Goal: Task Accomplishment & Management: Complete application form

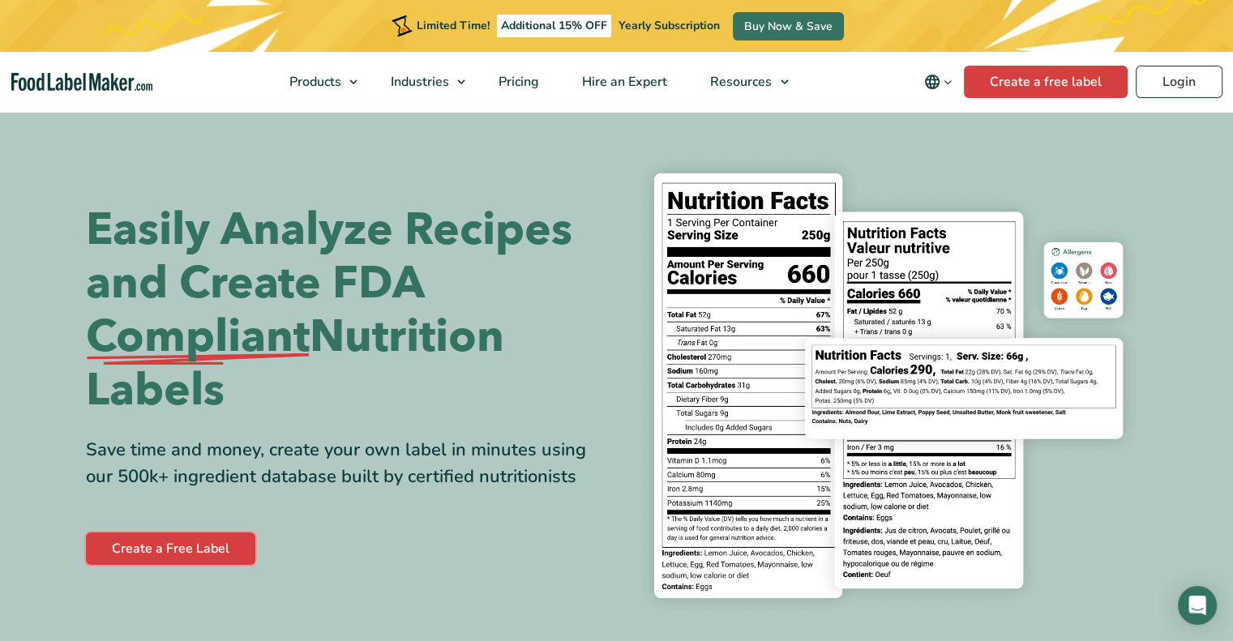
click at [172, 556] on link "Create a Free Label" at bounding box center [170, 549] width 169 height 32
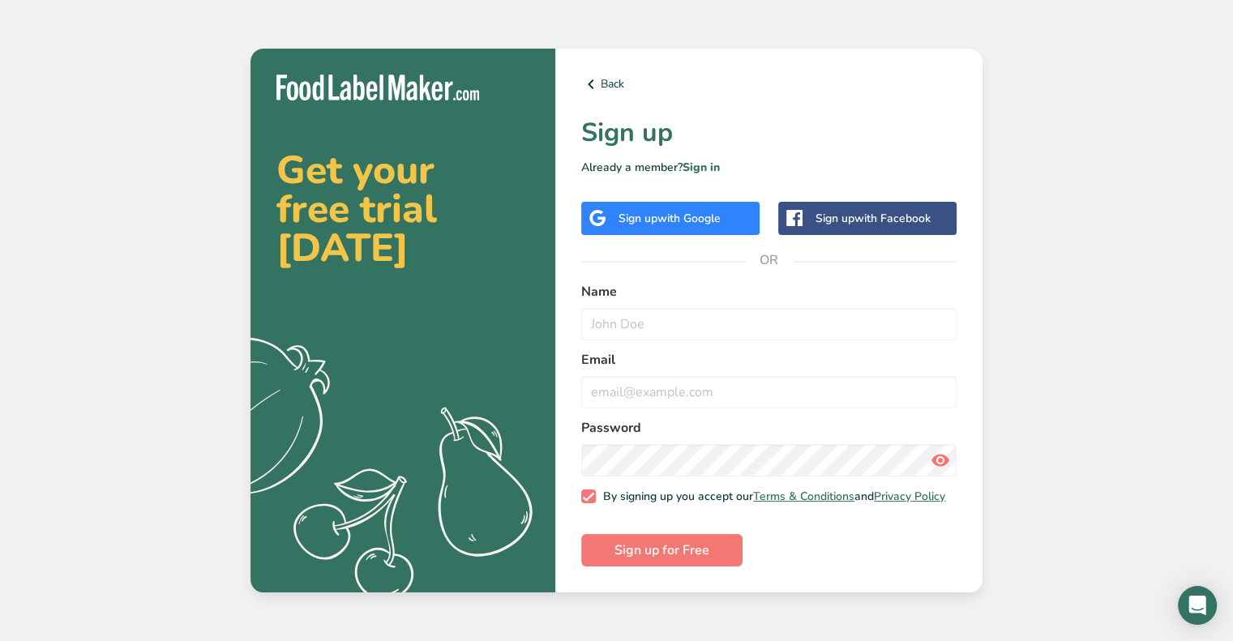
click at [680, 218] on span "with Google" at bounding box center [689, 218] width 63 height 15
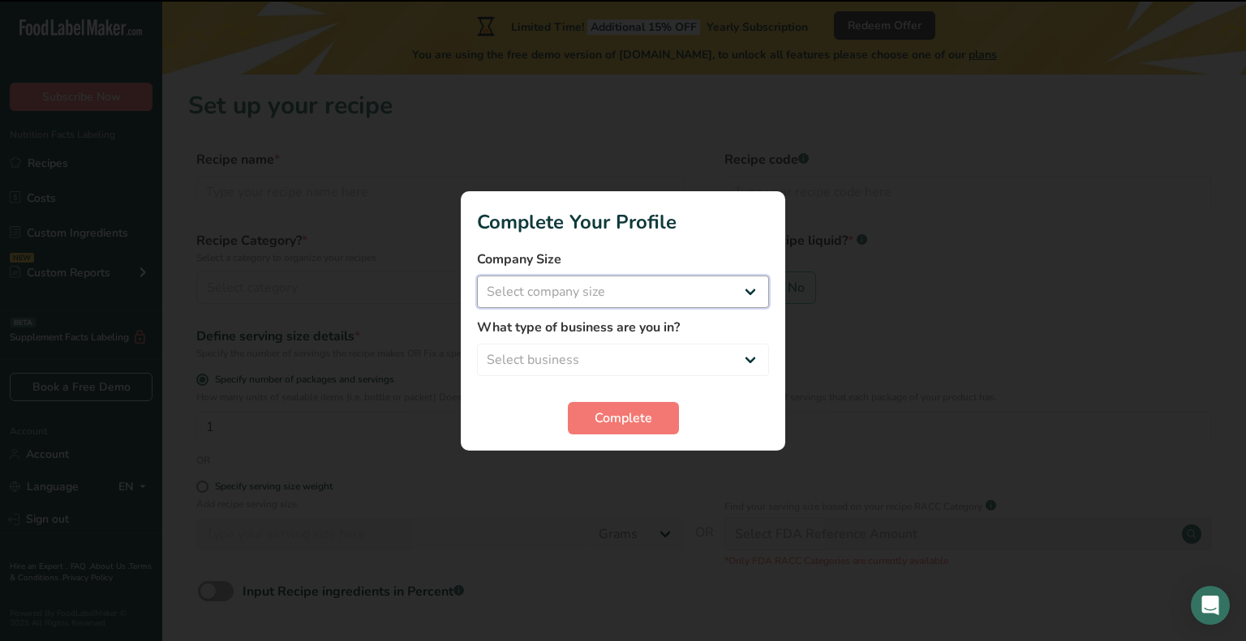
click at [705, 304] on select "Select company size Fewer than 10 Employees 10 to 50 Employees 51 to 500 Employ…" at bounding box center [623, 292] width 292 height 32
select select "1"
click at [477, 276] on select "Select company size Fewer than 10 Employees 10 to 50 Employees 51 to 500 Employ…" at bounding box center [623, 292] width 292 height 32
click at [682, 345] on select "Select business Packaged Food Manufacturer Restaurant & Cafe Bakery Meal Plans …" at bounding box center [623, 360] width 292 height 32
select select "2"
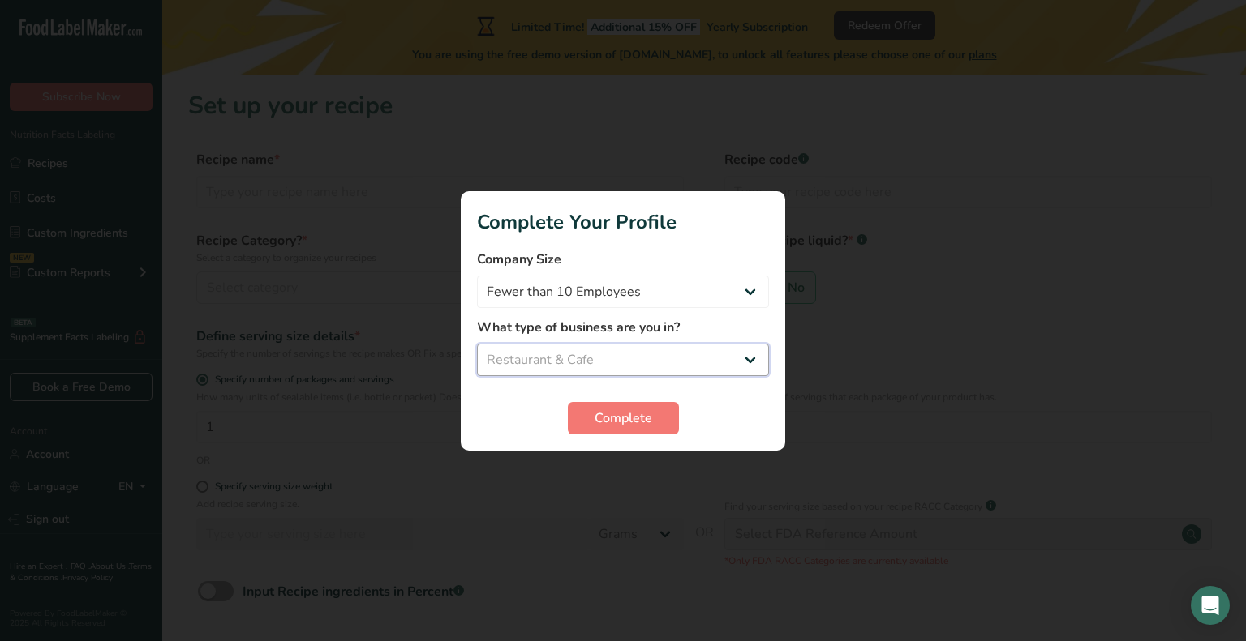
click at [477, 344] on select "Select business Packaged Food Manufacturer Restaurant & Cafe Bakery Meal Plans …" at bounding box center [623, 360] width 292 height 32
click at [623, 410] on span "Complete" at bounding box center [623, 418] width 58 height 19
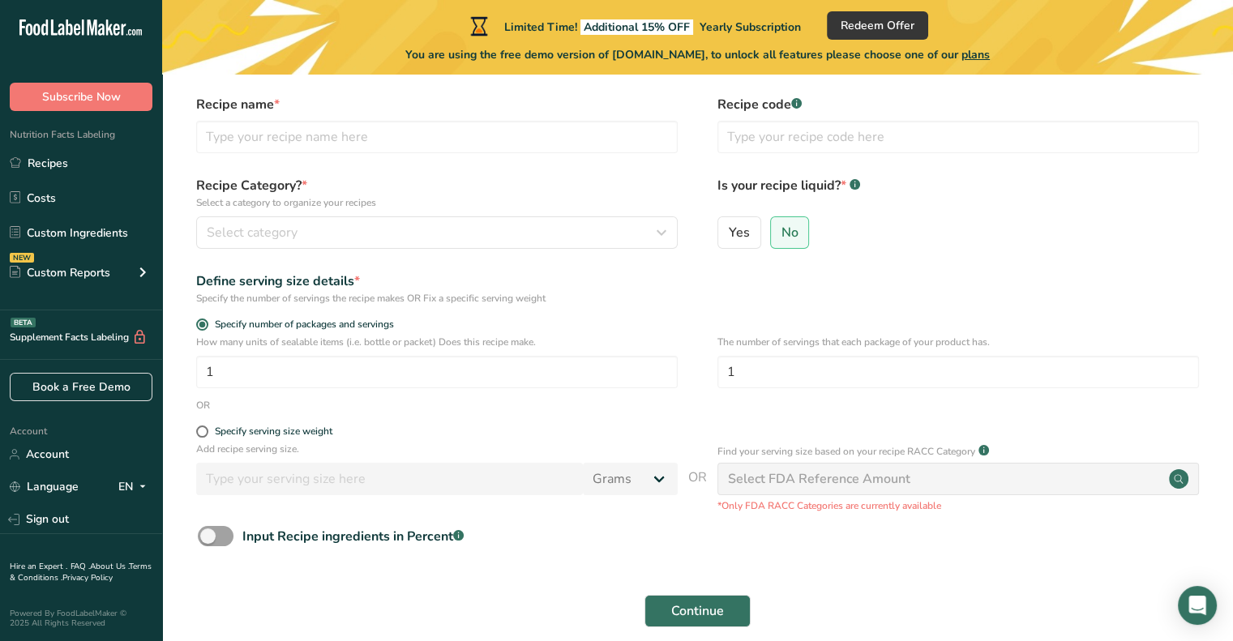
scroll to position [81, 0]
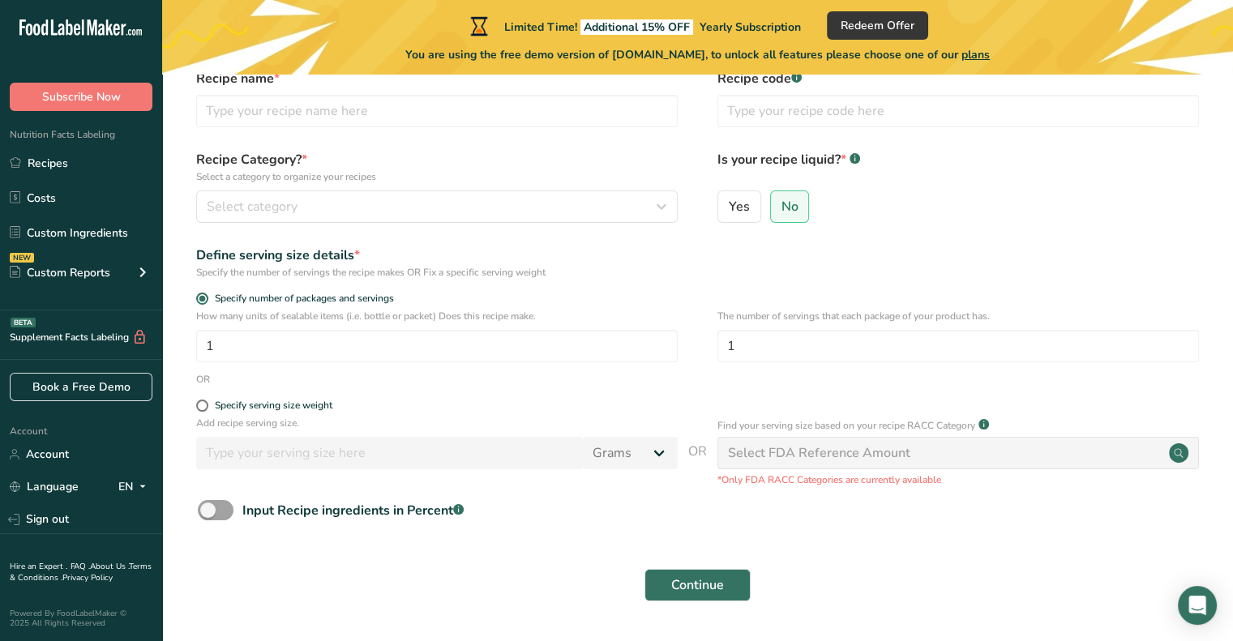
click at [812, 457] on div "Select FDA Reference Amount" at bounding box center [819, 453] width 182 height 19
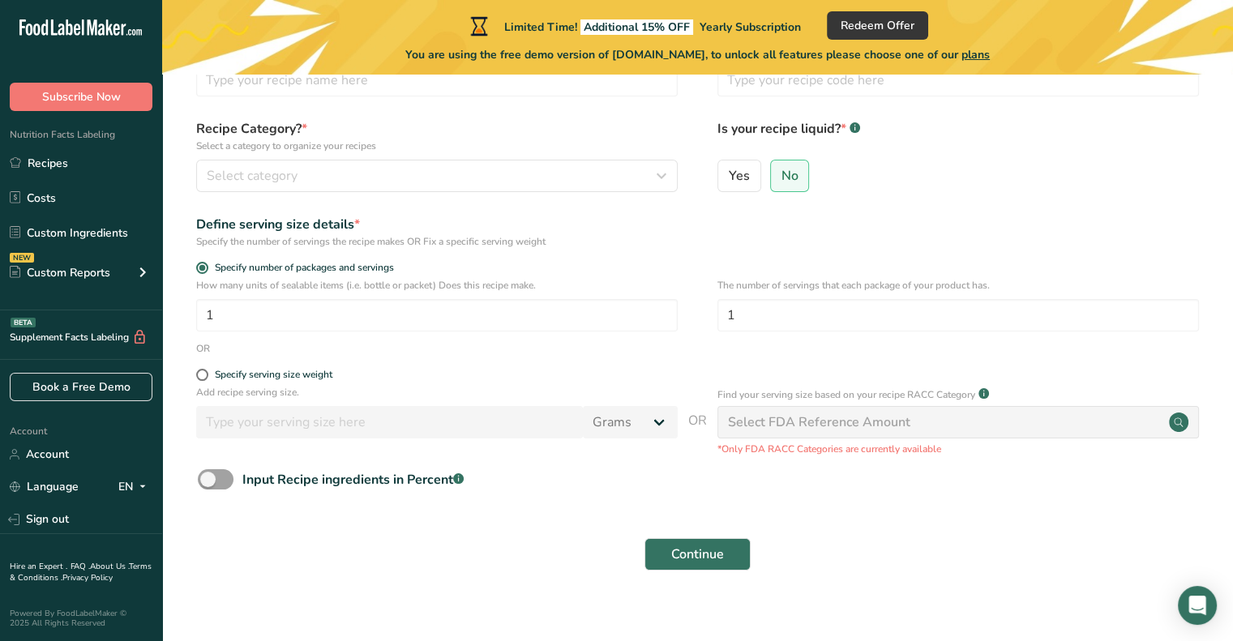
scroll to position [129, 0]
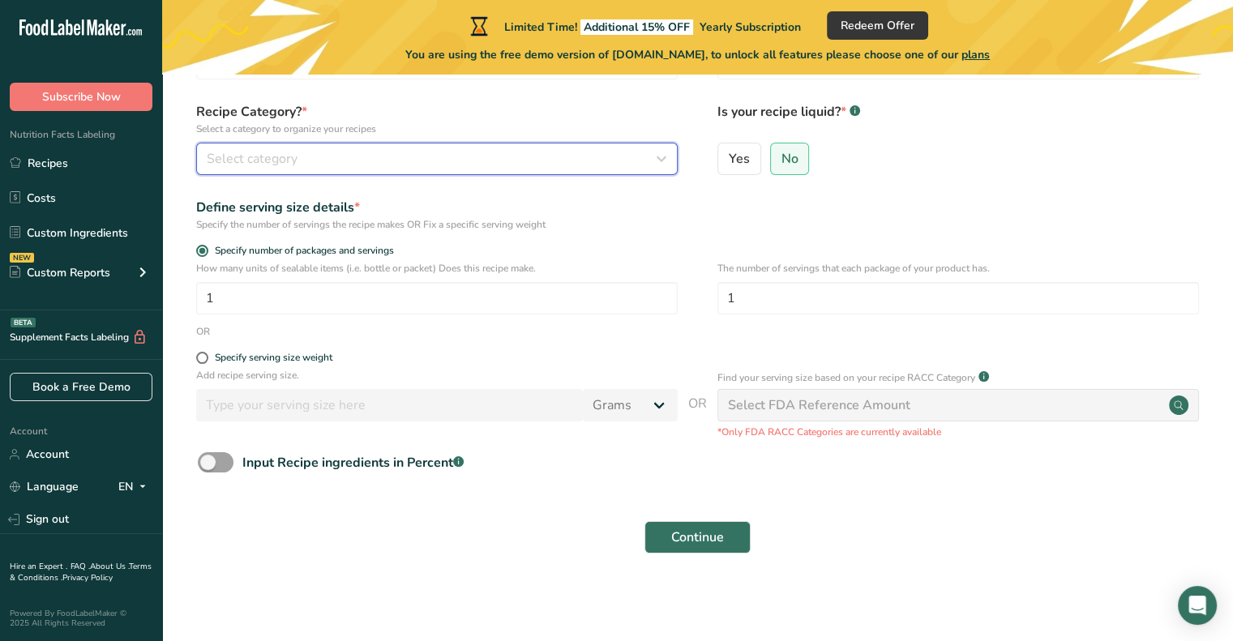
click at [289, 149] on span "Select category" at bounding box center [252, 158] width 91 height 19
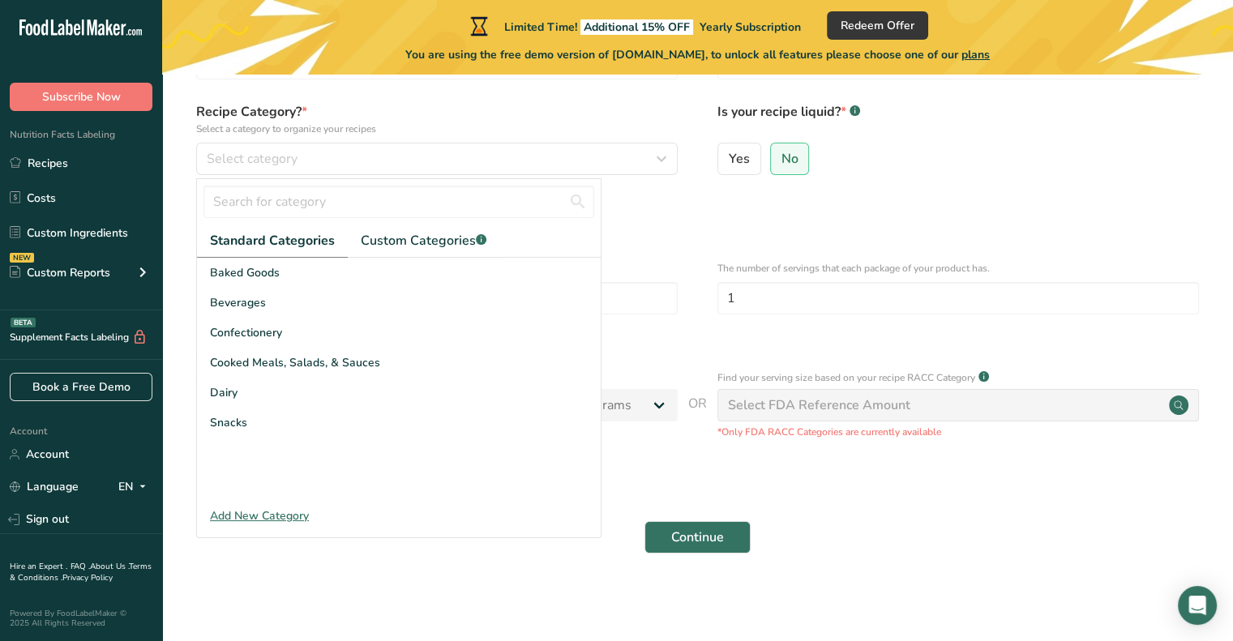
click at [282, 357] on span "Cooked Meals, Salads, & Sauces" at bounding box center [295, 362] width 170 height 17
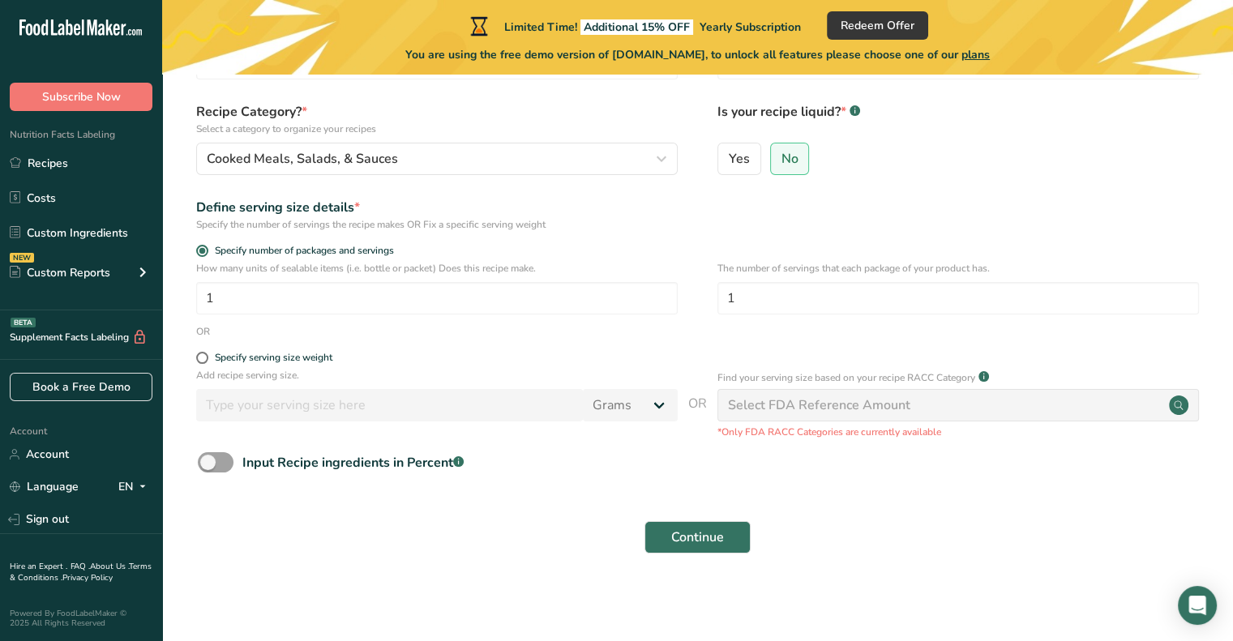
click at [201, 356] on span at bounding box center [202, 358] width 12 height 12
click at [201, 356] on input "Specify serving size weight" at bounding box center [201, 358] width 11 height 11
radio input "true"
radio input "false"
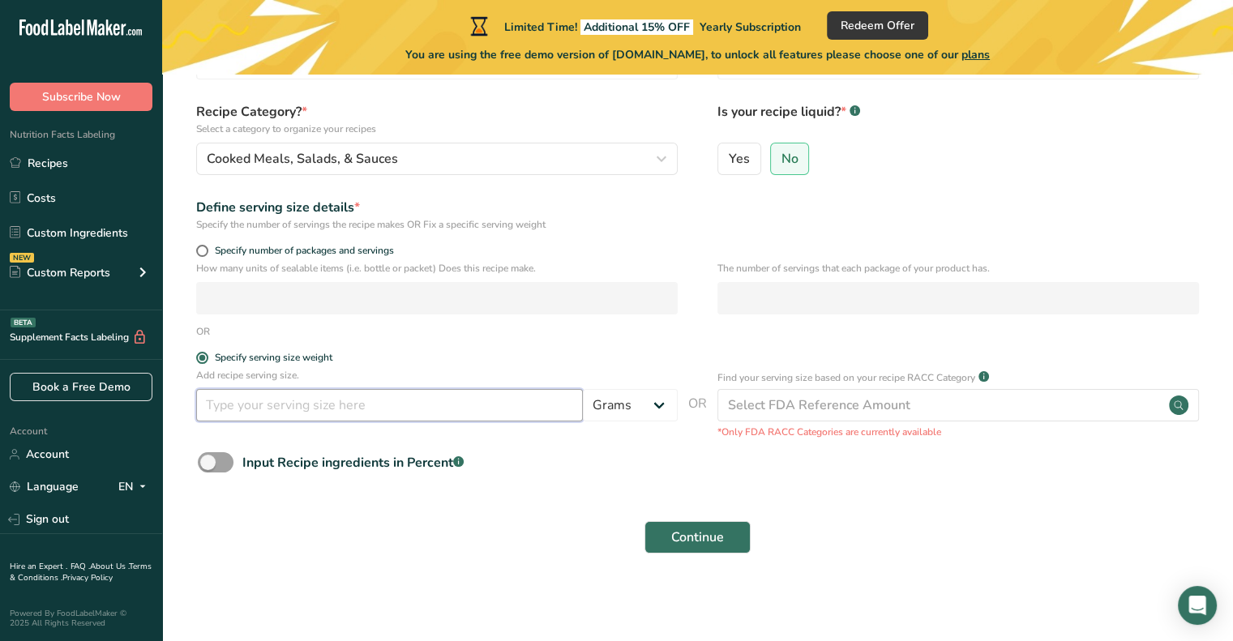
click at [256, 403] on input "number" at bounding box center [389, 405] width 387 height 32
type input "16"
click at [613, 416] on select "Grams kg mg mcg lb oz l mL fl oz tbsp tsp cup qt gallon" at bounding box center [630, 405] width 95 height 32
select select "5"
click at [583, 389] on select "Grams kg mg mcg lb oz l mL fl oz tbsp tsp cup qt gallon" at bounding box center [630, 405] width 95 height 32
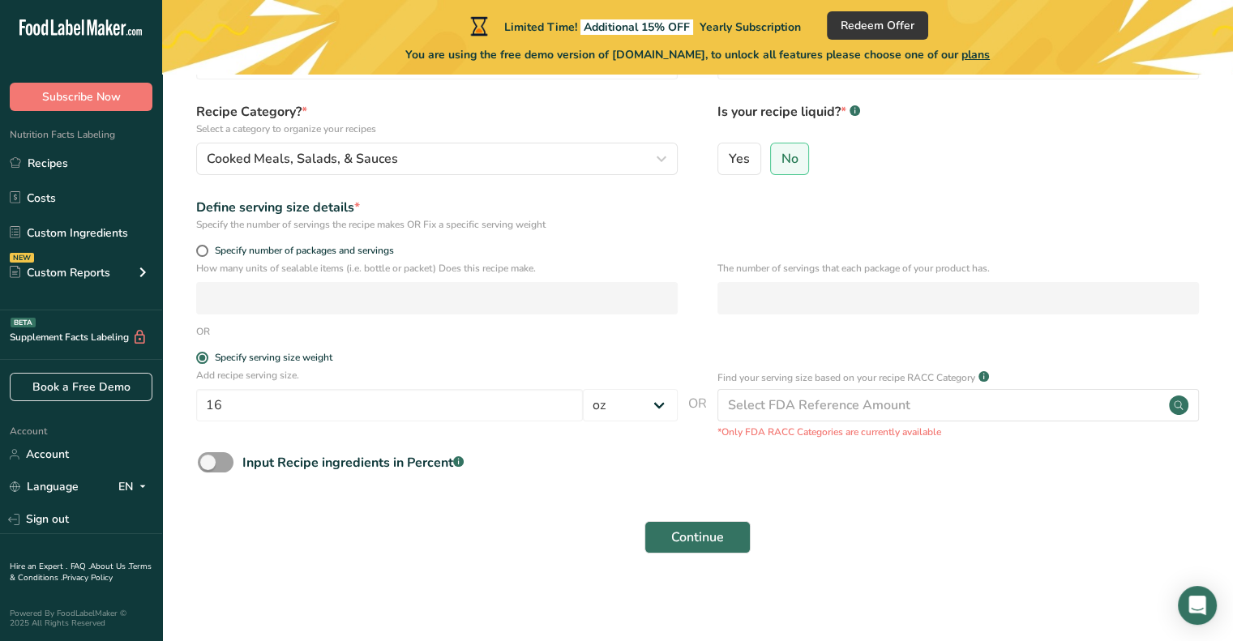
click at [458, 551] on div "Continue" at bounding box center [697, 538] width 1019 height 52
click at [216, 457] on span at bounding box center [216, 462] width 36 height 20
click at [208, 457] on input "Input Recipe ingredients in Percent .a-a{fill:#347362;}.b-a{fill:#fff;}" at bounding box center [203, 462] width 11 height 11
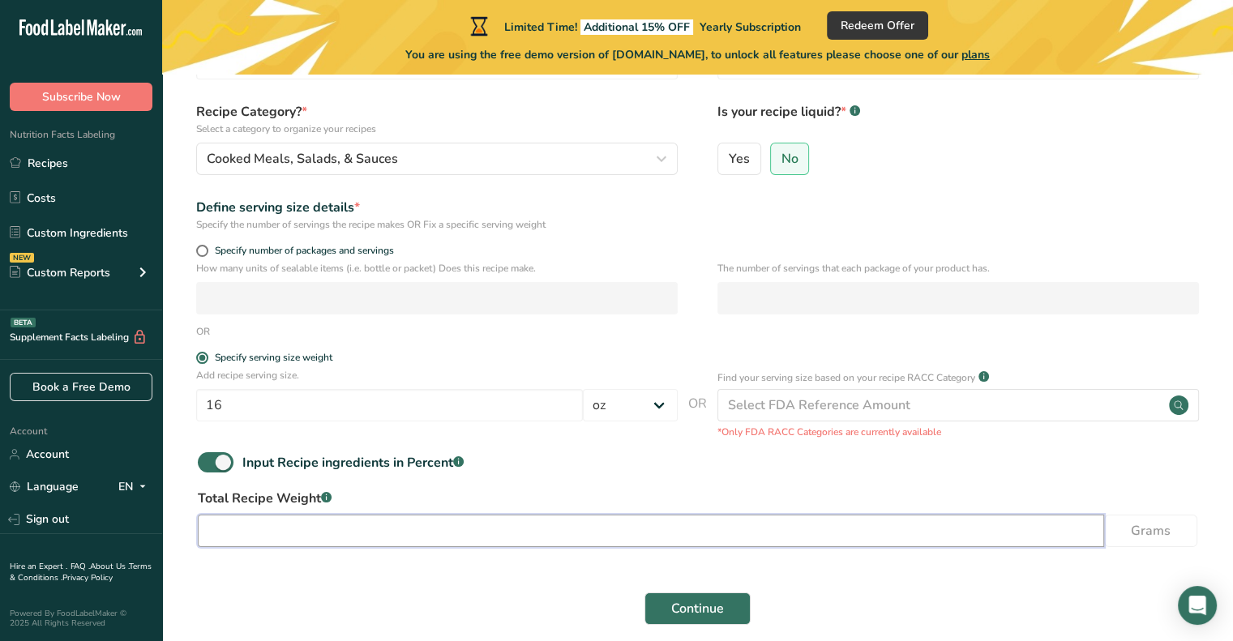
click at [288, 539] on input "number" at bounding box center [651, 531] width 907 height 32
click at [230, 466] on span at bounding box center [216, 462] width 36 height 20
click at [208, 466] on input "Input Recipe ingredients in Percent .a-a{fill:#347362;}.b-a{fill:#fff;}" at bounding box center [203, 462] width 11 height 11
checkbox input "false"
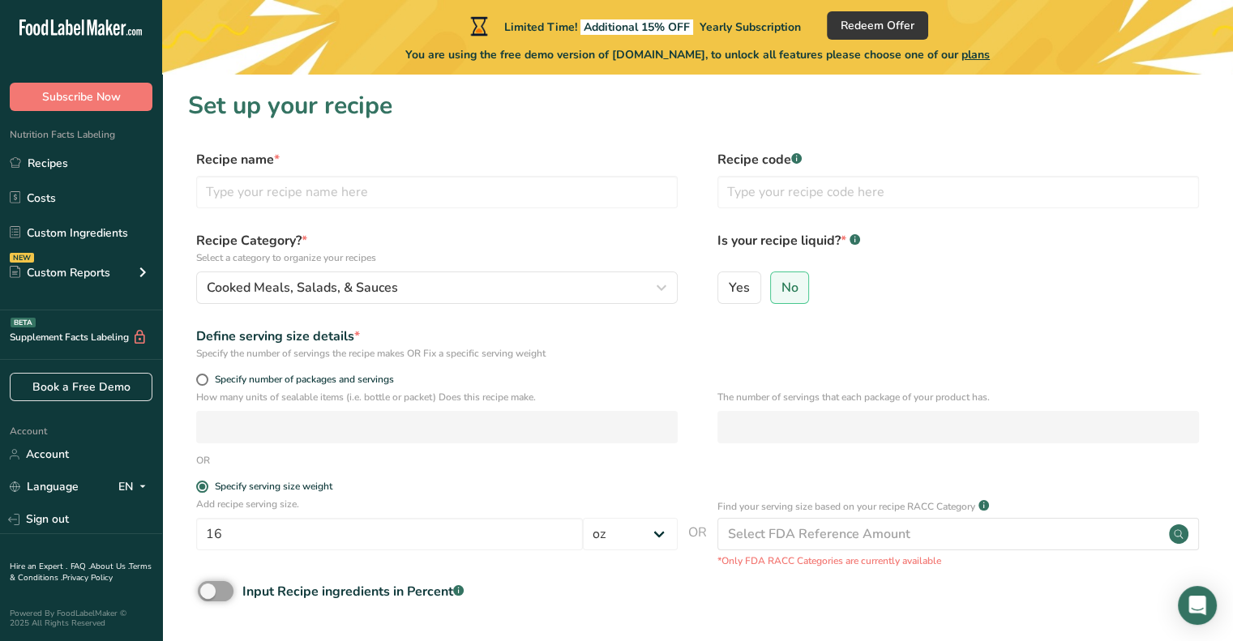
scroll to position [0, 0]
click at [339, 193] on input "text" at bounding box center [437, 192] width 482 height 32
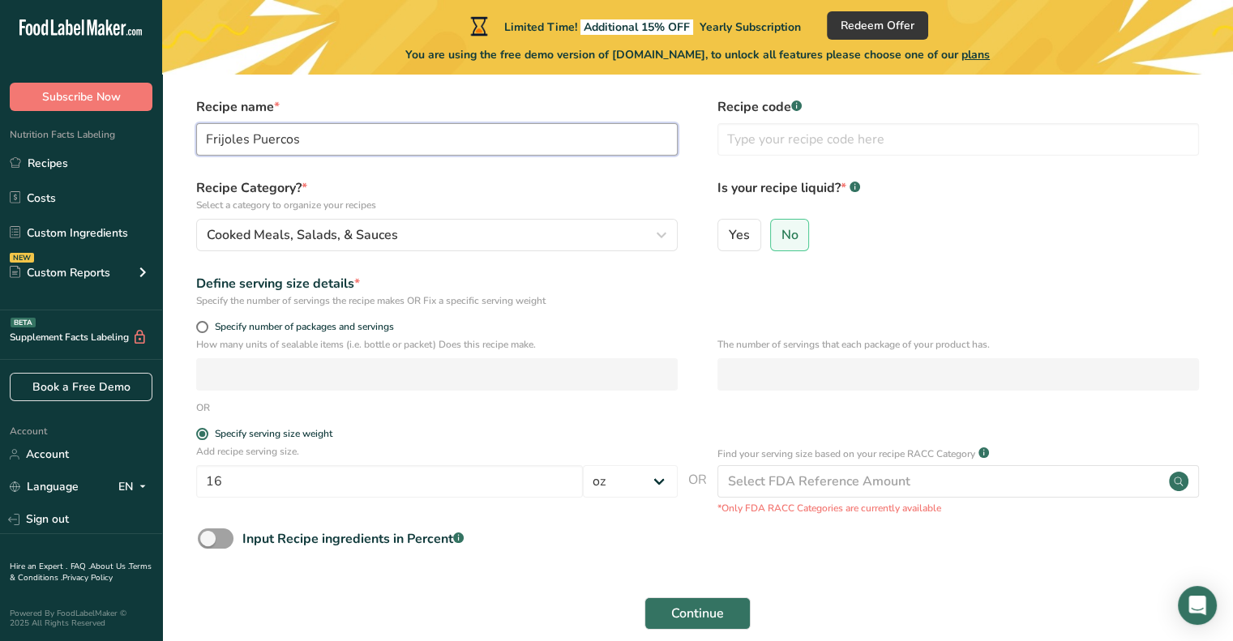
scroll to position [129, 0]
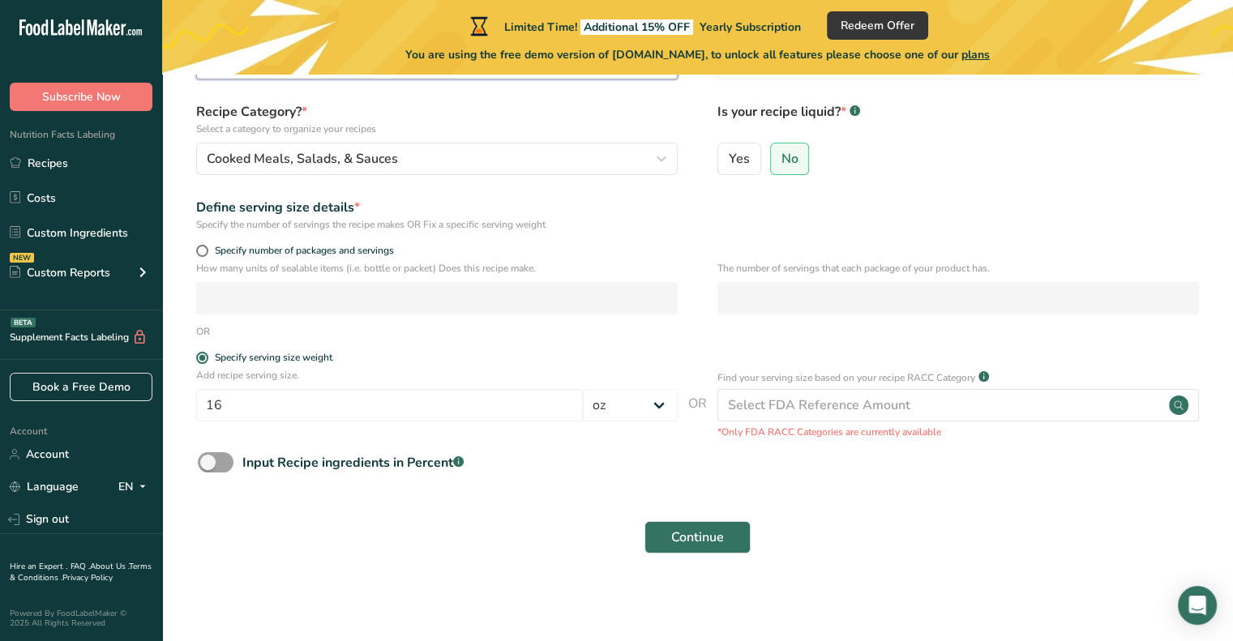
type input "Frijoles Puercos"
click at [712, 538] on span "Continue" at bounding box center [697, 537] width 53 height 19
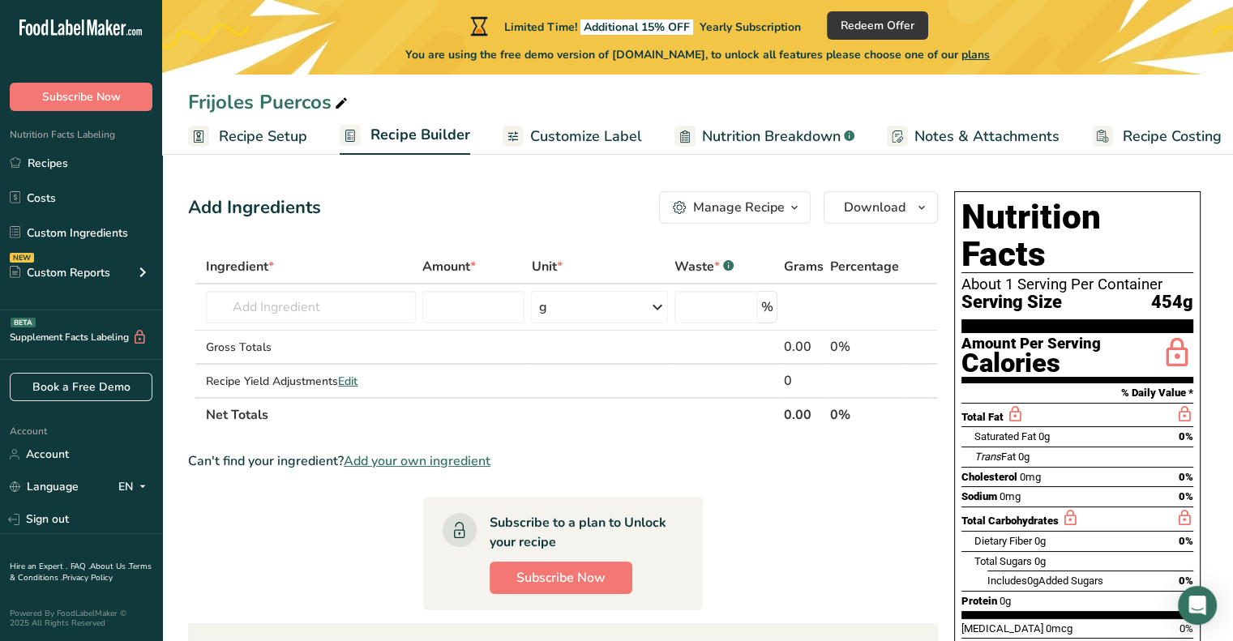
click at [649, 317] on icon at bounding box center [657, 307] width 19 height 29
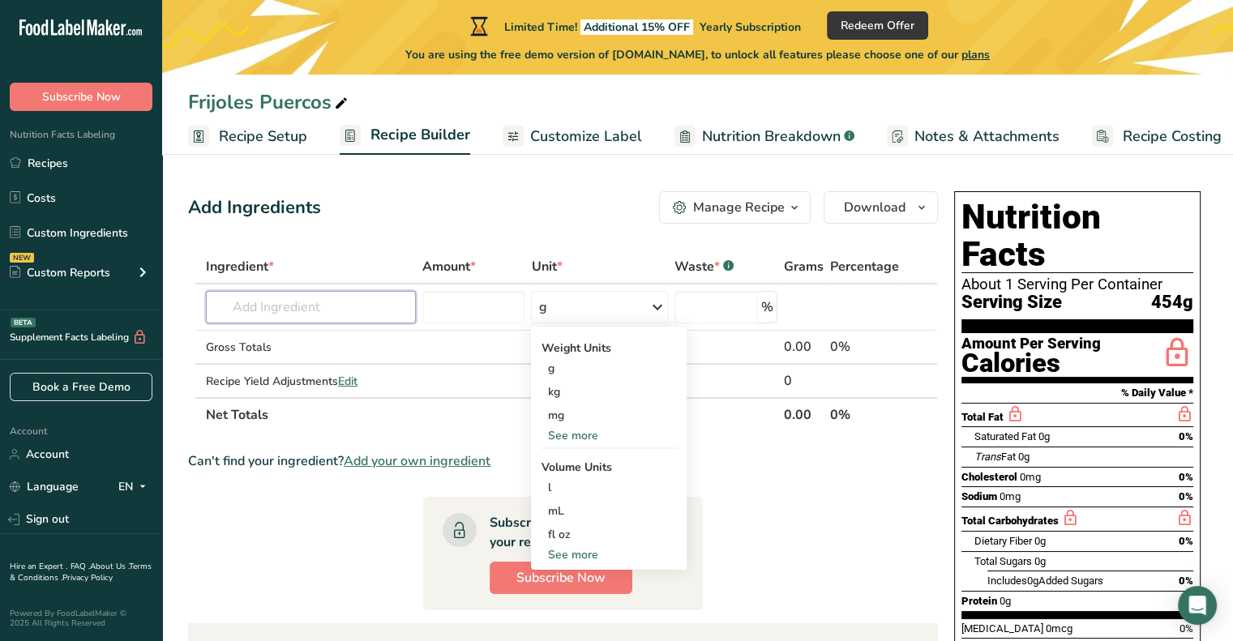
click at [291, 314] on input "text" at bounding box center [311, 307] width 210 height 32
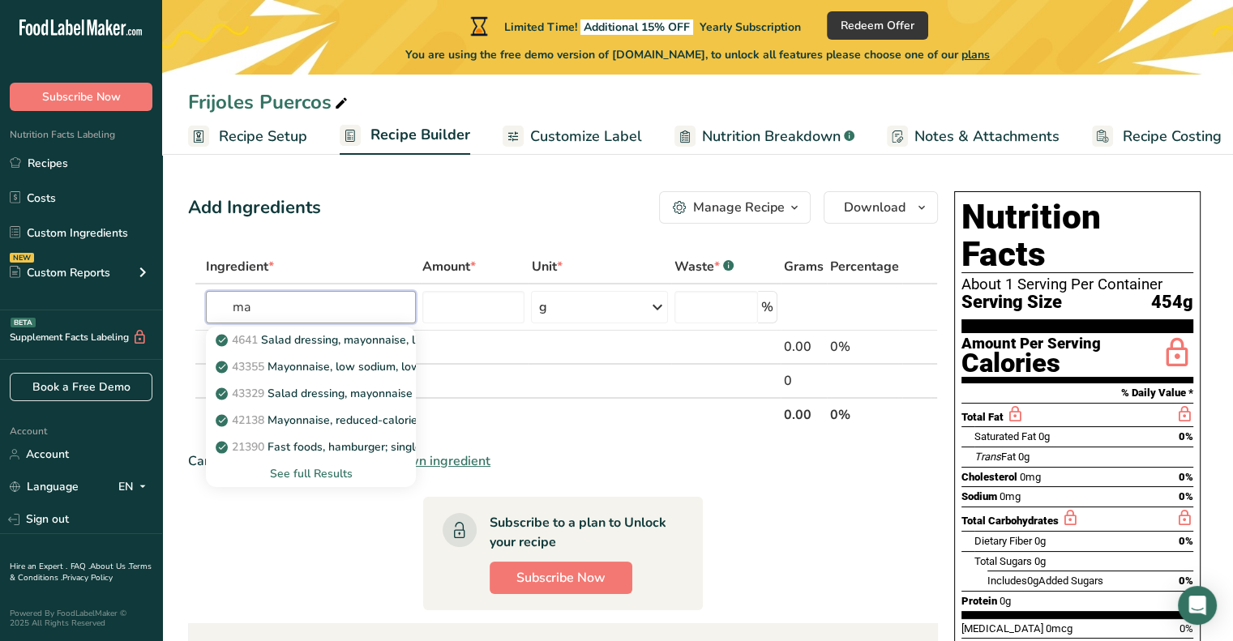
type input "m"
type input "beans"
click at [324, 479] on div "See full Results" at bounding box center [311, 473] width 184 height 17
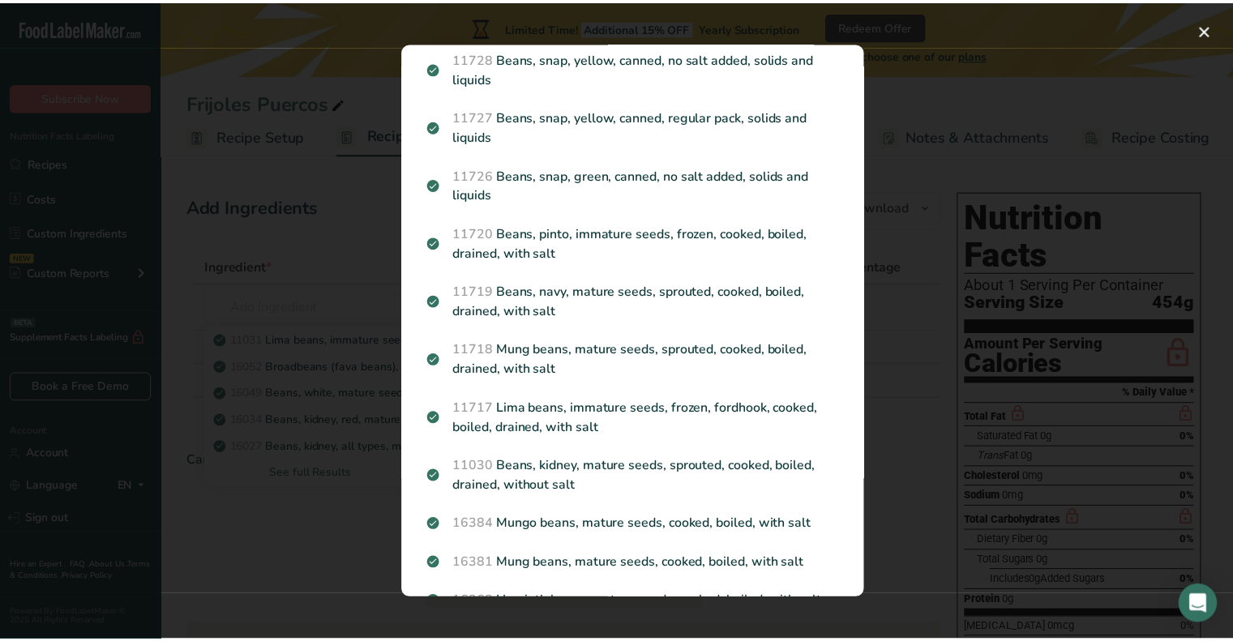
scroll to position [892, 0]
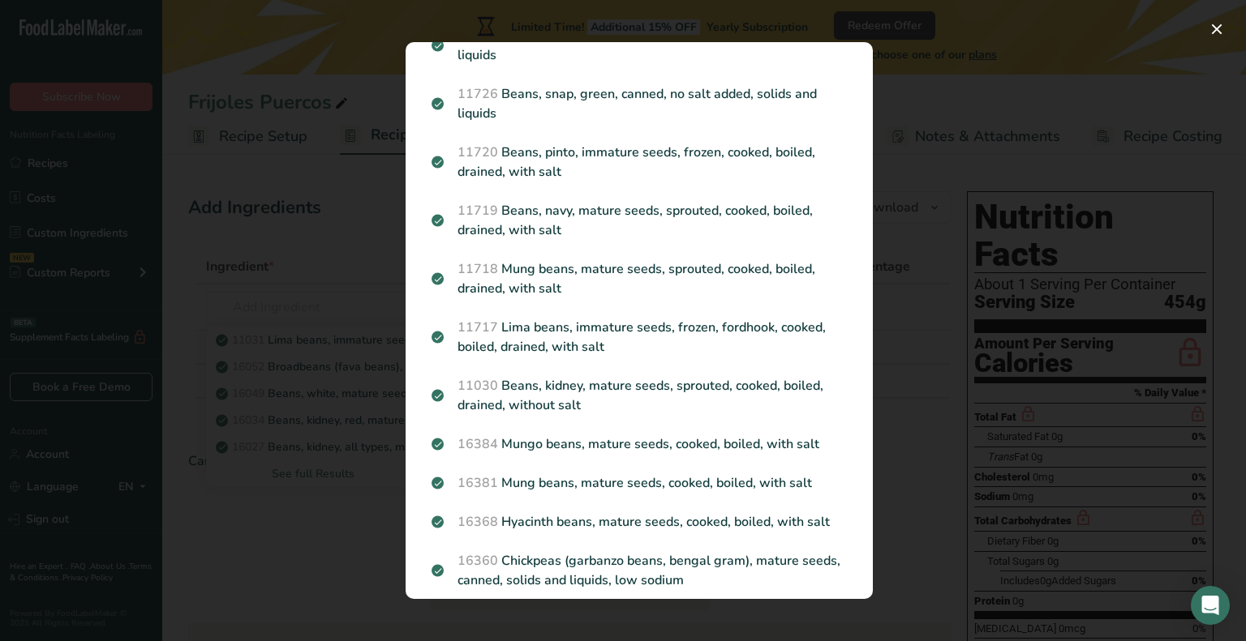
click at [274, 523] on div "Search results modal" at bounding box center [623, 320] width 1246 height 641
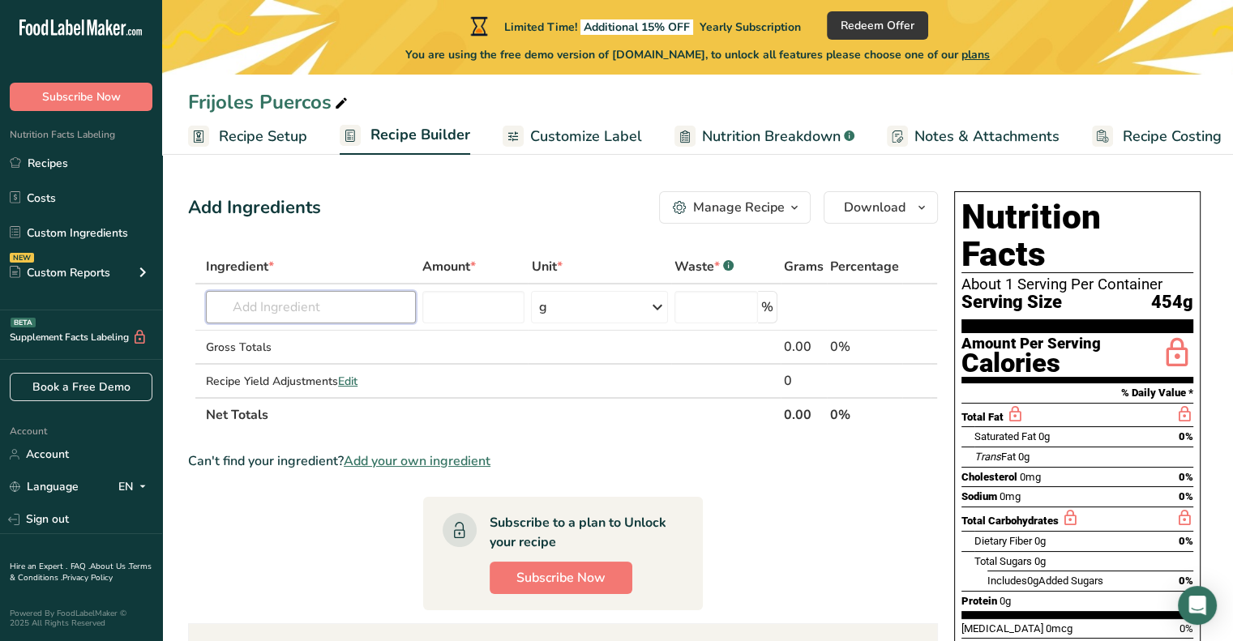
click at [291, 304] on input "text" at bounding box center [311, 307] width 210 height 32
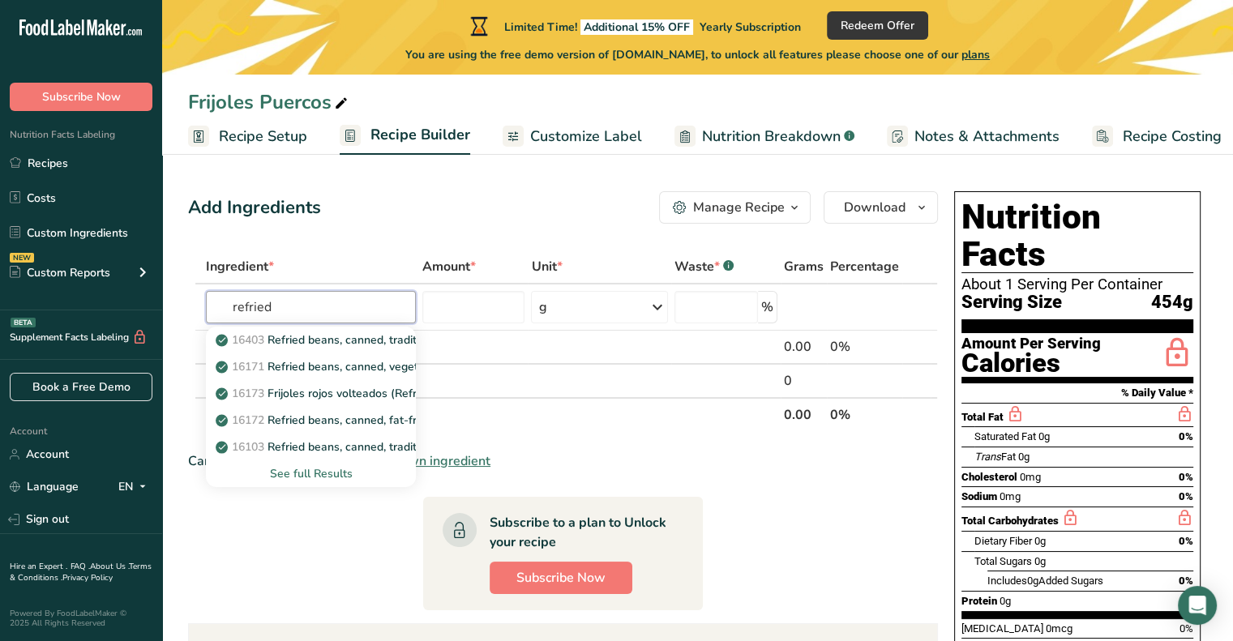
type input "refried"
click at [298, 332] on p "16403 Refried beans, canned, traditional, reduced sodium" at bounding box center [374, 340] width 311 height 17
type input "Refried beans, canned, traditional, reduced sodium"
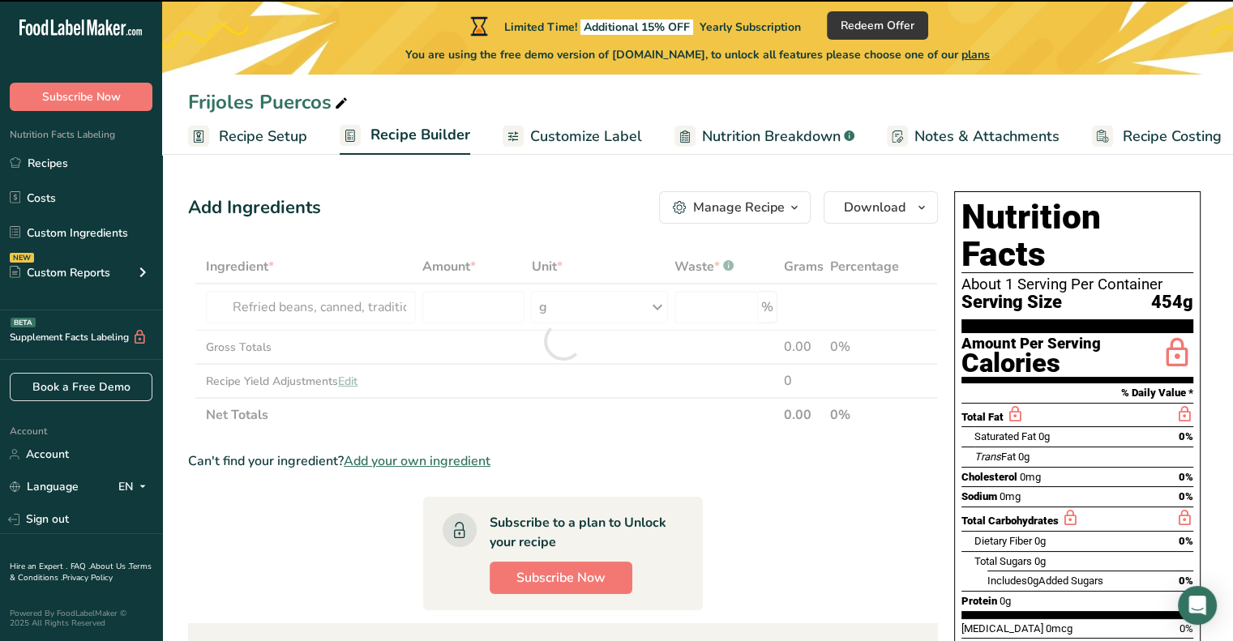
type input "0"
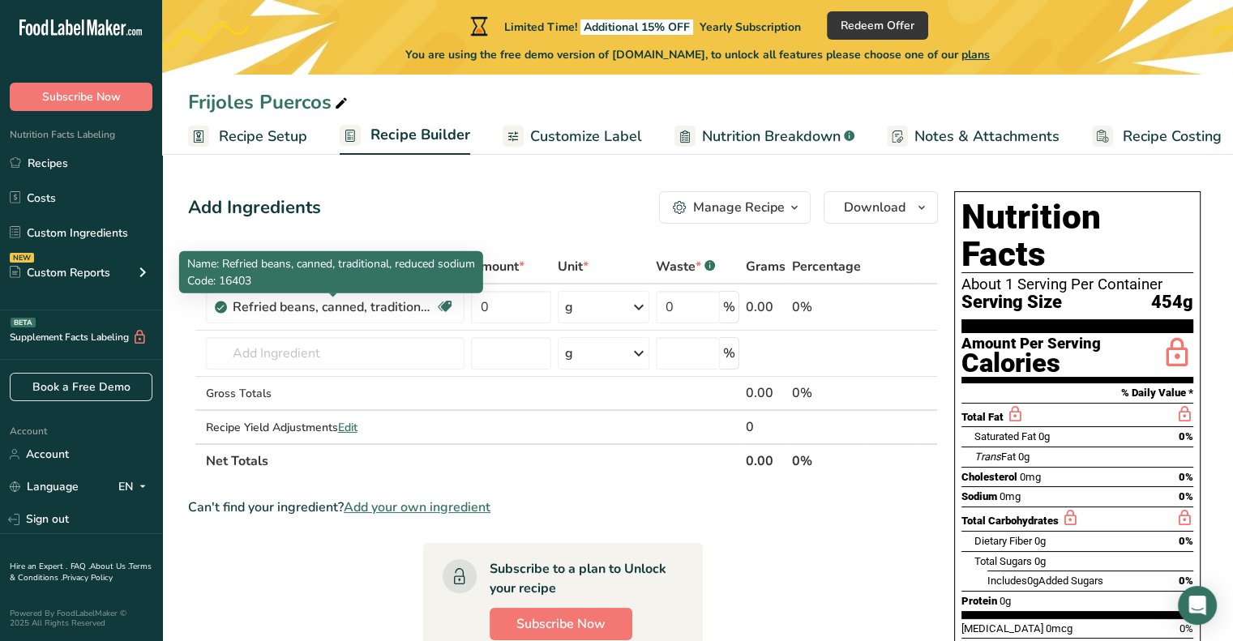
click at [375, 314] on div "Refried beans, canned, traditional, reduced sodium" at bounding box center [334, 307] width 203 height 19
click at [311, 308] on div "Refried beans, canned, traditional, reduced sodium" at bounding box center [334, 307] width 203 height 19
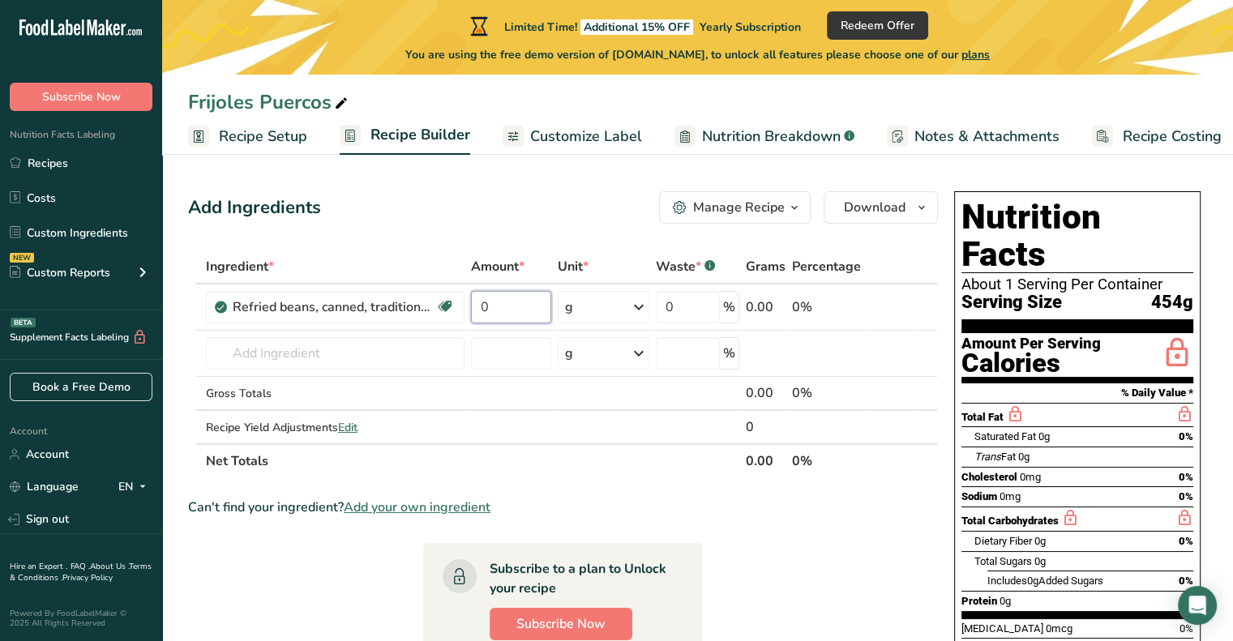
drag, startPoint x: 514, startPoint y: 313, endPoint x: 470, endPoint y: 320, distance: 45.2
click at [470, 320] on td "0" at bounding box center [512, 308] width 88 height 46
click at [576, 311] on div "Ingredient * Amount * Unit * Waste * .a-a{fill:#347362;}.b-a{fill:#fff;} Grams …" at bounding box center [563, 364] width 750 height 229
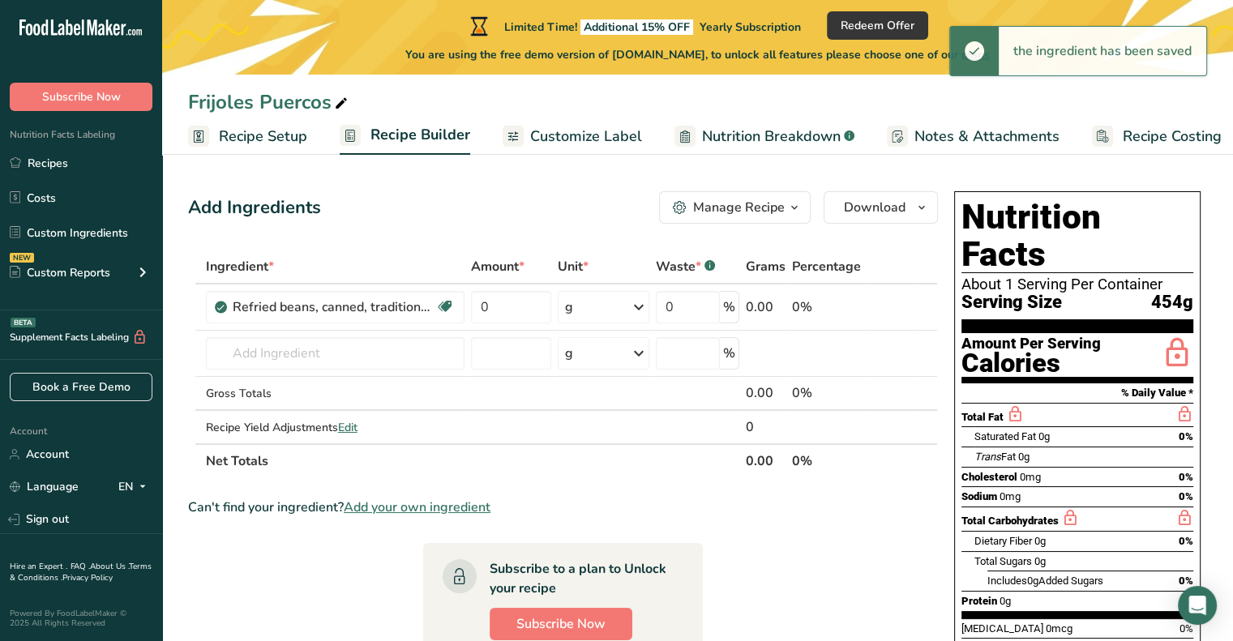
click at [638, 298] on icon at bounding box center [638, 307] width 19 height 29
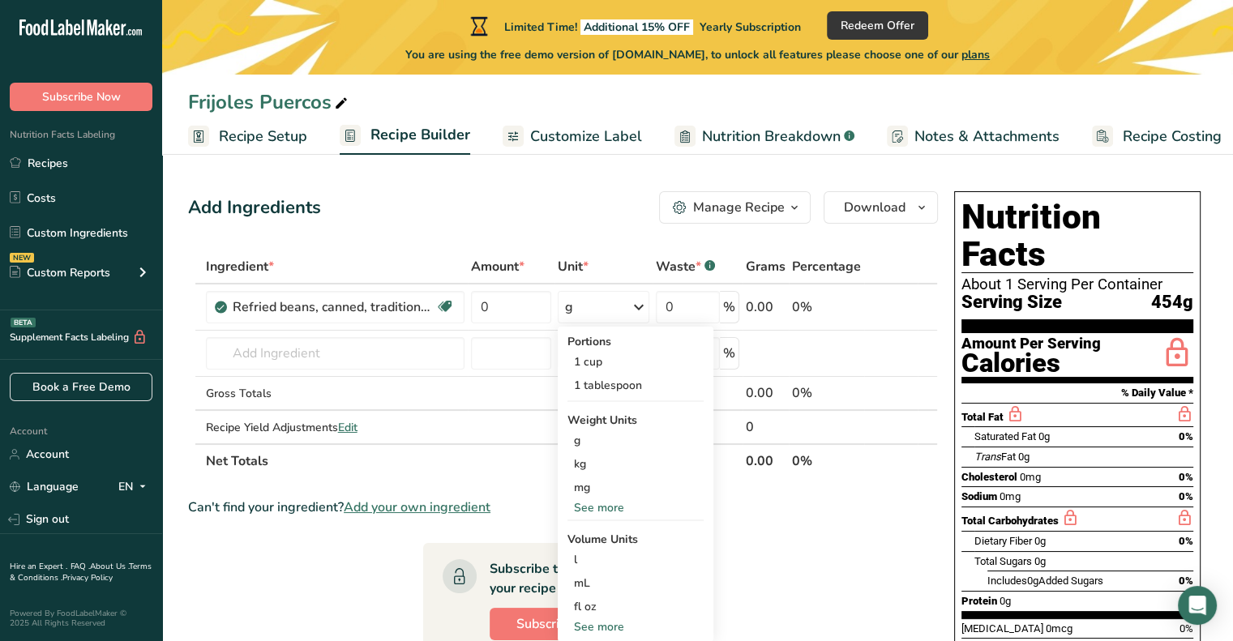
click at [628, 615] on div "fl oz Volume units require a density conversion. If you know your ingredient's …" at bounding box center [636, 607] width 136 height 24
click at [577, 606] on div "fl oz" at bounding box center [635, 606] width 123 height 17
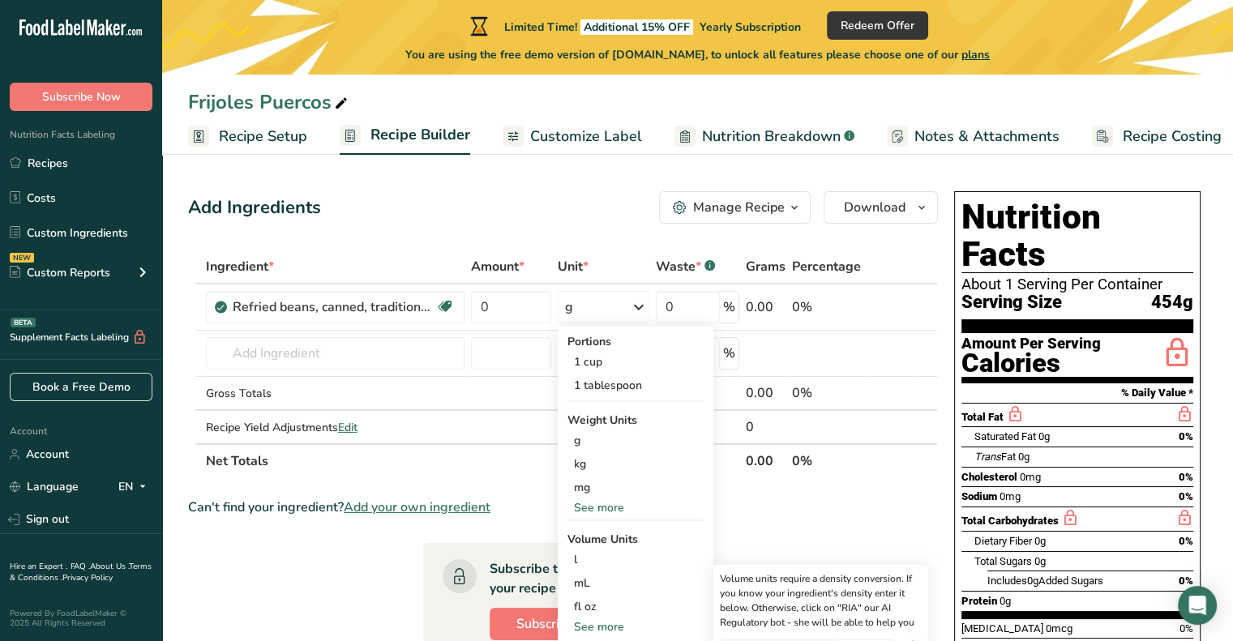
click at [614, 371] on div "1 cup" at bounding box center [636, 362] width 136 height 24
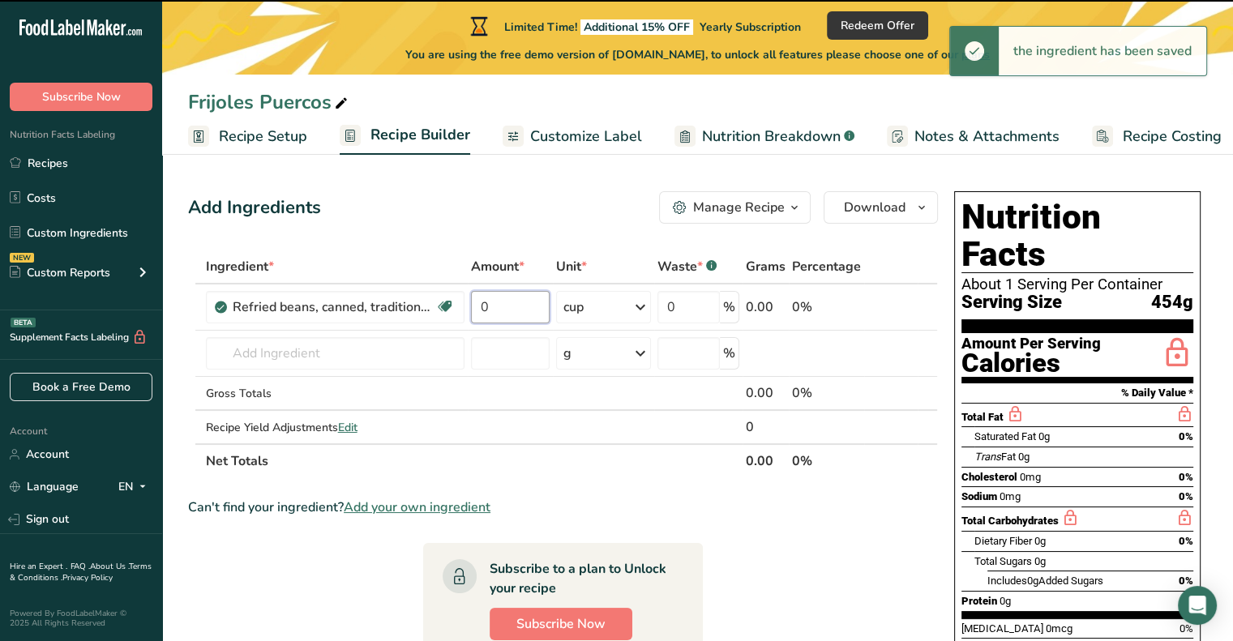
click at [507, 306] on input "0" at bounding box center [510, 307] width 79 height 32
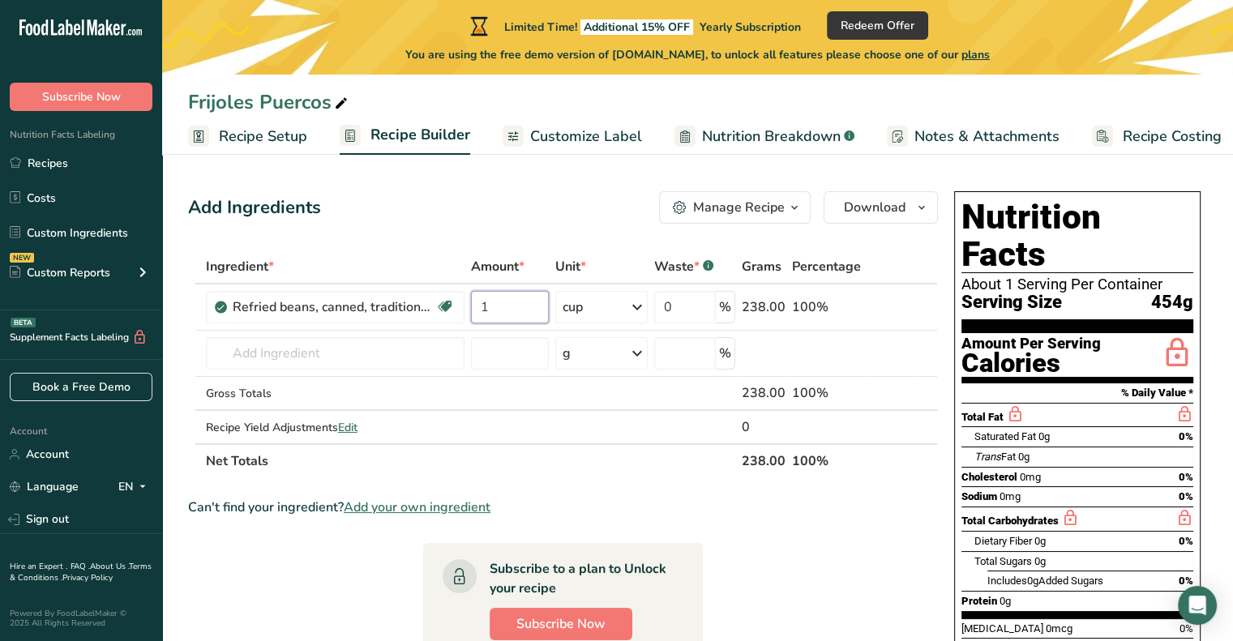
type input "1"
click at [510, 243] on div "Add Ingredients Manage Recipe Delete Recipe Duplicate Recipe Scale Recipe Save …" at bounding box center [568, 578] width 760 height 787
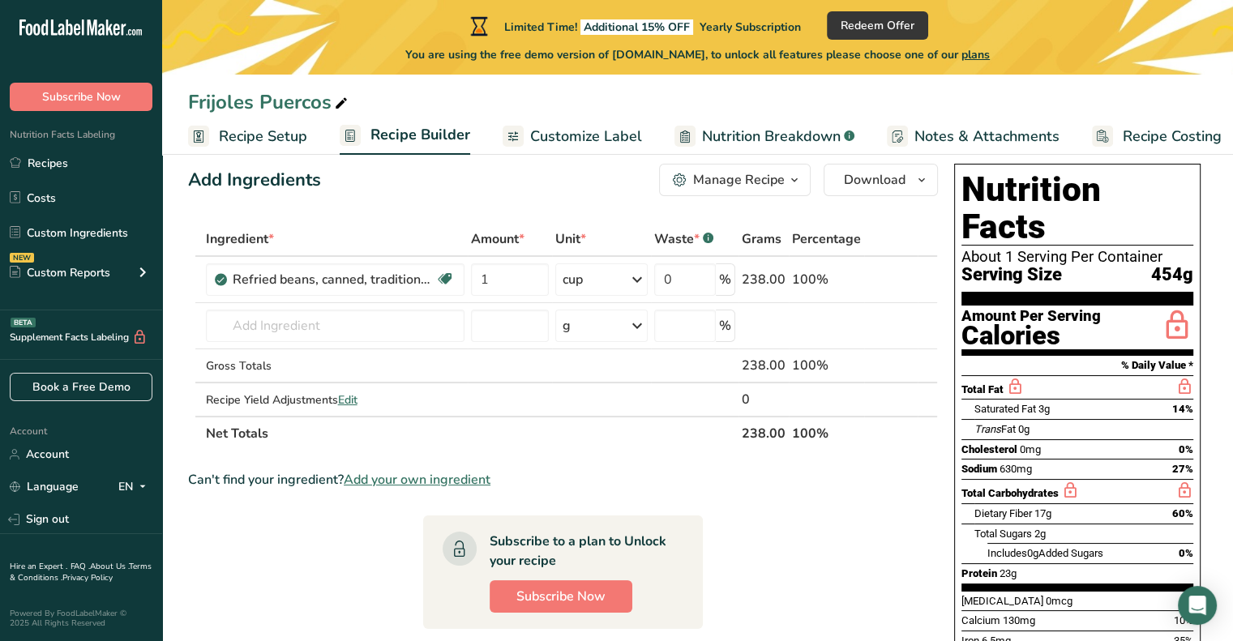
scroll to position [0, 0]
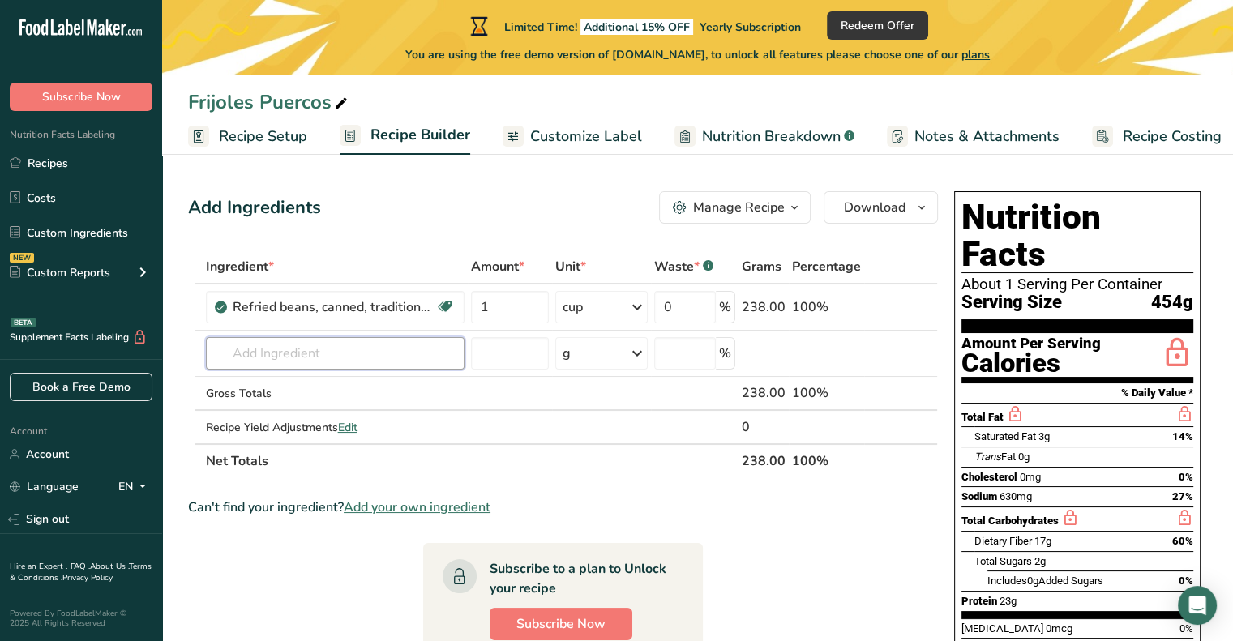
click at [329, 356] on input "text" at bounding box center [335, 353] width 259 height 32
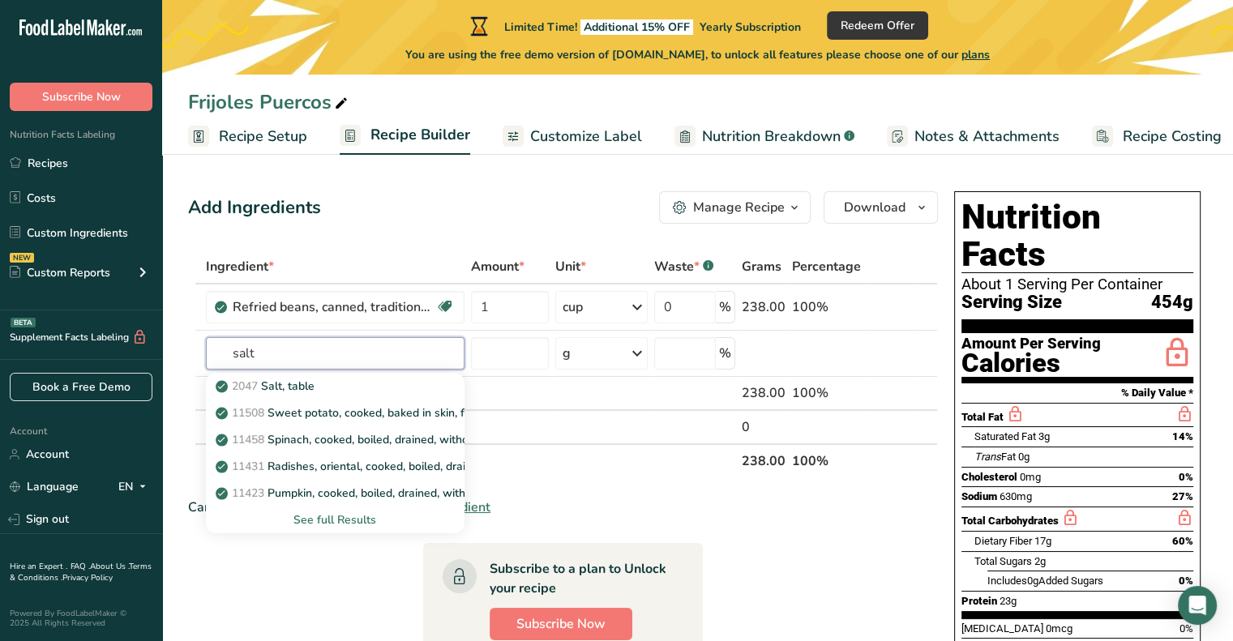
type input "salt"
click at [347, 375] on link "2047 Salt, table" at bounding box center [335, 386] width 259 height 27
type input "Salt, table"
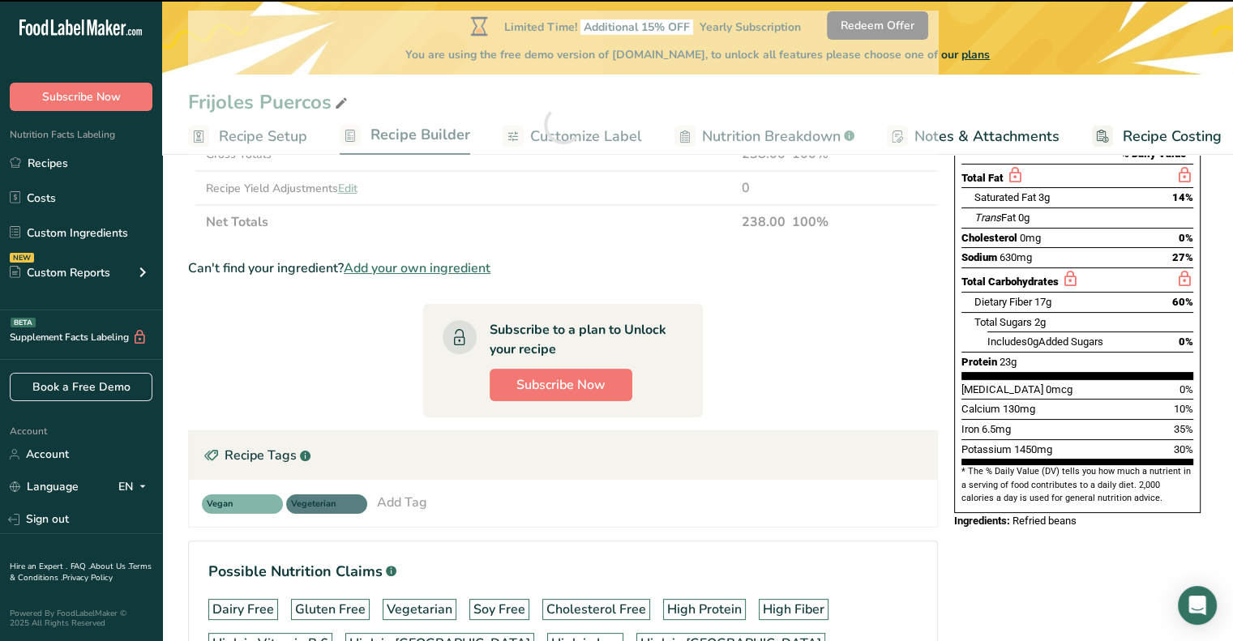
scroll to position [243, 0]
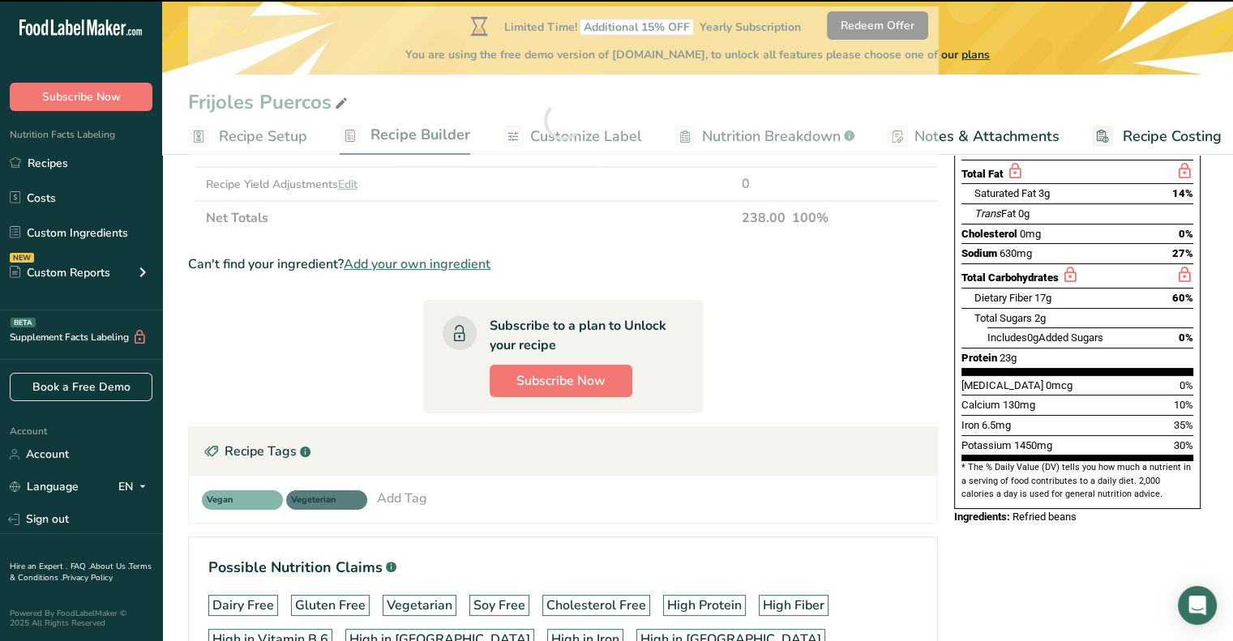
type input "0"
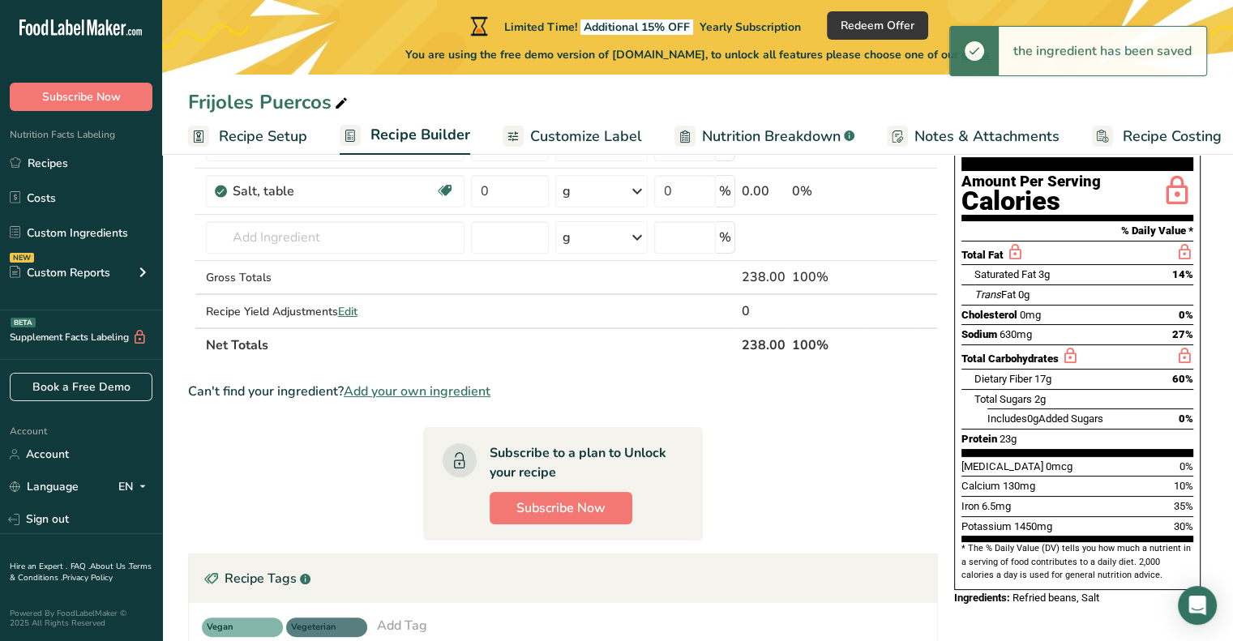
scroll to position [81, 0]
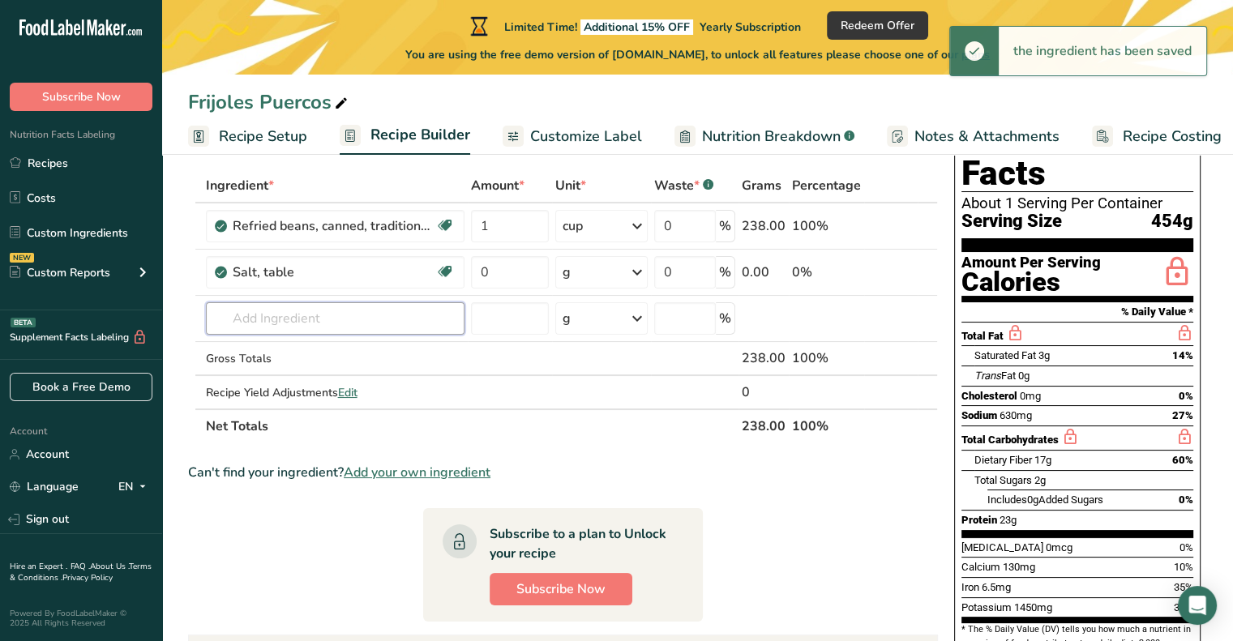
click at [250, 318] on input "text" at bounding box center [335, 318] width 259 height 32
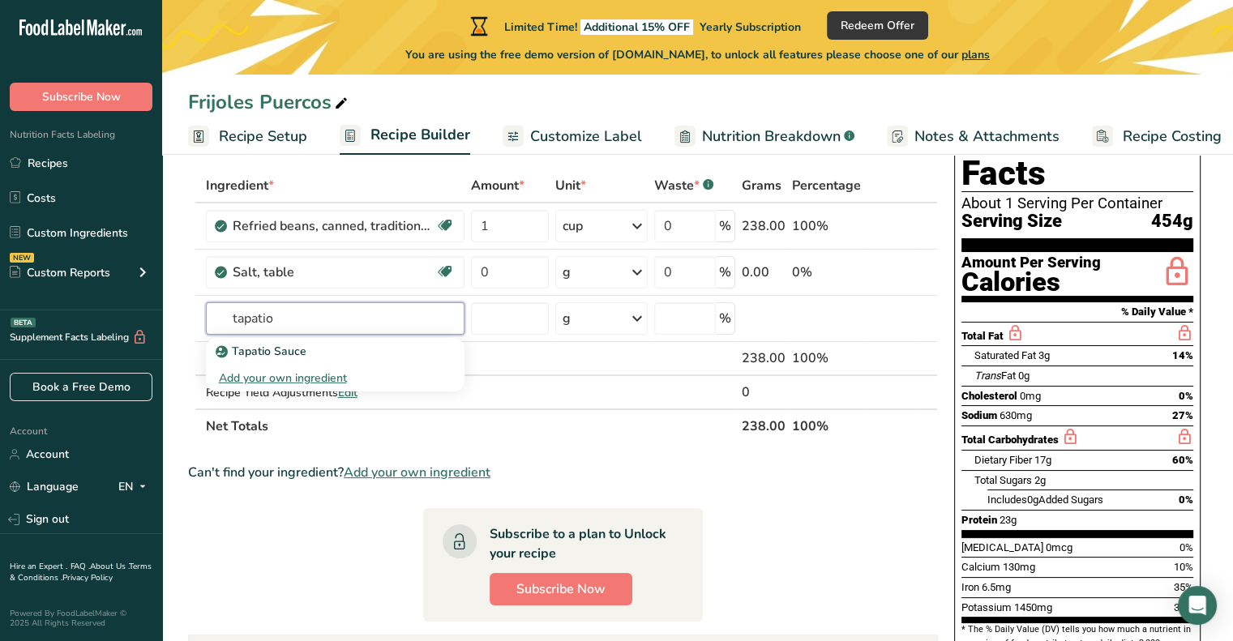
type input "tapatio"
click at [247, 353] on p "Tapatio Sauce" at bounding box center [263, 351] width 88 height 17
type input "Tapatio Sauce"
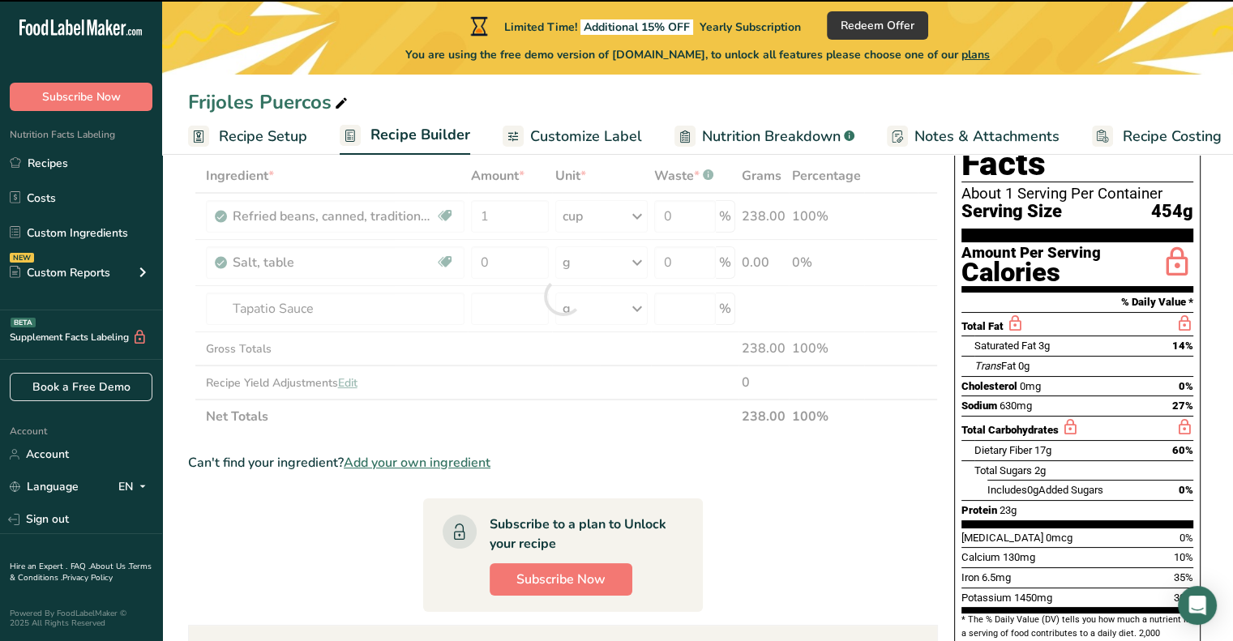
scroll to position [162, 0]
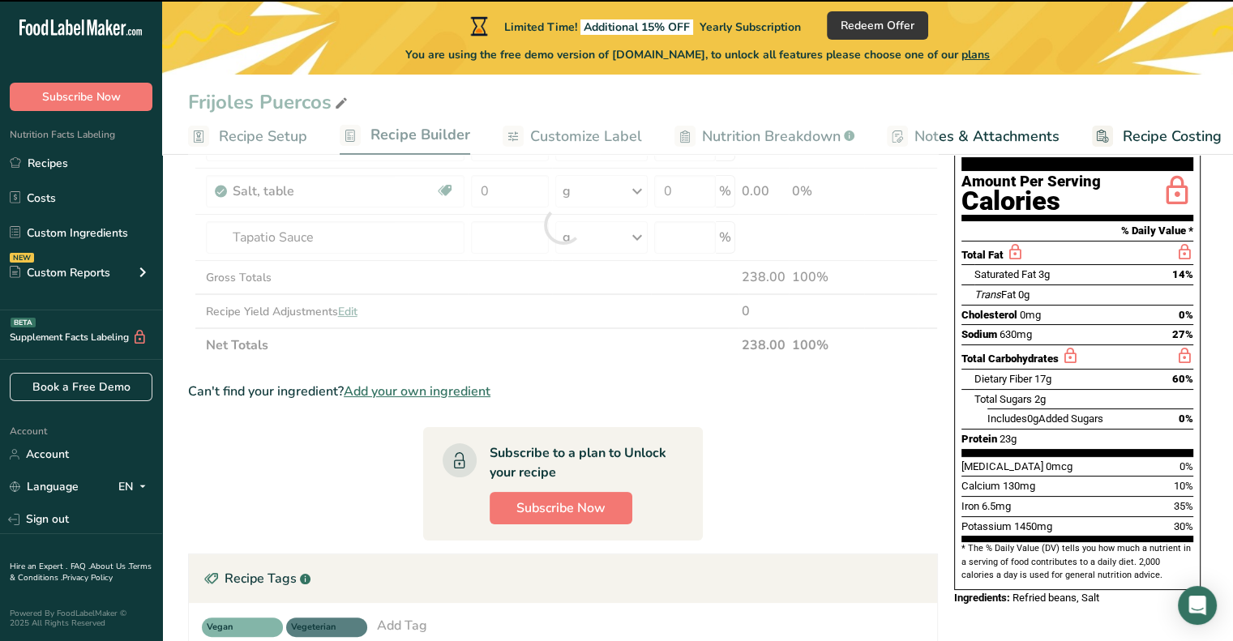
type input "0"
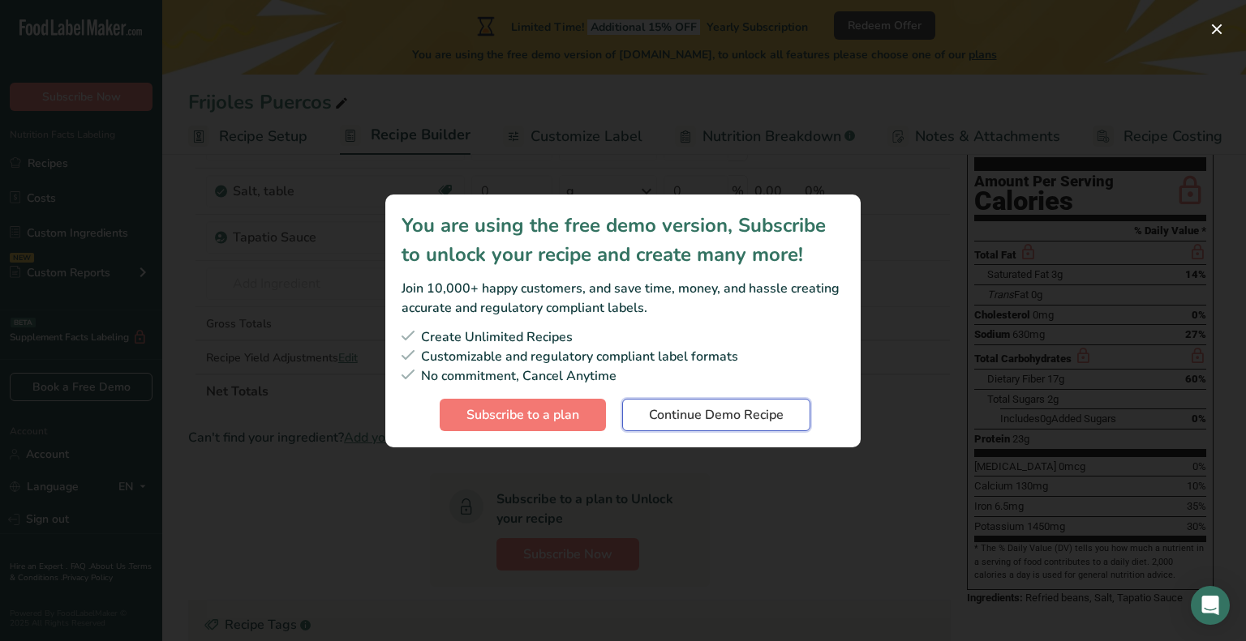
click at [683, 415] on span "Continue Demo Recipe" at bounding box center [716, 414] width 135 height 19
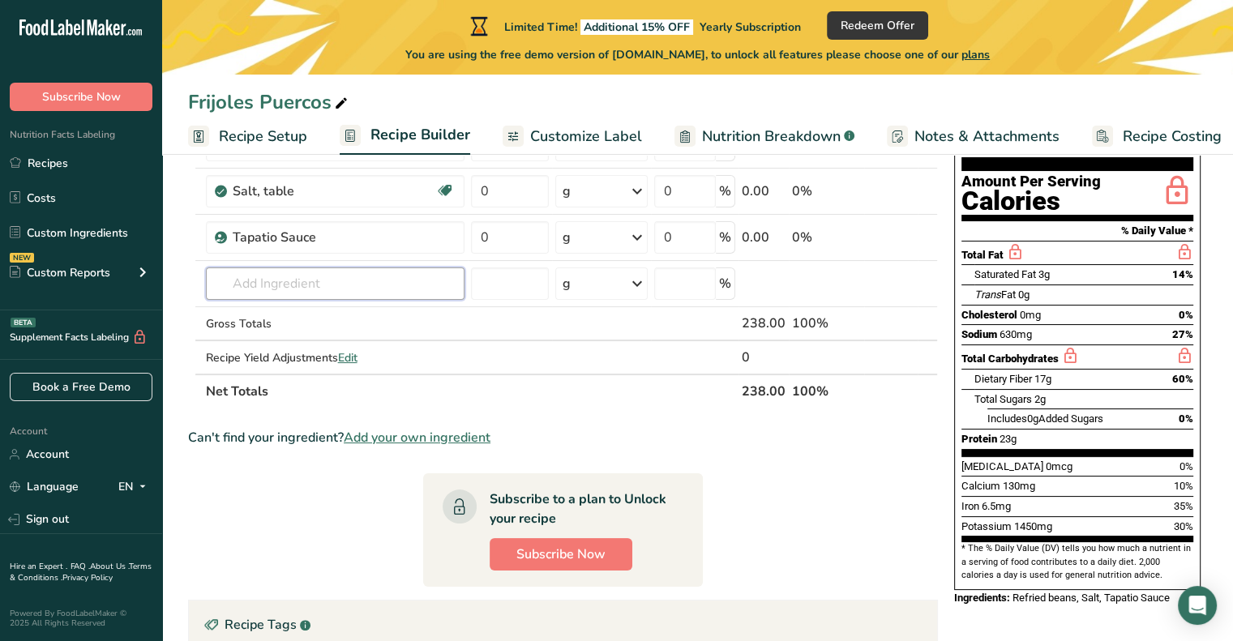
click at [318, 281] on input "text" at bounding box center [335, 284] width 259 height 32
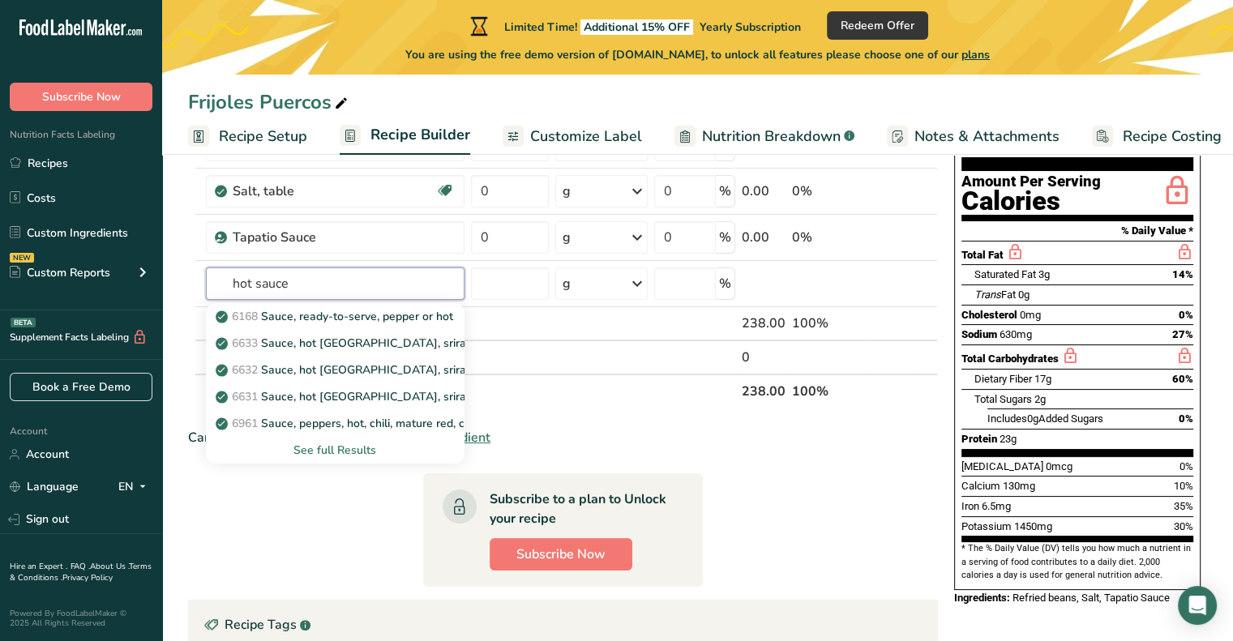
type input "hot sauce"
click at [319, 315] on p "6168 Sauce, ready-to-serve, pepper or hot" at bounding box center [336, 316] width 234 height 17
type input "Sauce, ready-to-serve, pepper or hot"
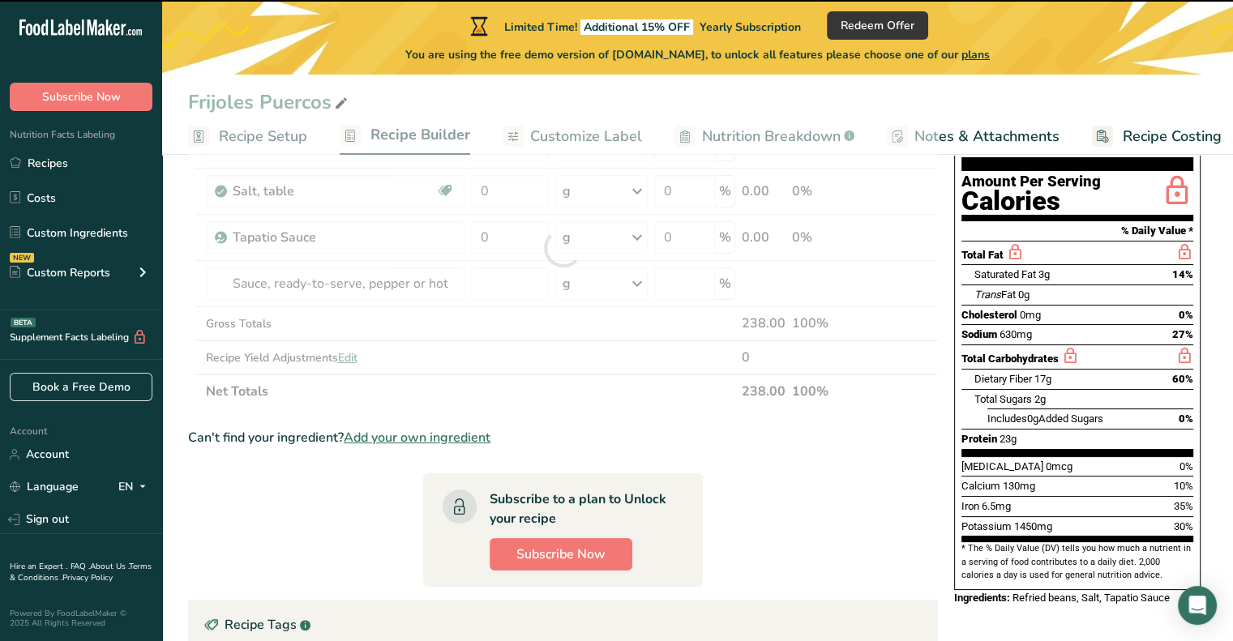
type input "0"
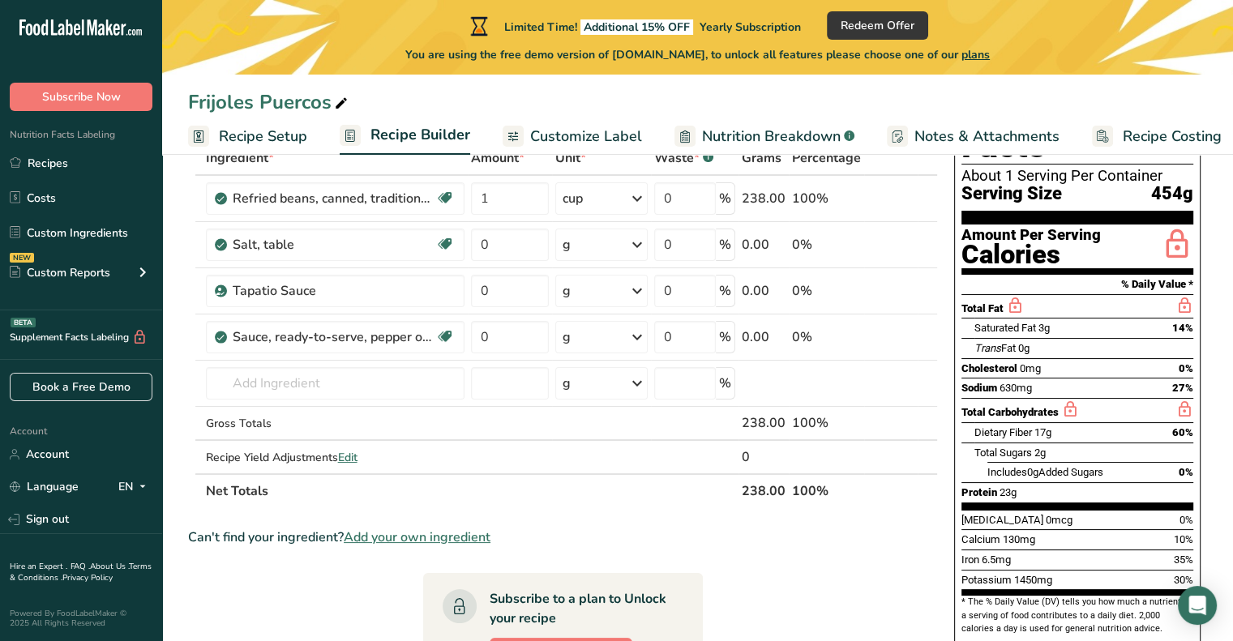
scroll to position [81, 0]
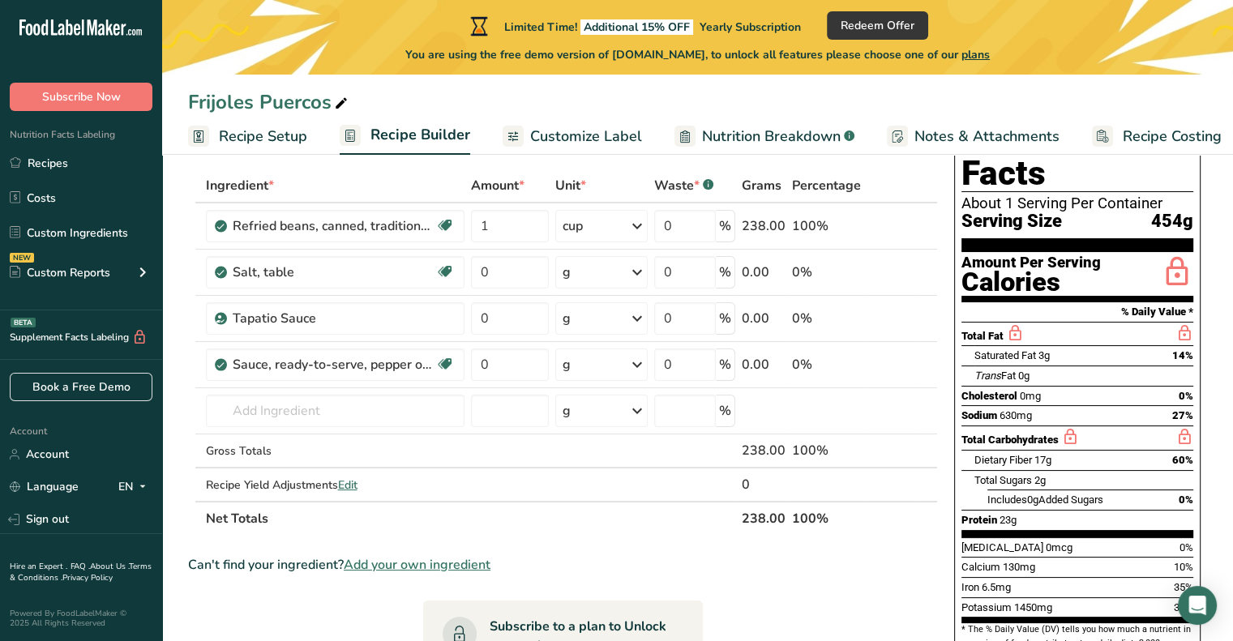
click at [907, 321] on icon at bounding box center [903, 319] width 11 height 17
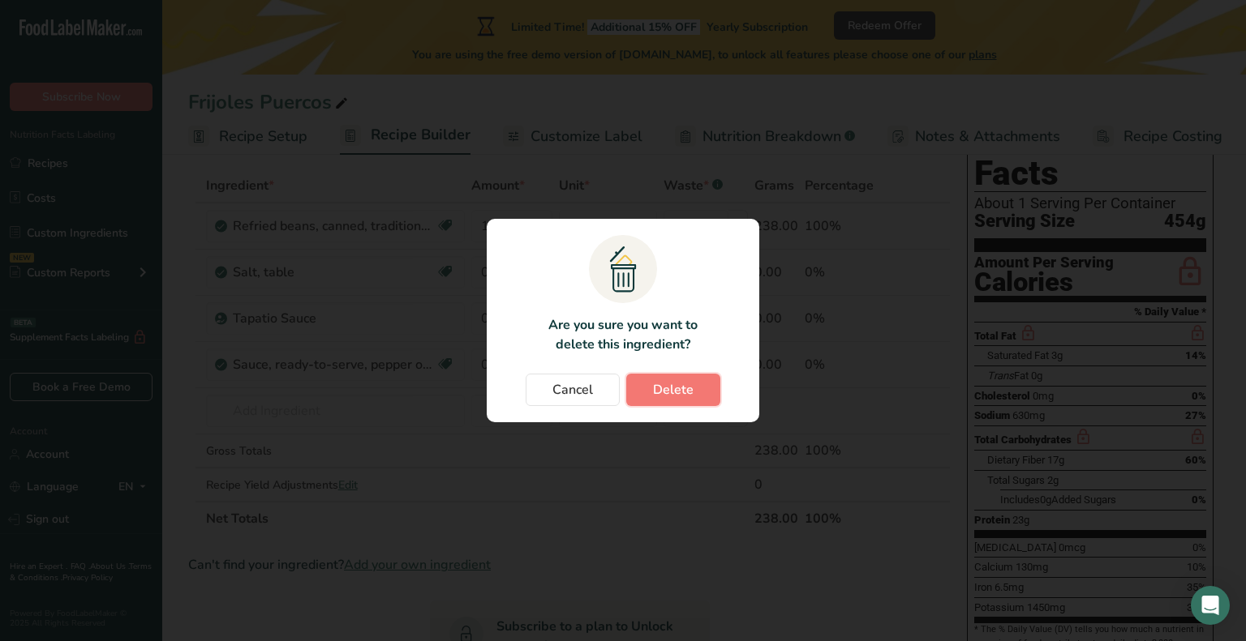
click at [709, 393] on button "Delete" at bounding box center [673, 390] width 94 height 32
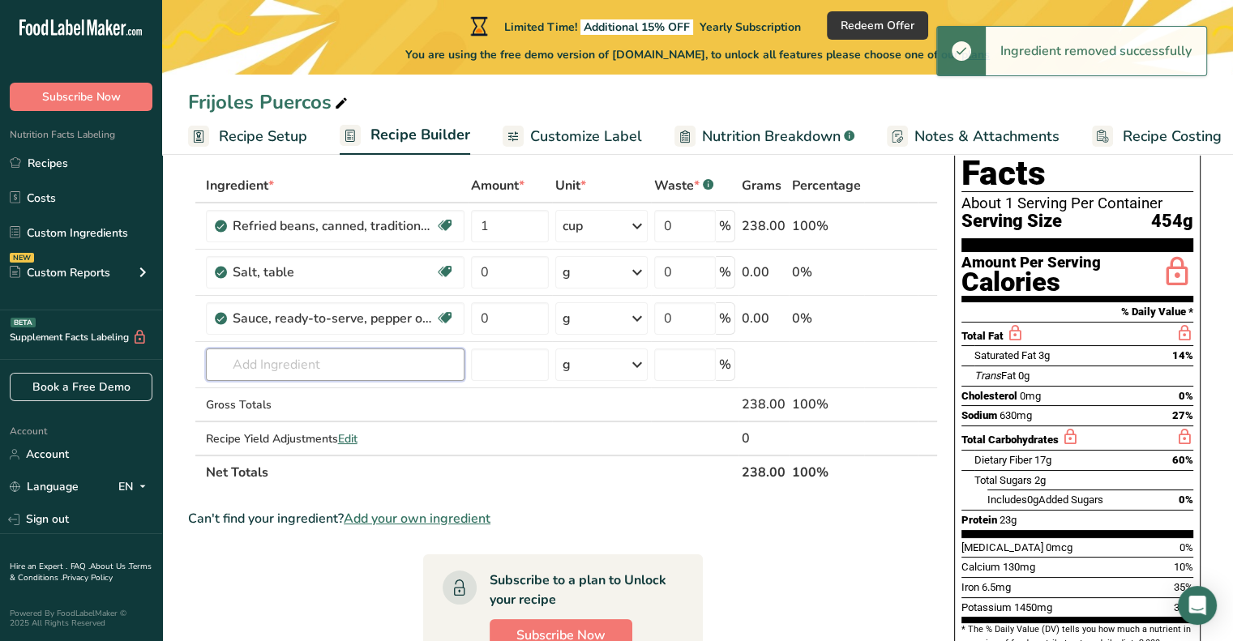
click at [392, 365] on input "text" at bounding box center [335, 365] width 259 height 32
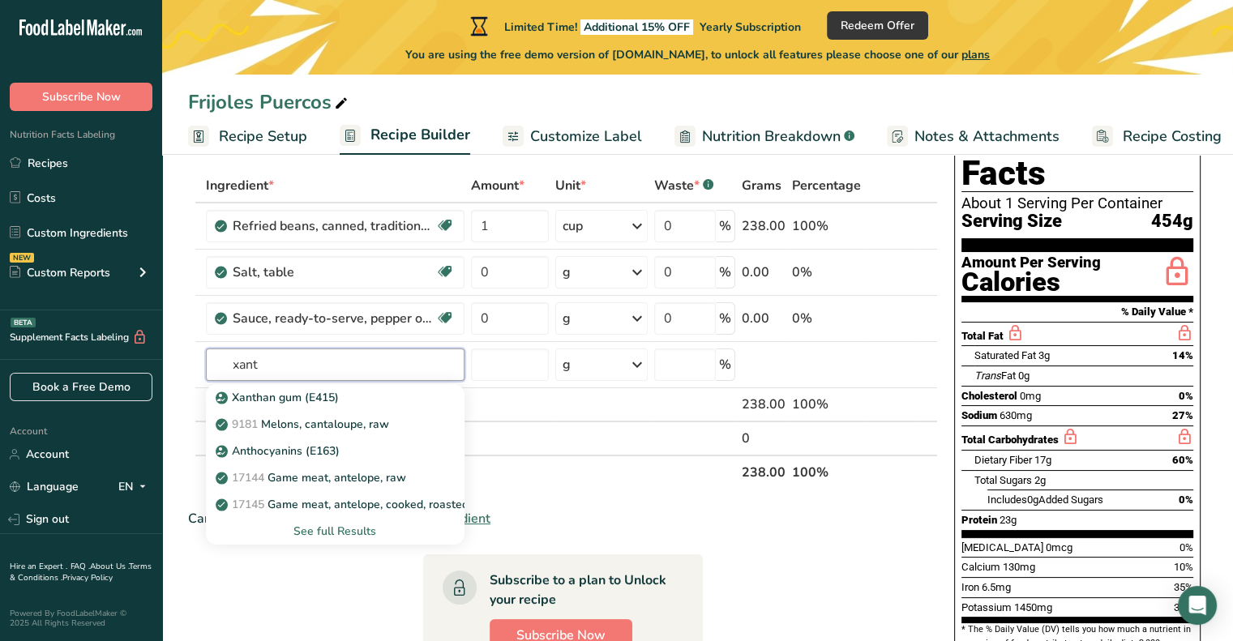
type input "xant"
click at [363, 398] on div "Xanthan gum (E415)" at bounding box center [322, 397] width 207 height 17
type input "Xanthan gum (E415)"
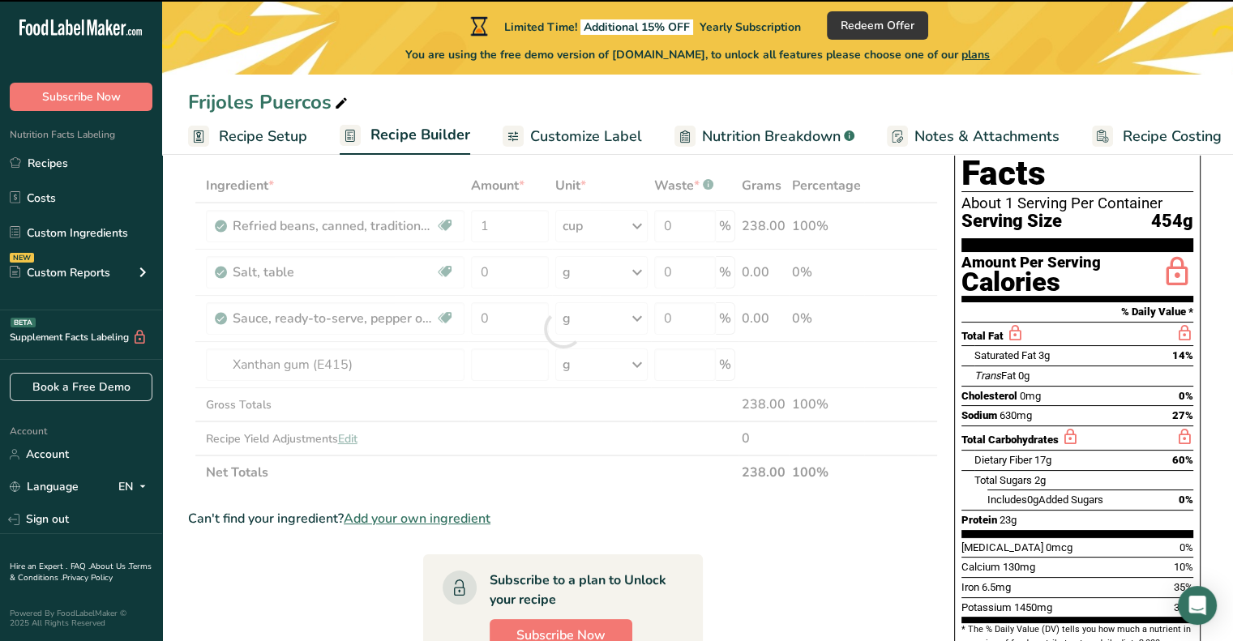
type input "0"
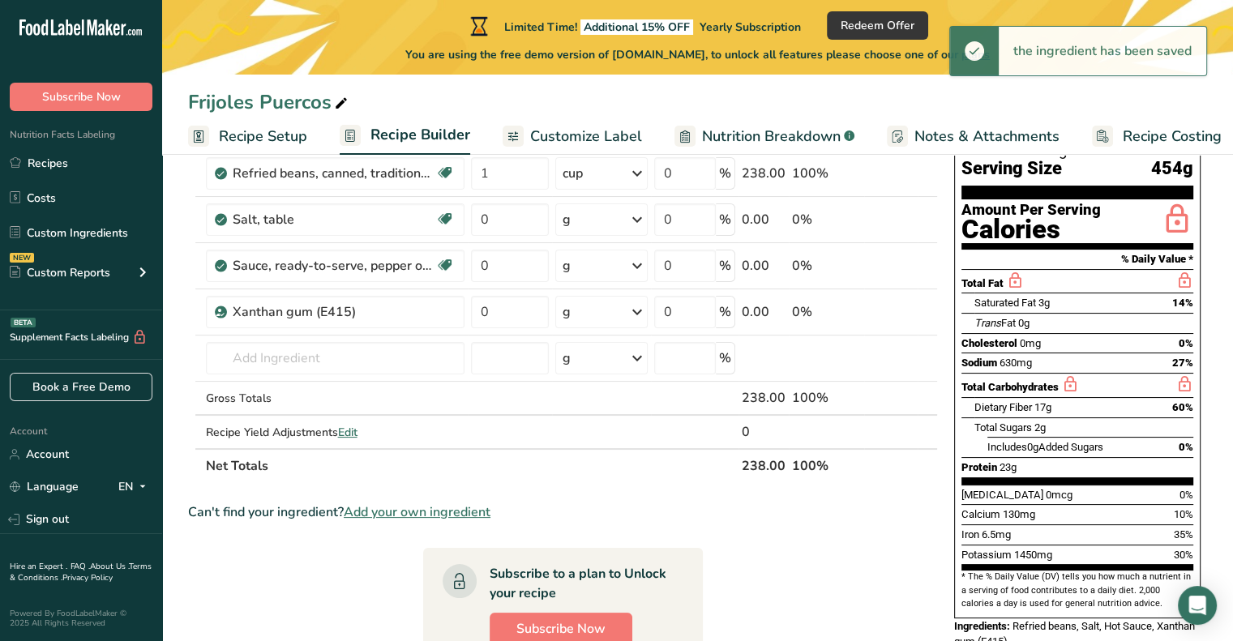
scroll to position [162, 0]
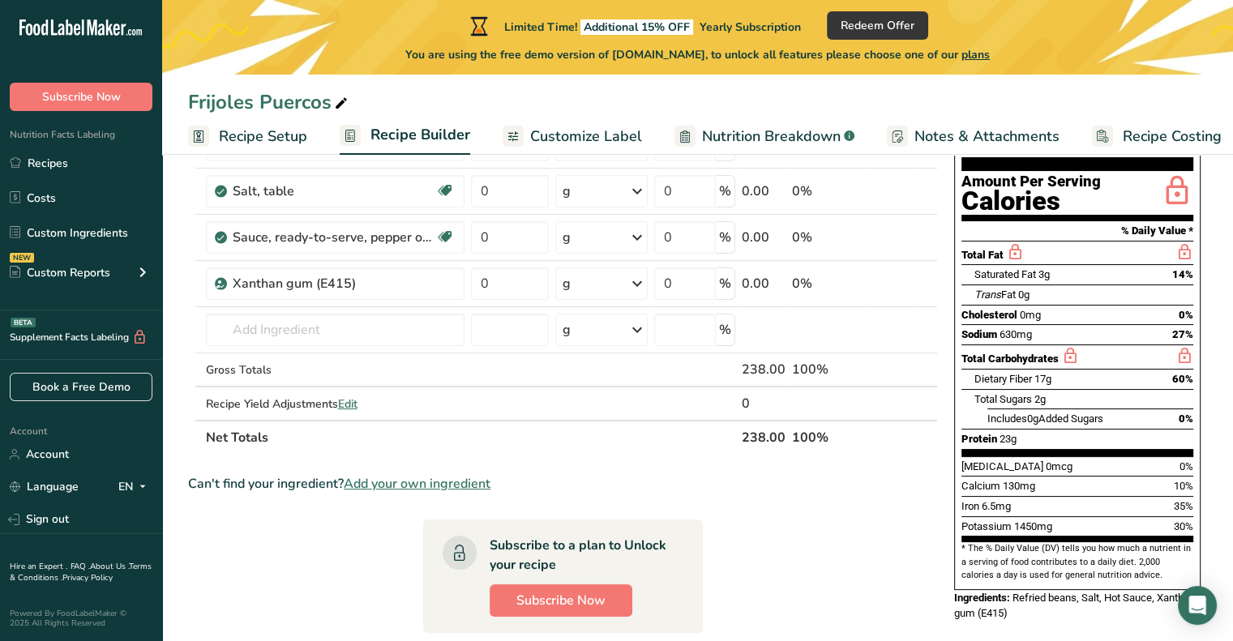
click at [905, 285] on icon at bounding box center [903, 284] width 11 height 17
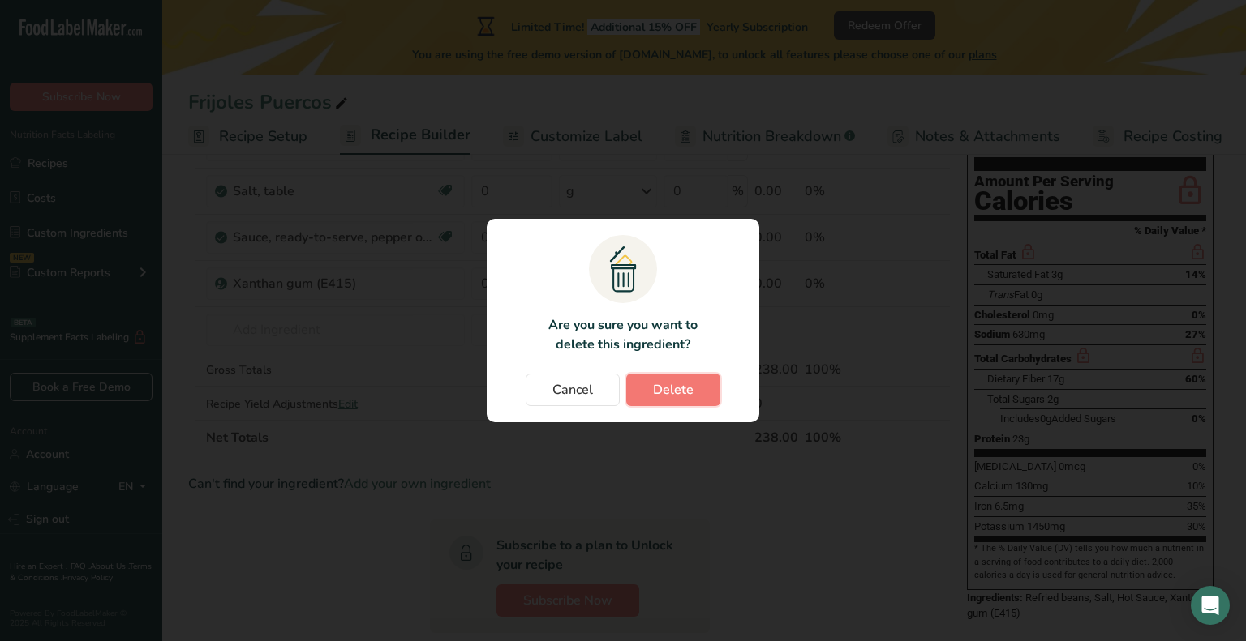
click at [668, 378] on button "Delete" at bounding box center [673, 390] width 94 height 32
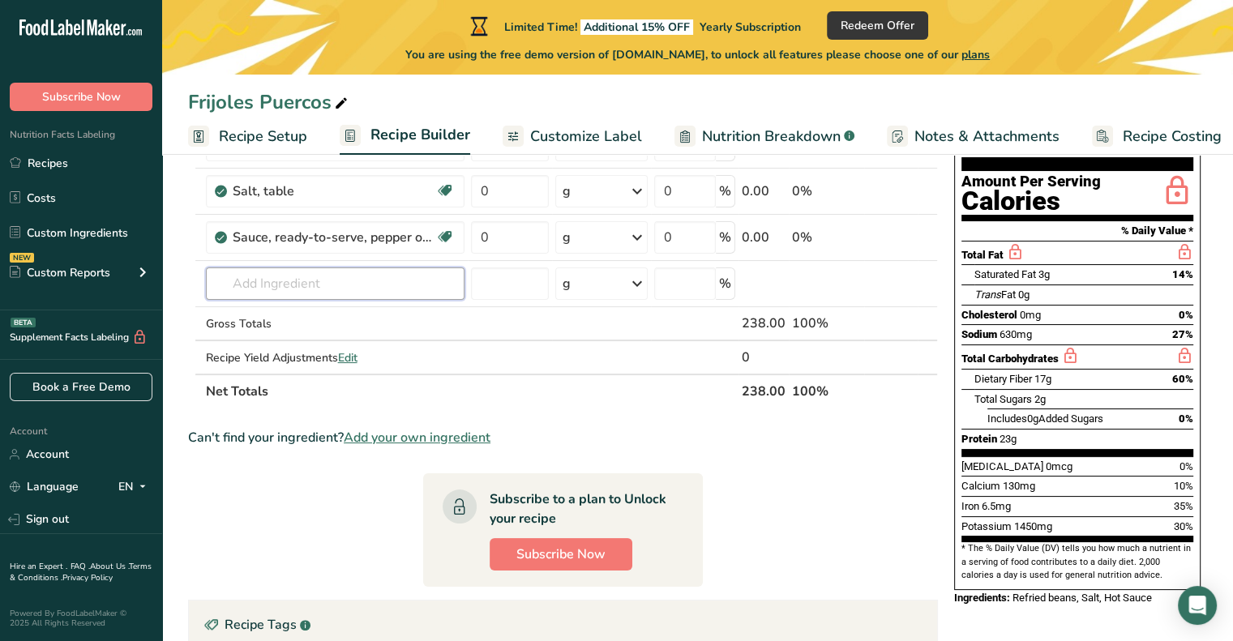
click at [285, 287] on input "text" at bounding box center [335, 284] width 259 height 32
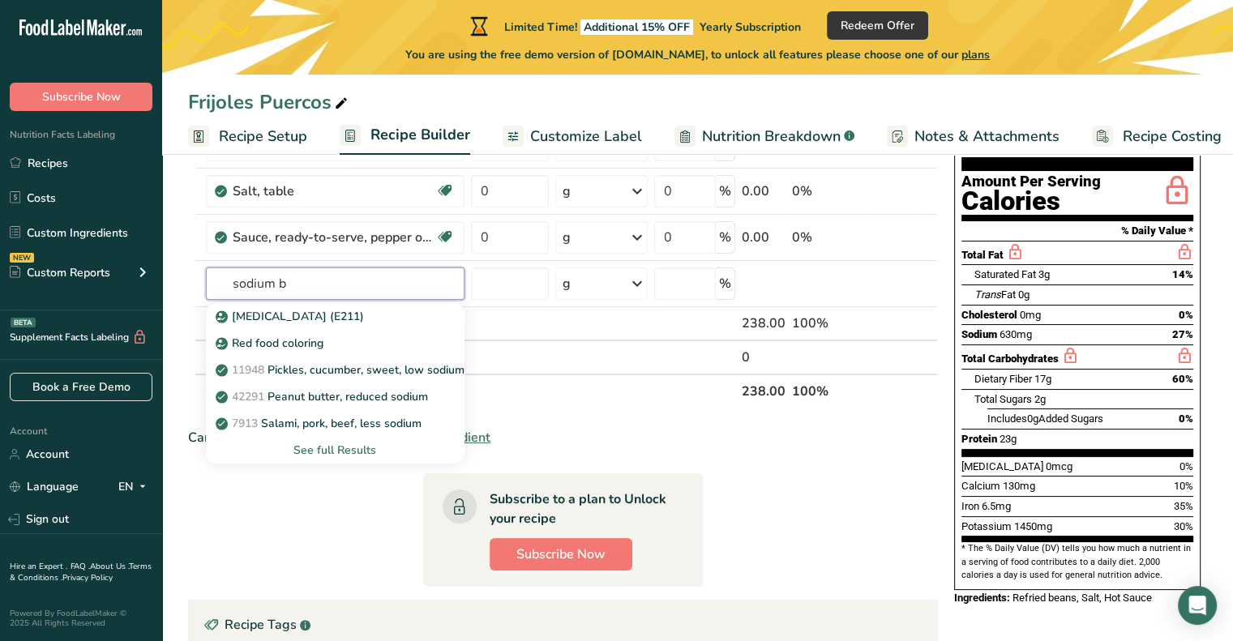
type input "sodium b"
click at [299, 315] on p "Sodium Benzoate (E211)" at bounding box center [291, 316] width 145 height 17
type input "Sodium Benzoate (E211)"
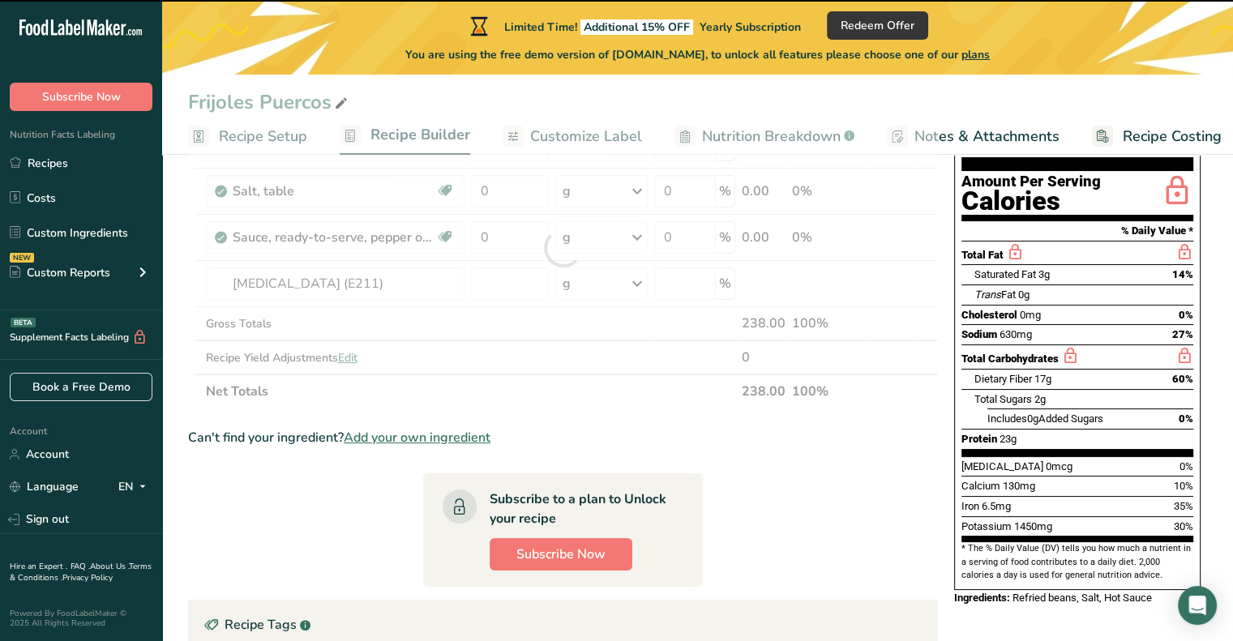
type input "0"
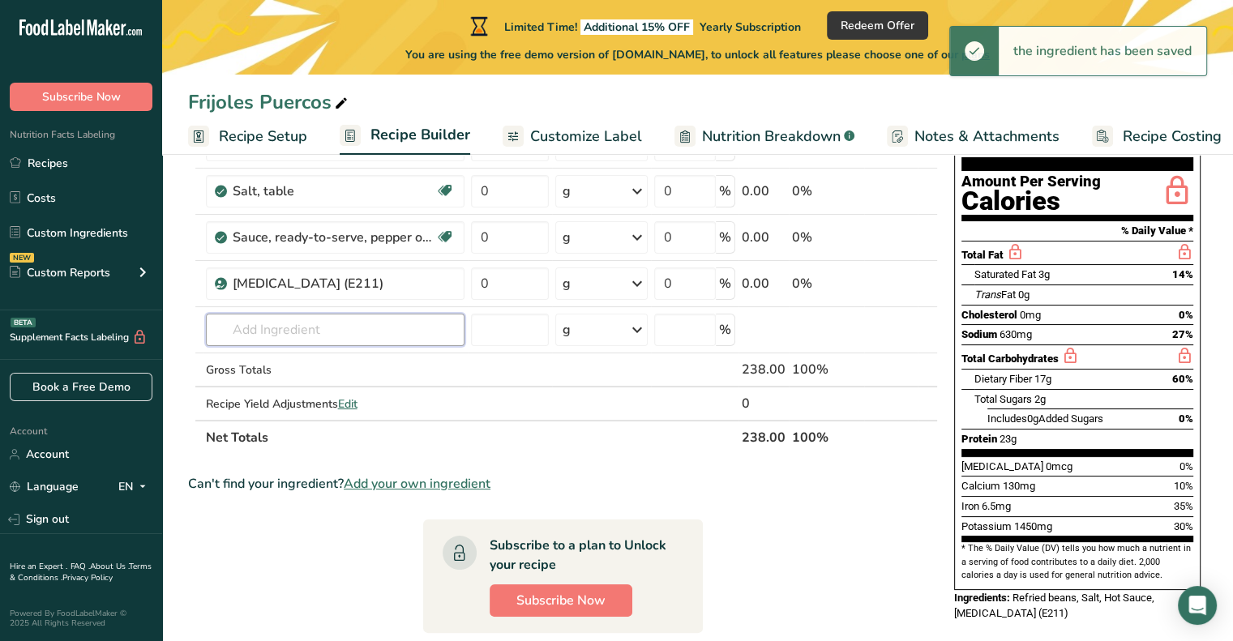
click at [290, 340] on input "text" at bounding box center [335, 330] width 259 height 32
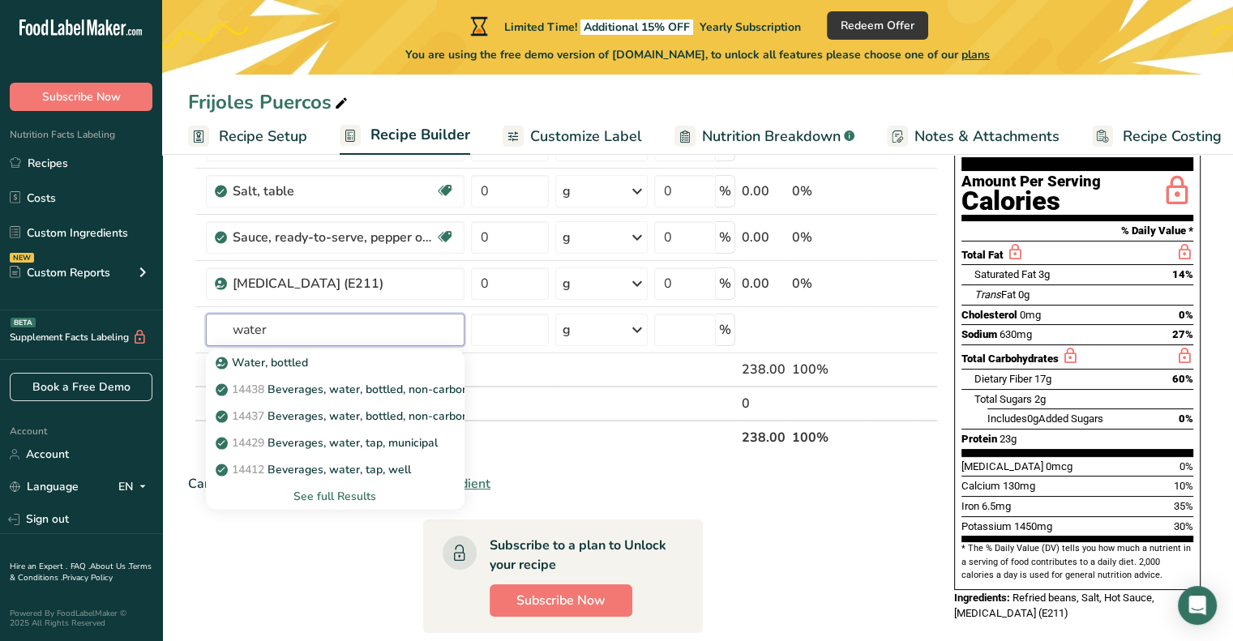
type input "water"
click at [300, 385] on p "14438 Beverages, water, bottled, non-carbonated, CRYSTAL GEYSER" at bounding box center [404, 389] width 371 height 17
type input "Beverages, water, bottled, non-carbonated, CRYSTAL GEYSER"
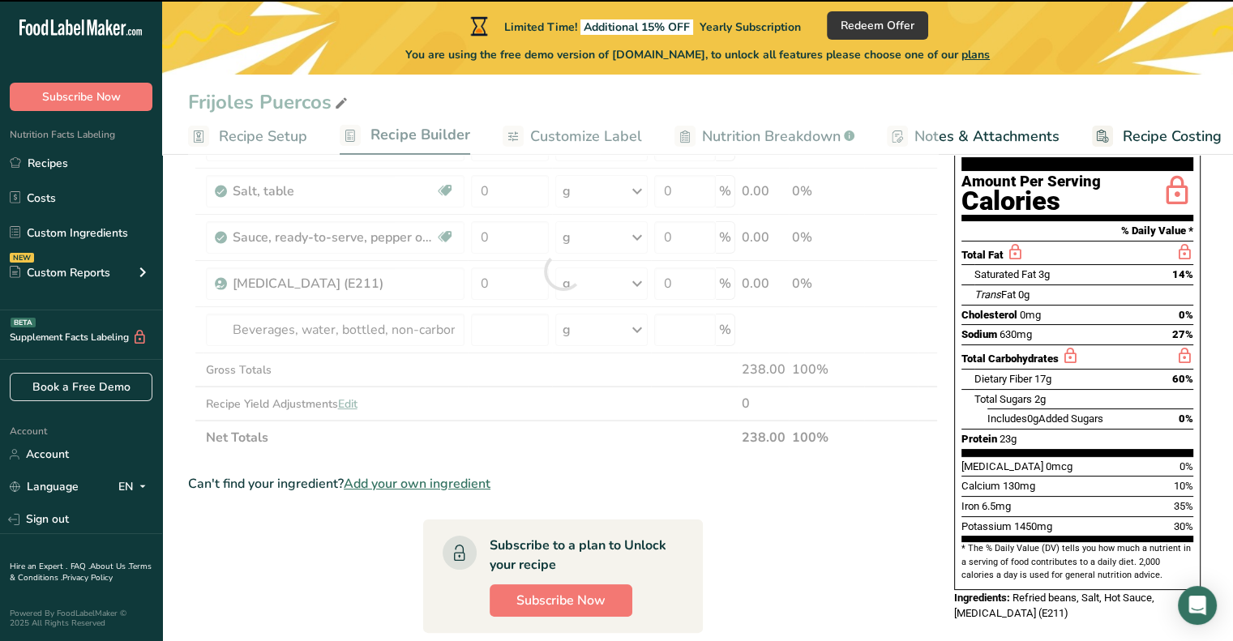
type input "0"
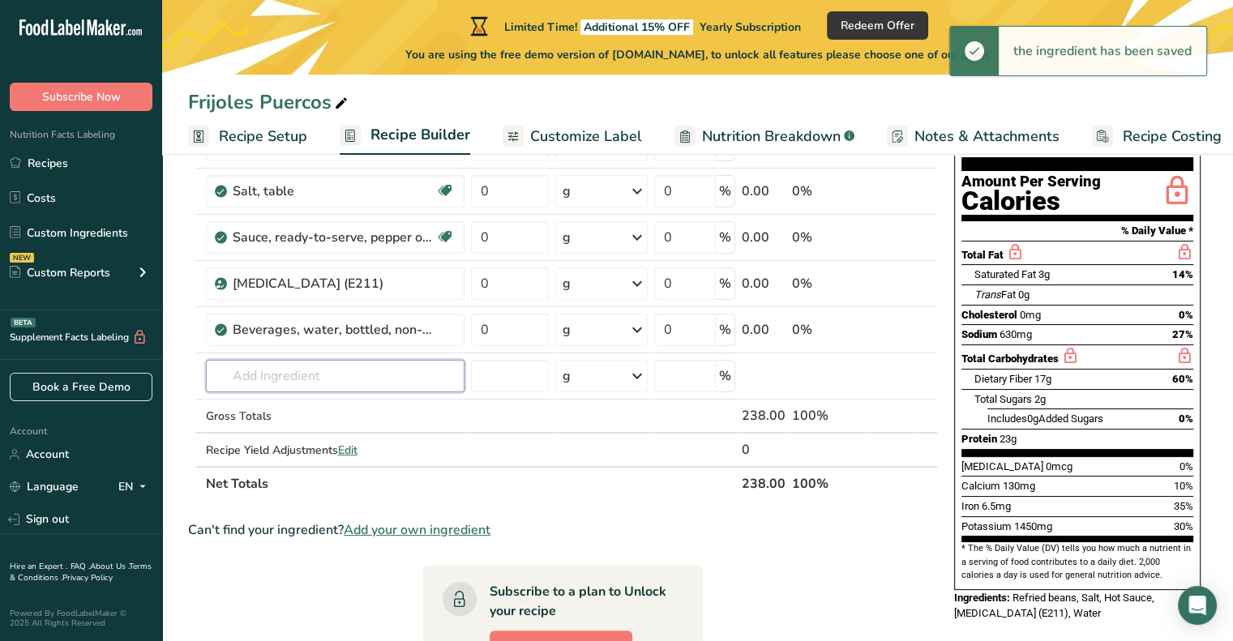
click at [390, 369] on input "text" at bounding box center [335, 376] width 259 height 32
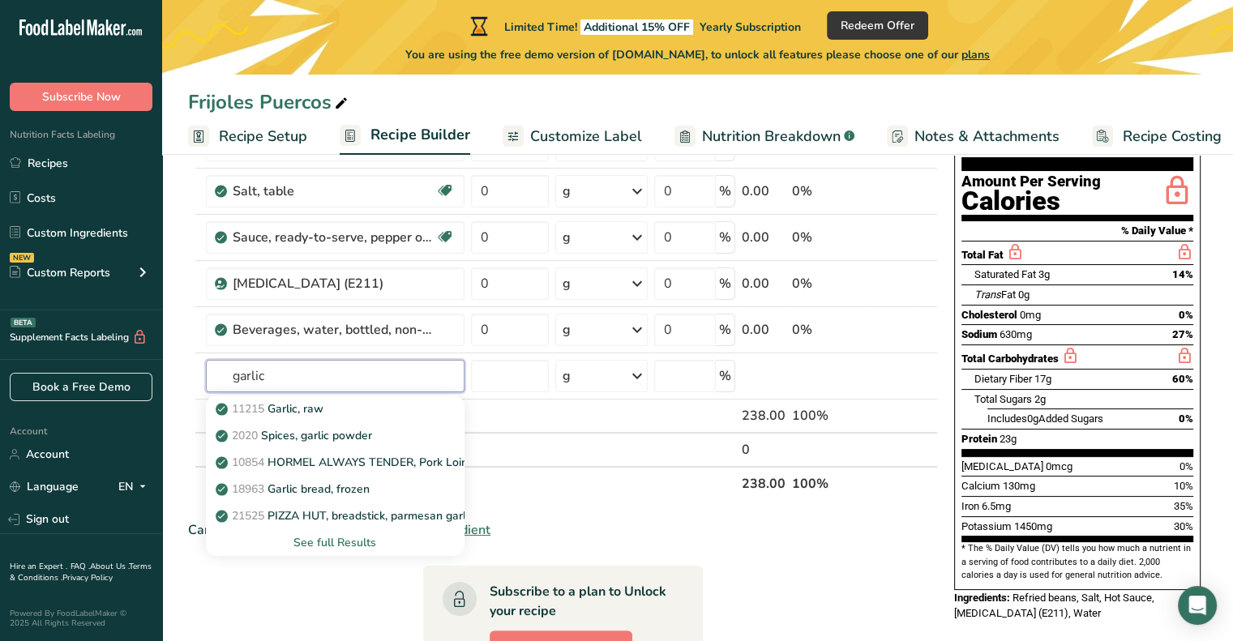
type input "garlic"
click at [345, 411] on div "11215 Garlic, raw" at bounding box center [322, 409] width 207 height 17
type input "Garlic, raw"
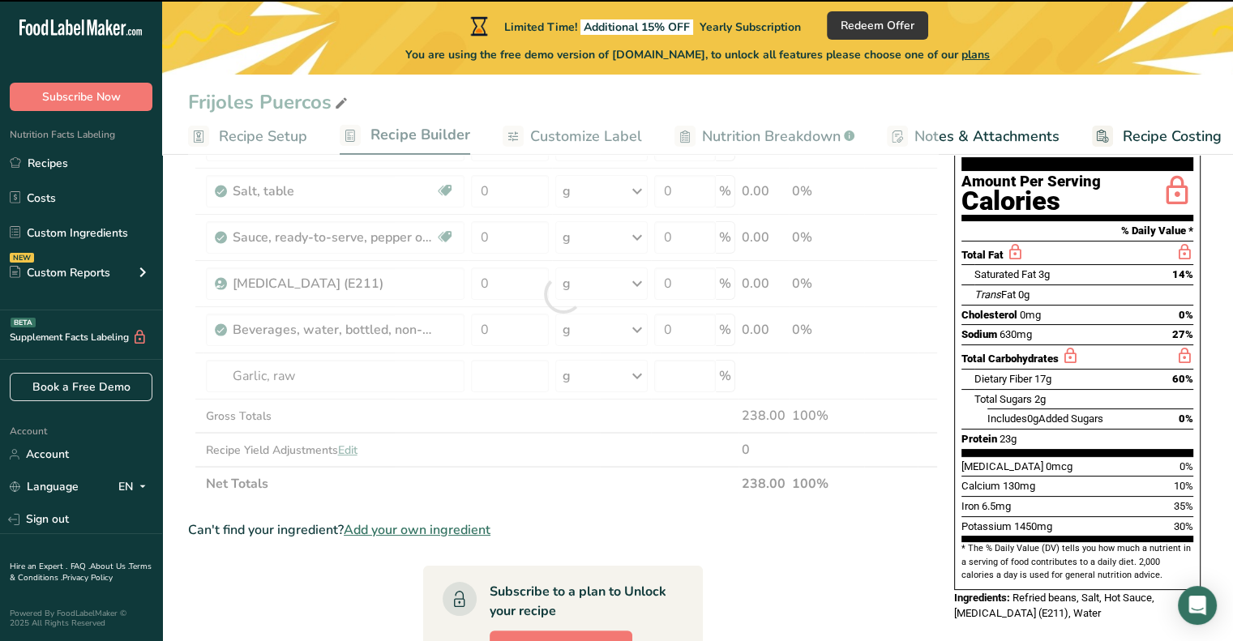
type input "0"
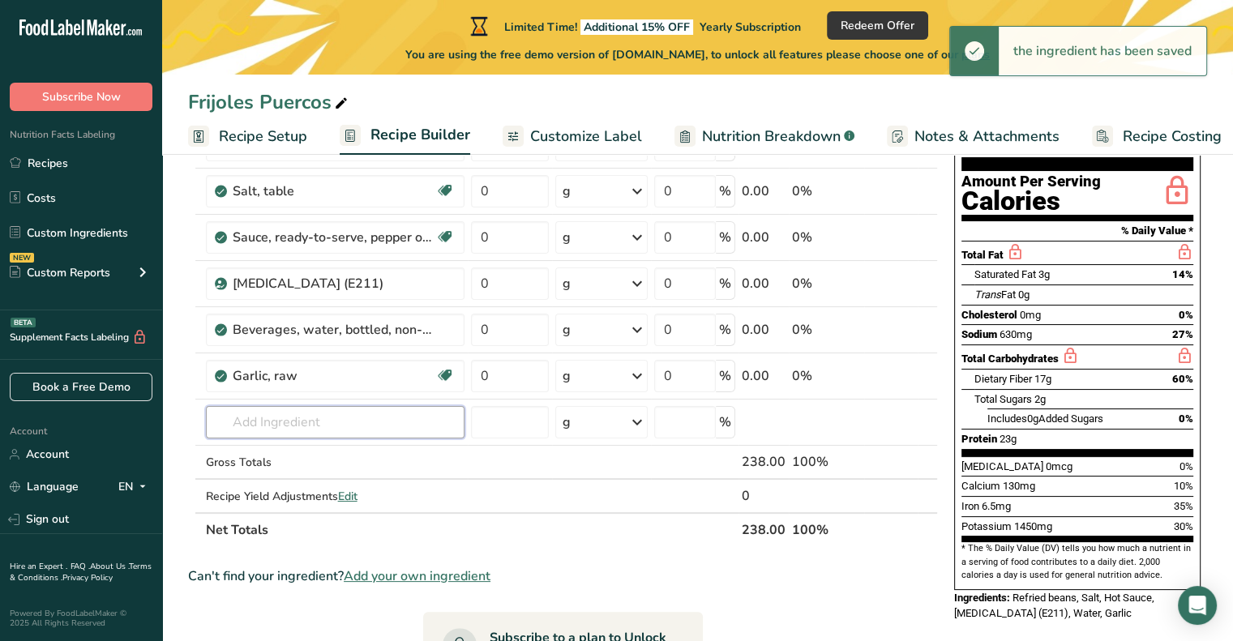
click at [308, 418] on input "text" at bounding box center [335, 422] width 259 height 32
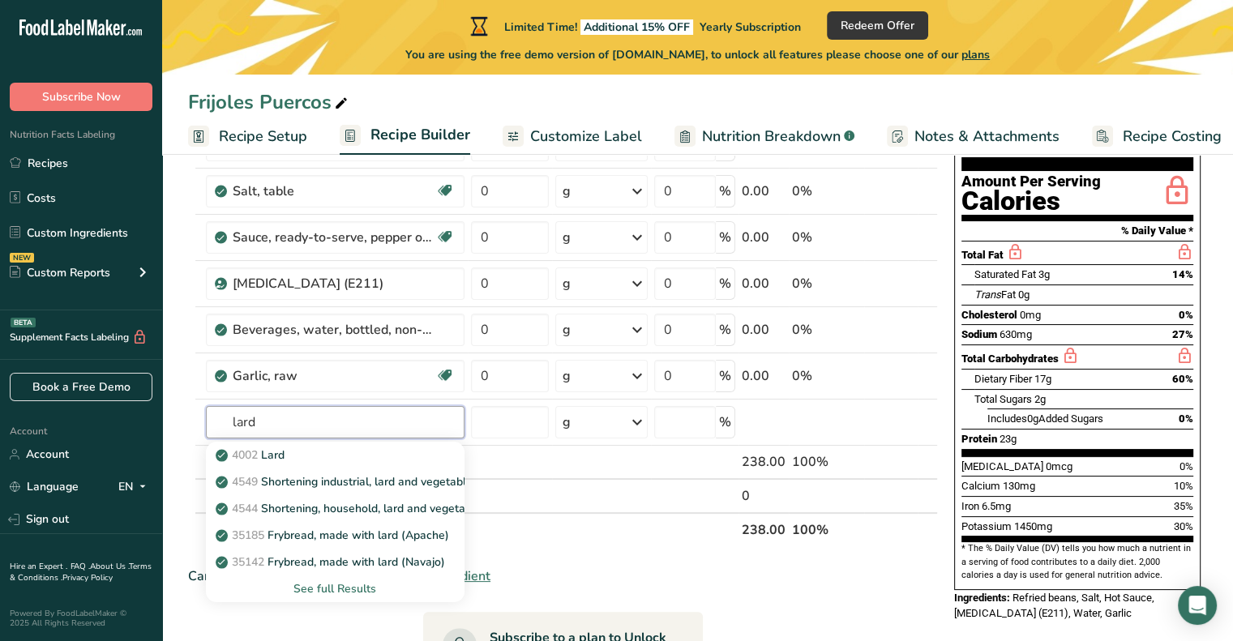
type input "lard"
click at [318, 463] on link "4002 Lard" at bounding box center [335, 455] width 259 height 27
type input "Lard"
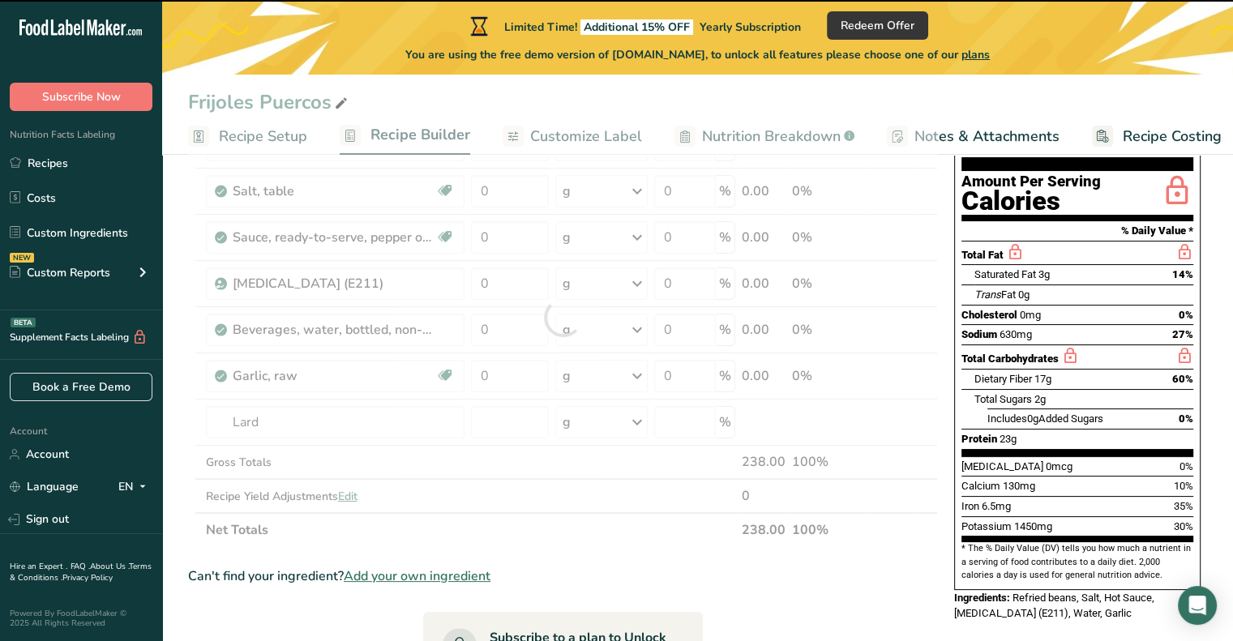
type input "0"
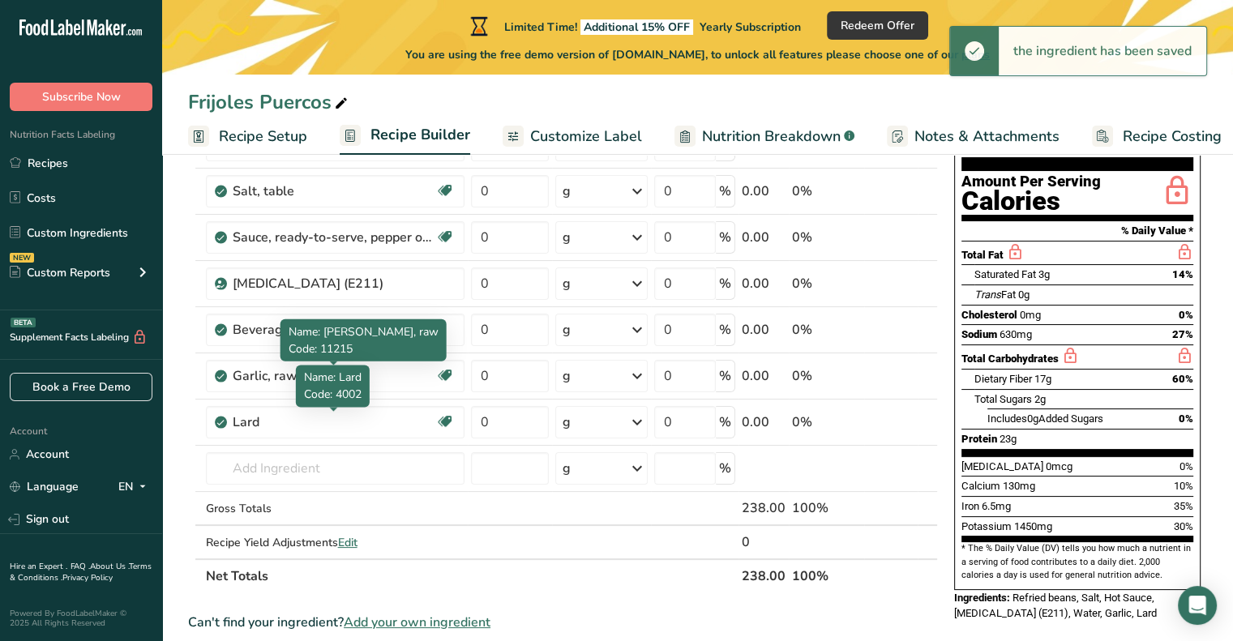
scroll to position [243, 0]
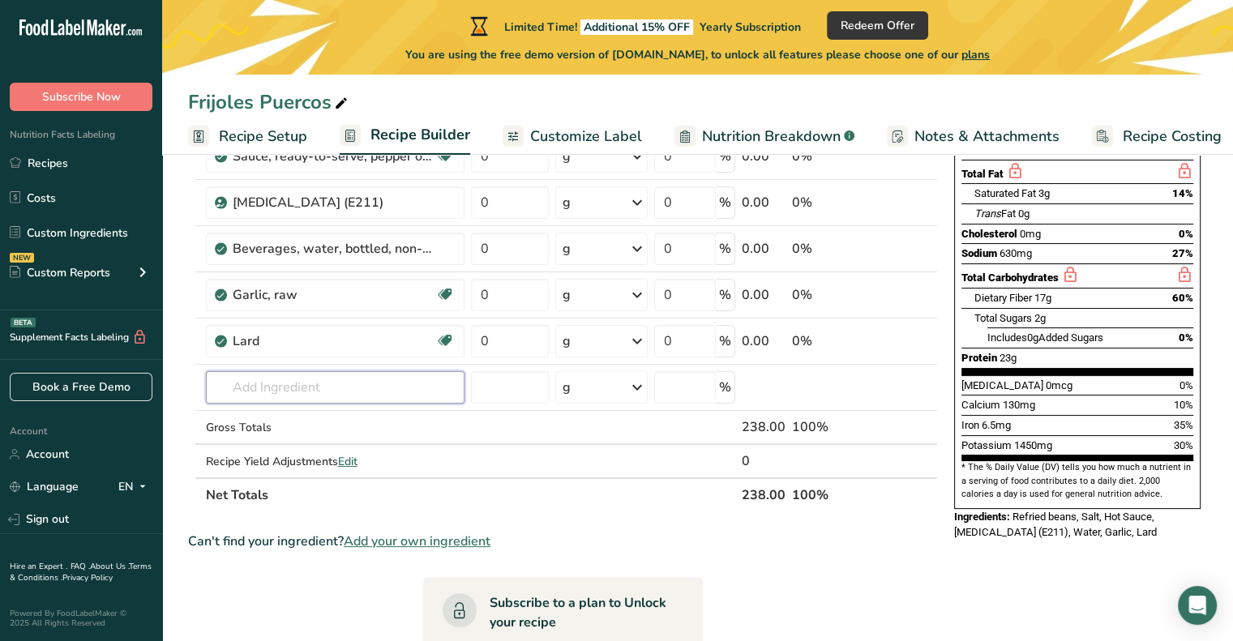
click at [422, 389] on input "text" at bounding box center [335, 387] width 259 height 32
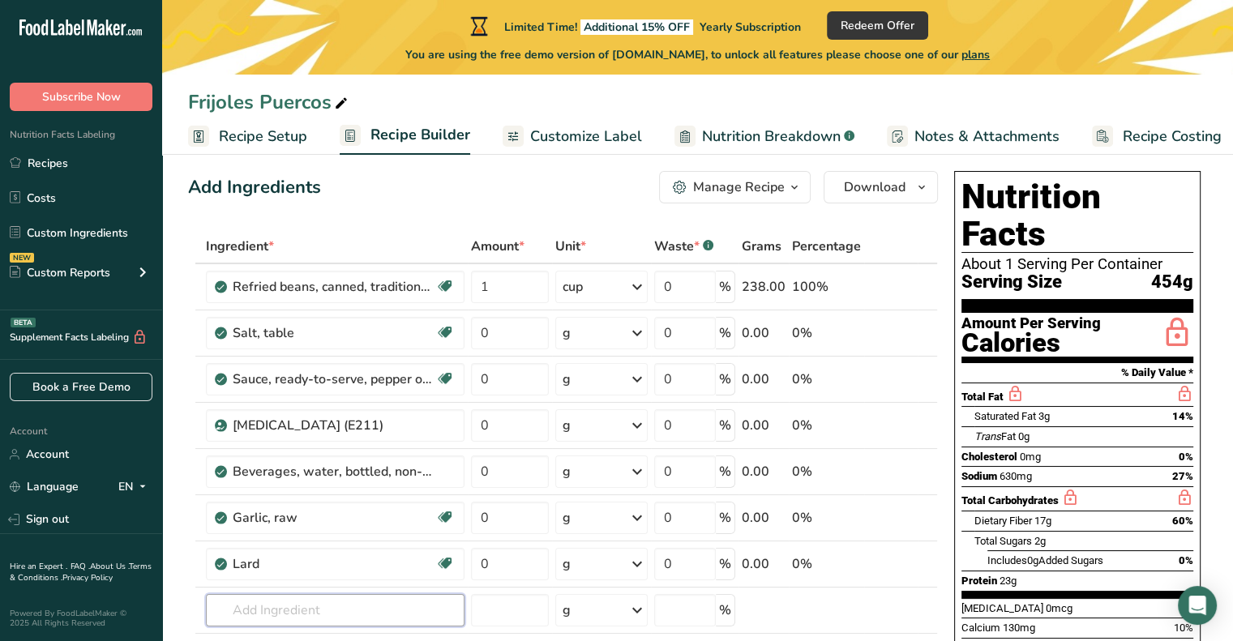
scroll to position [0, 0]
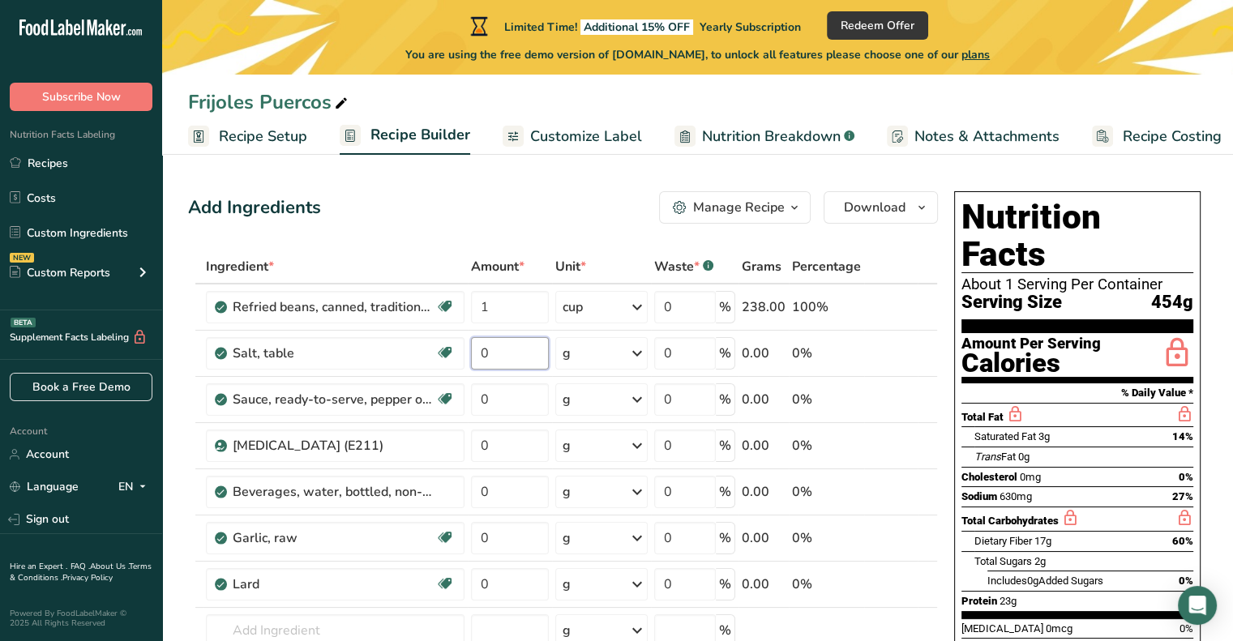
drag, startPoint x: 520, startPoint y: 358, endPoint x: 441, endPoint y: 342, distance: 80.3
click at [441, 342] on tr "Salt, table Dairy free Gluten free Vegan Vegetarian Soy free 0 g Portions 1 tsp…" at bounding box center [563, 354] width 748 height 46
type input "10"
click at [516, 412] on div "Ingredient * Amount * Unit * Waste * .a-a{fill:#347362;}.b-a{fill:#fff;} Grams …" at bounding box center [563, 503] width 750 height 506
type input "10"
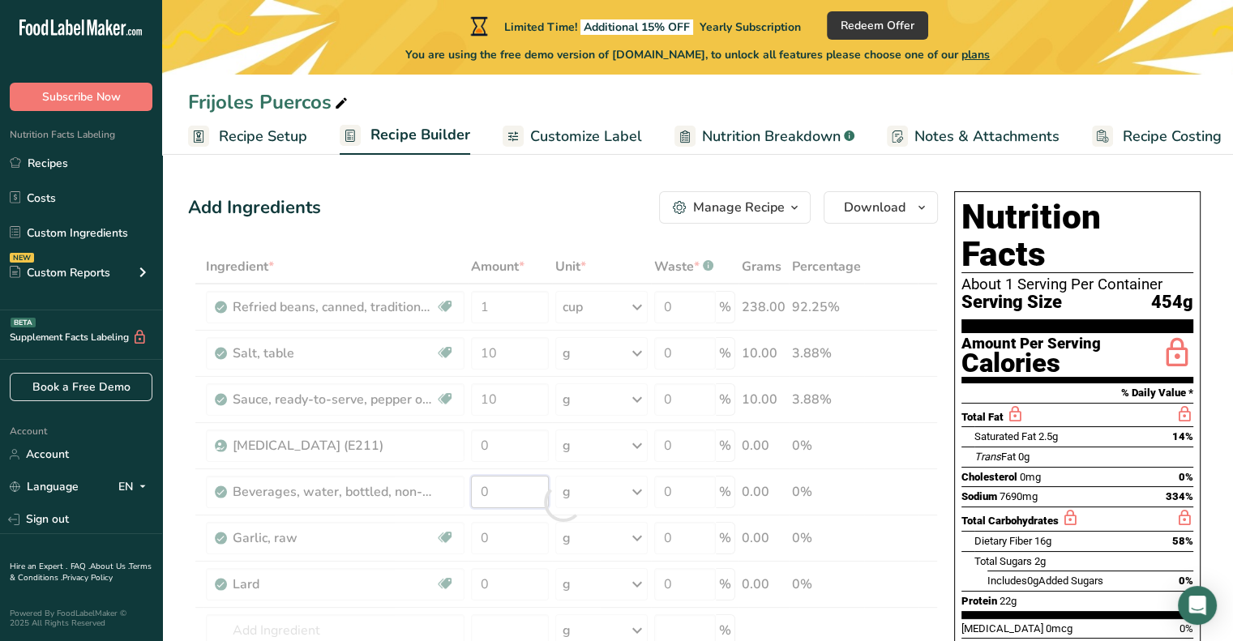
click at [489, 484] on div "Ingredient * Amount * Unit * Waste * .a-a{fill:#347362;}.b-a{fill:#fff;} Grams …" at bounding box center [563, 503] width 750 height 506
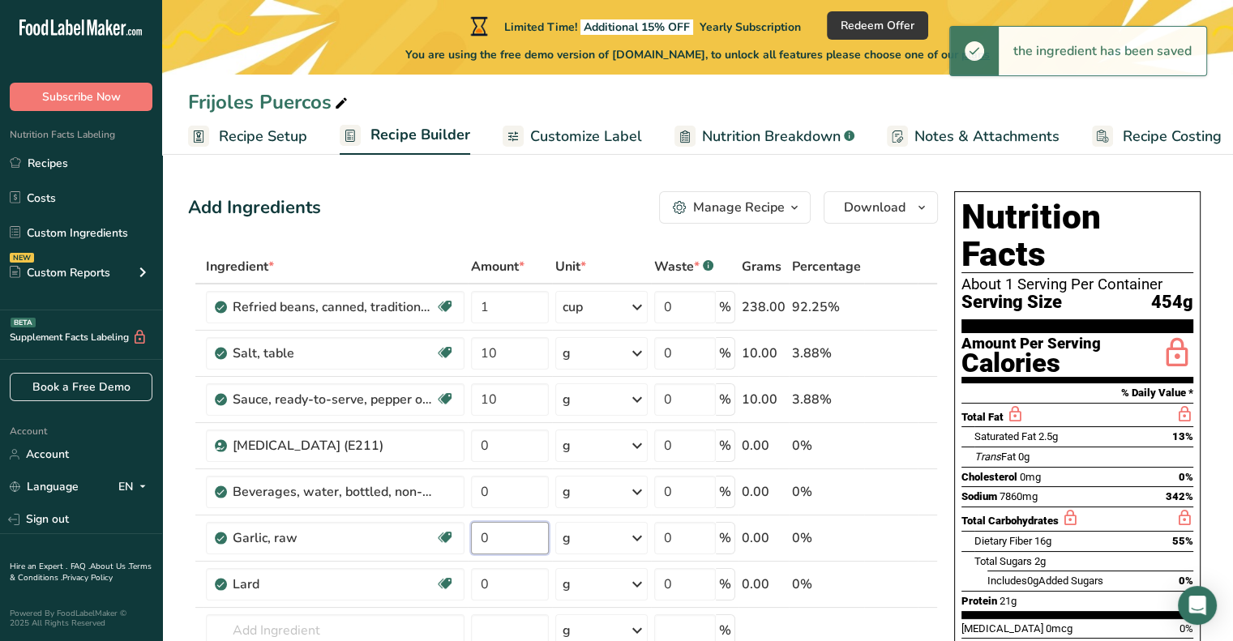
click at [514, 533] on div "Ingredient * Amount * Unit * Waste * .a-a{fill:#347362;}.b-a{fill:#fff;} Grams …" at bounding box center [563, 503] width 750 height 506
type input "10"
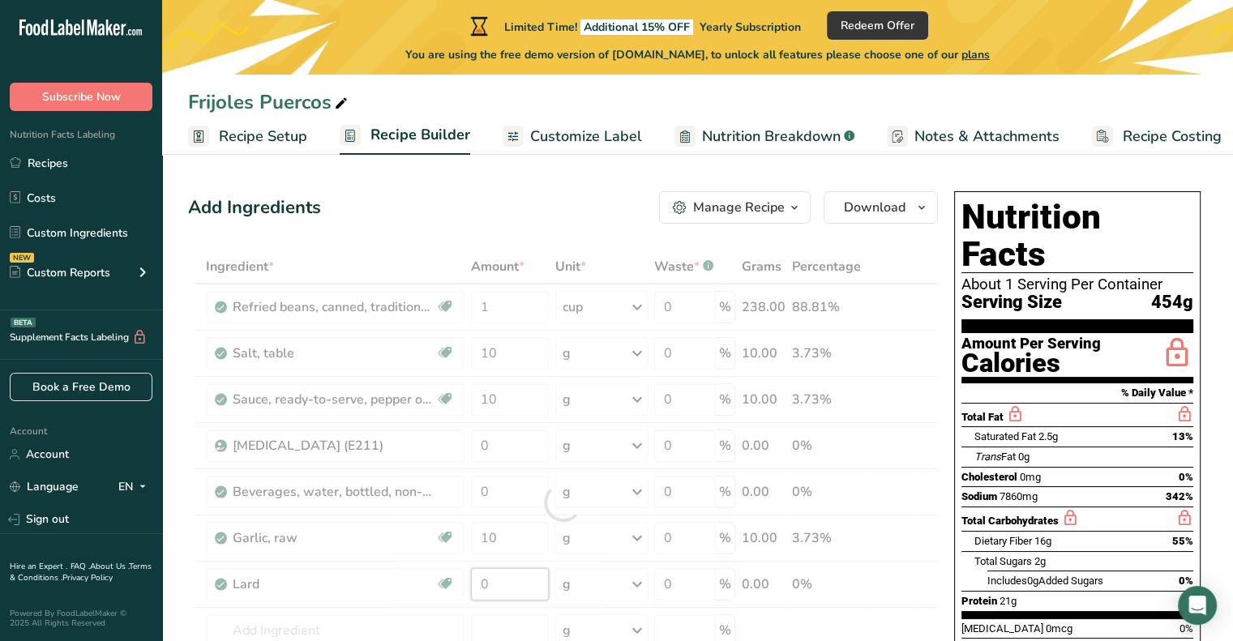
click at [512, 577] on div "Ingredient * Amount * Unit * Waste * .a-a{fill:#347362;}.b-a{fill:#fff;} Grams …" at bounding box center [563, 503] width 750 height 506
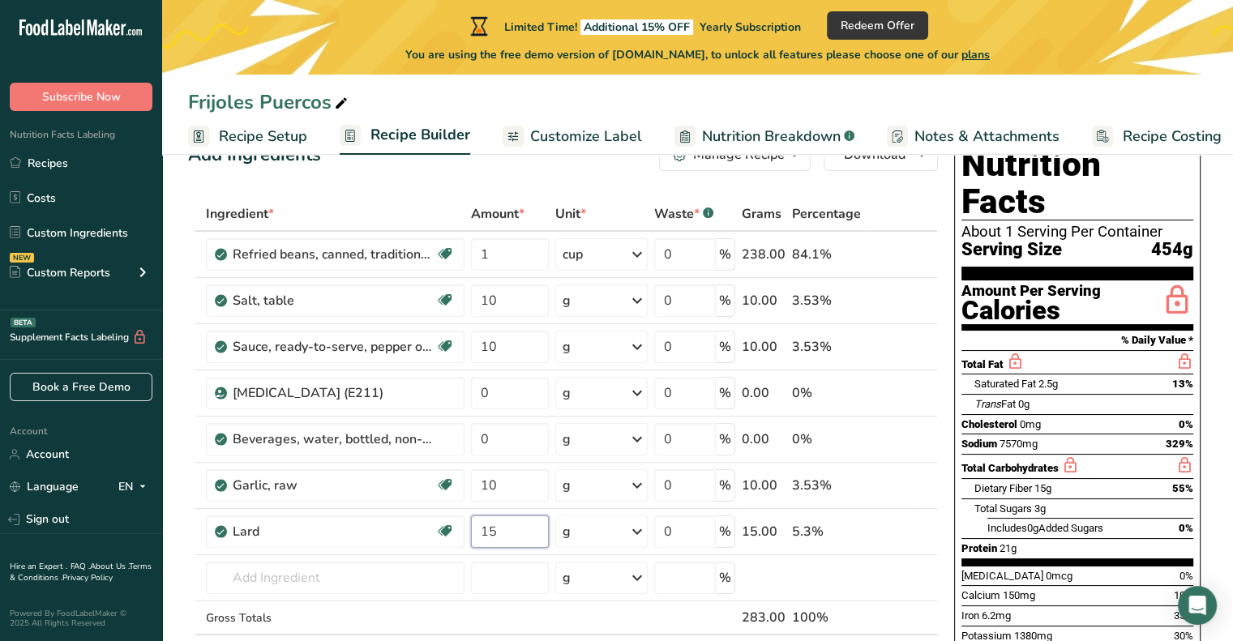
scroll to position [81, 0]
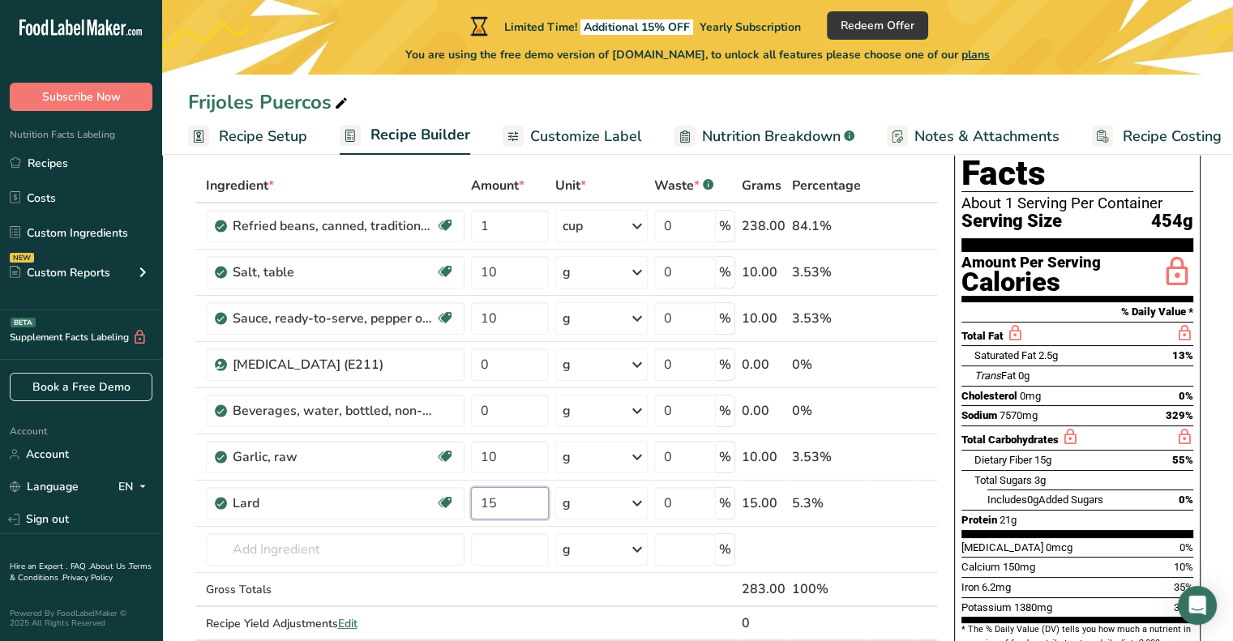
type input "15"
click at [255, 552] on div "Ingredient * Amount * Unit * Waste * .a-a{fill:#347362;}.b-a{fill:#fff;} Grams …" at bounding box center [563, 422] width 750 height 506
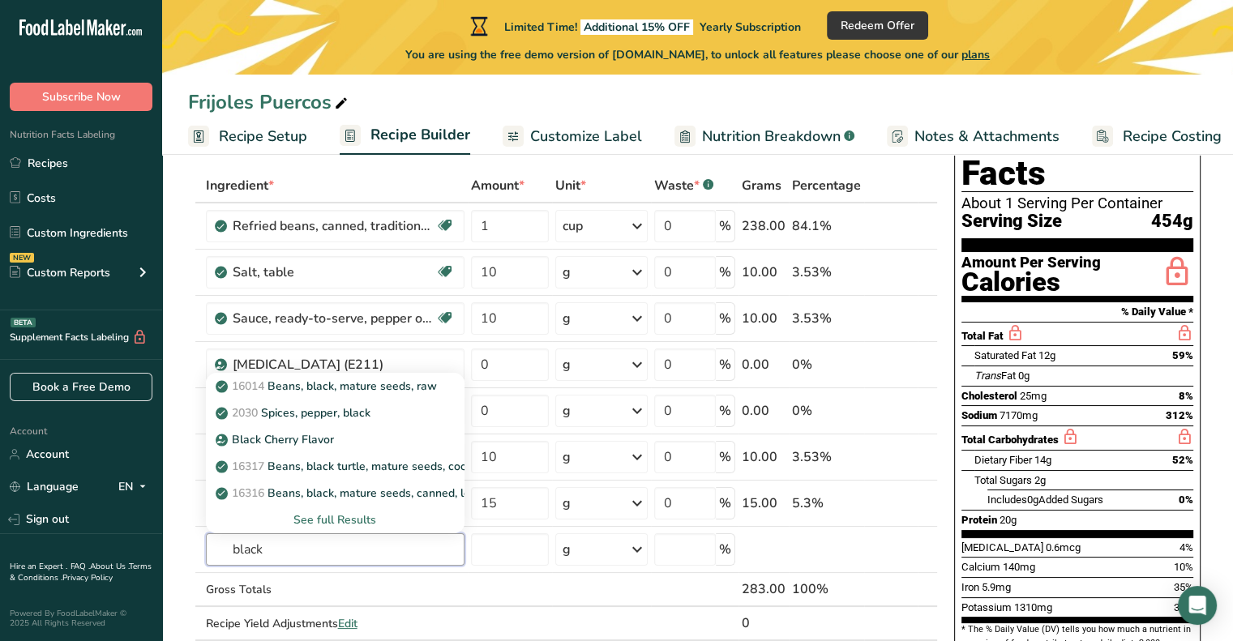
type input "black"
click at [315, 414] on p "2030 Spices, pepper, black" at bounding box center [295, 413] width 152 height 17
type input "Spices, pepper, black"
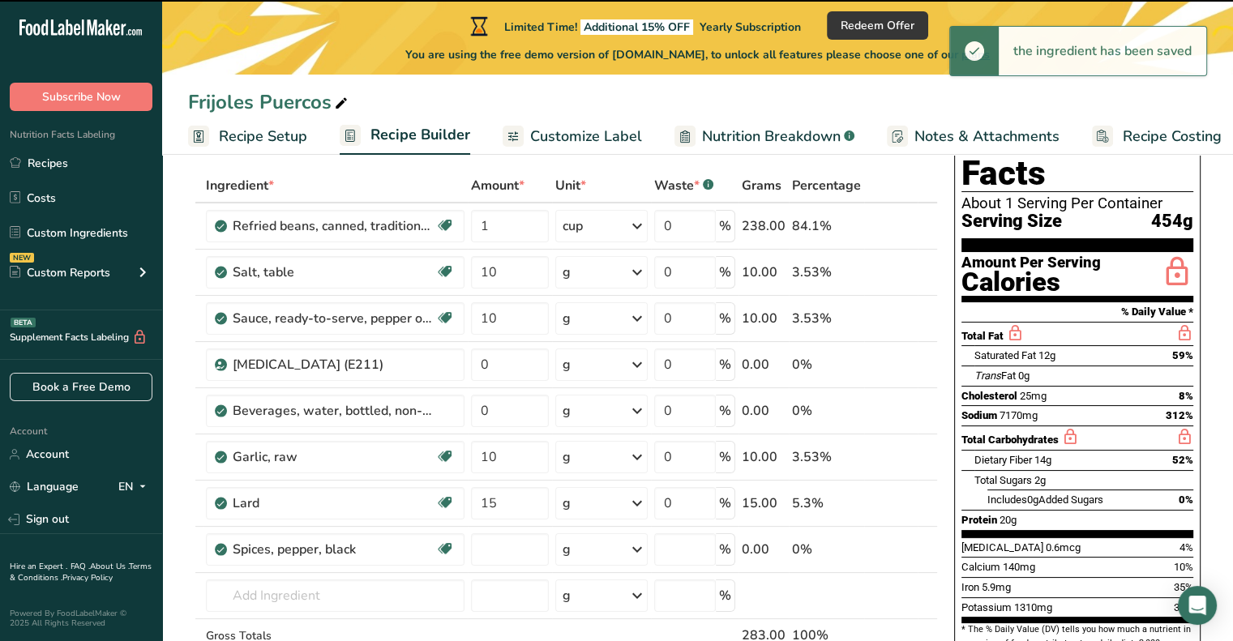
type input "0"
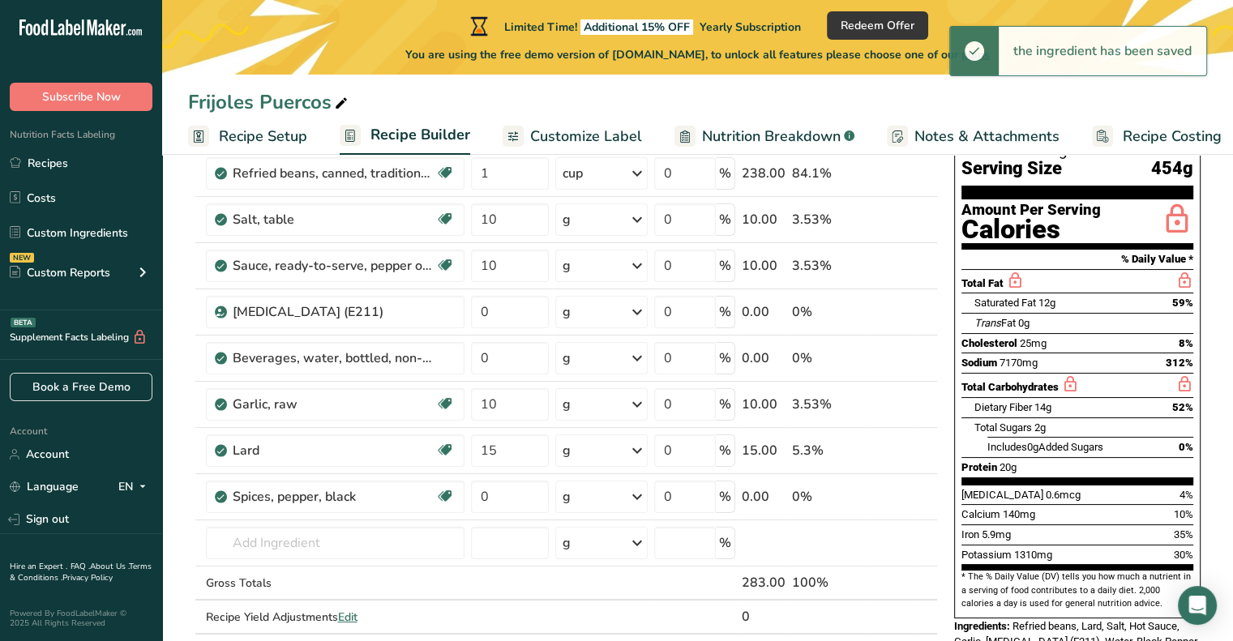
scroll to position [162, 0]
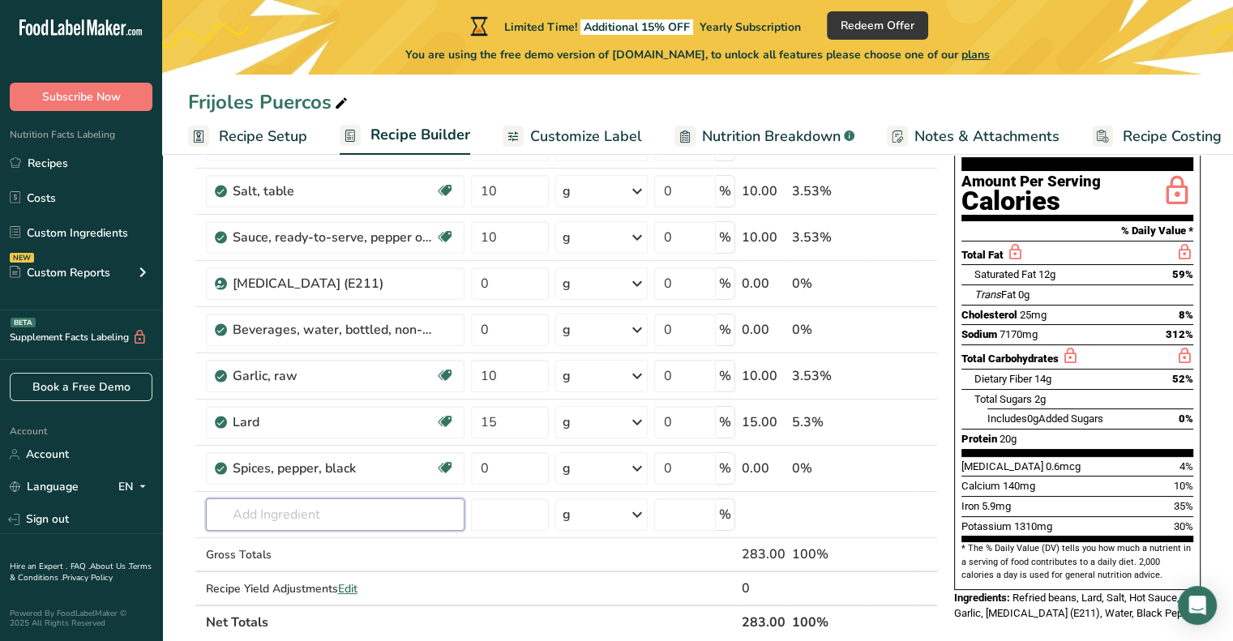
click at [363, 523] on input "text" at bounding box center [335, 515] width 259 height 32
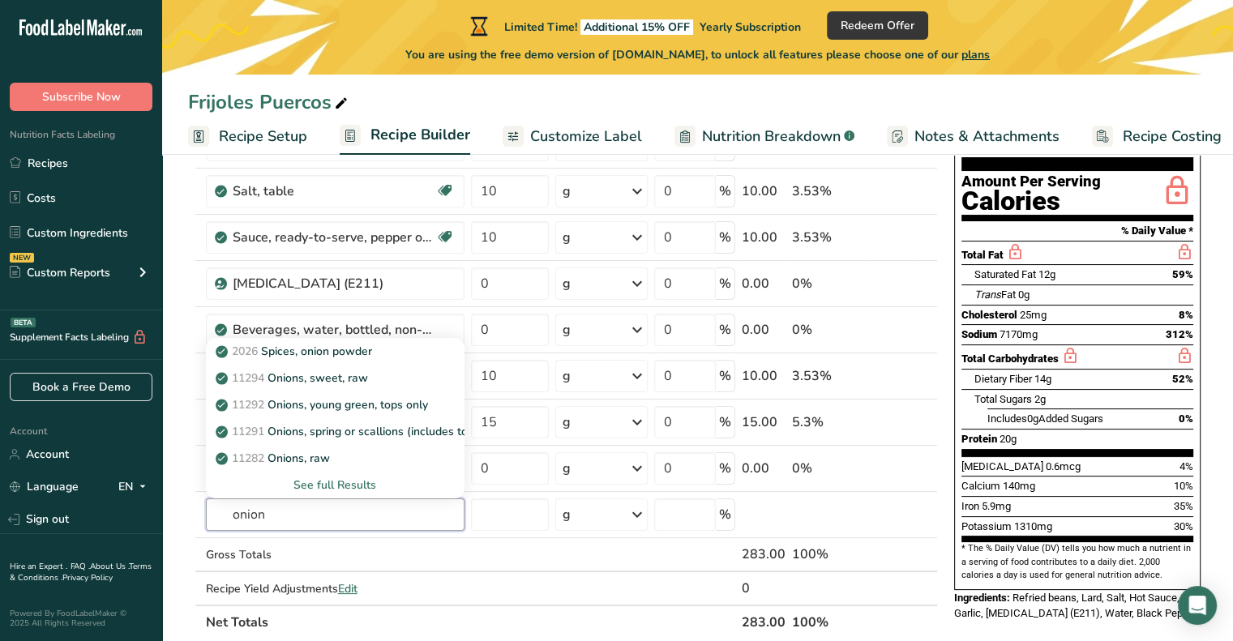
type input "onion"
click at [354, 349] on p "2026 Spices, onion powder" at bounding box center [295, 351] width 153 height 17
type input "Spices, onion powder"
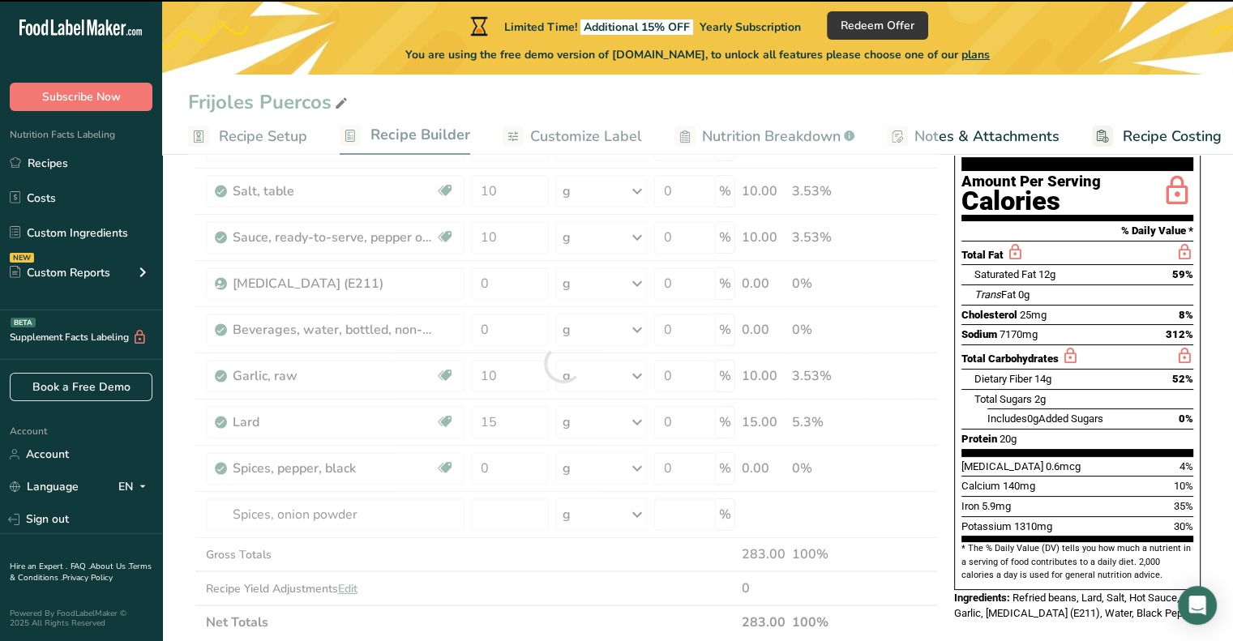
type input "0"
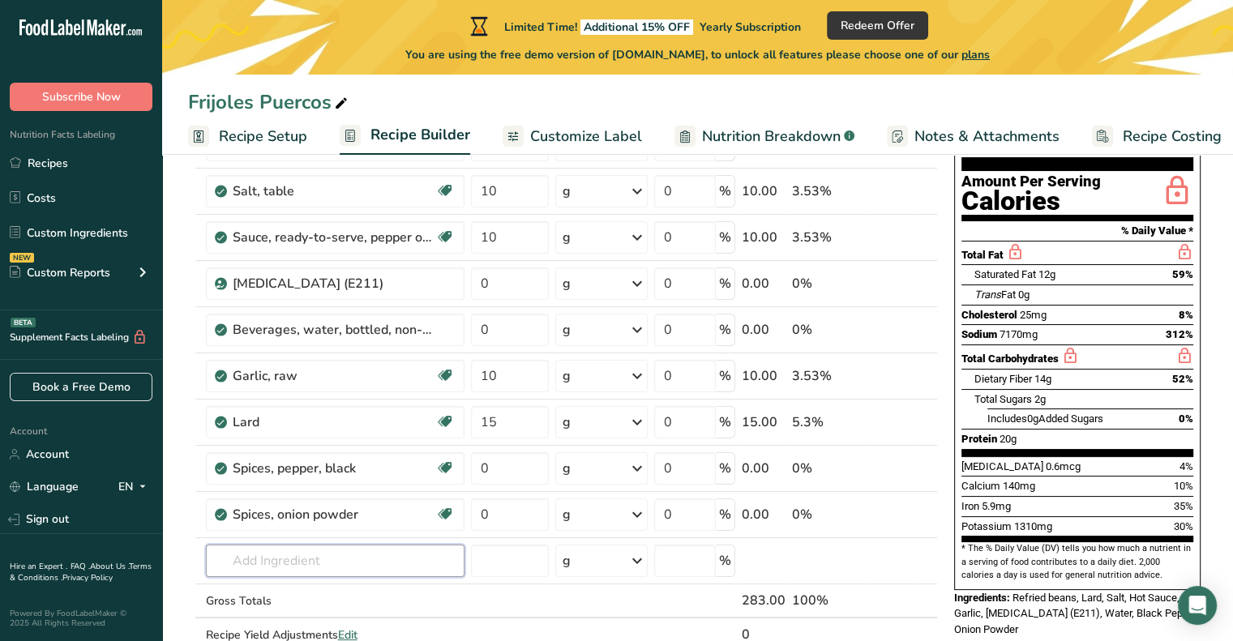
click at [378, 549] on input "text" at bounding box center [335, 561] width 259 height 32
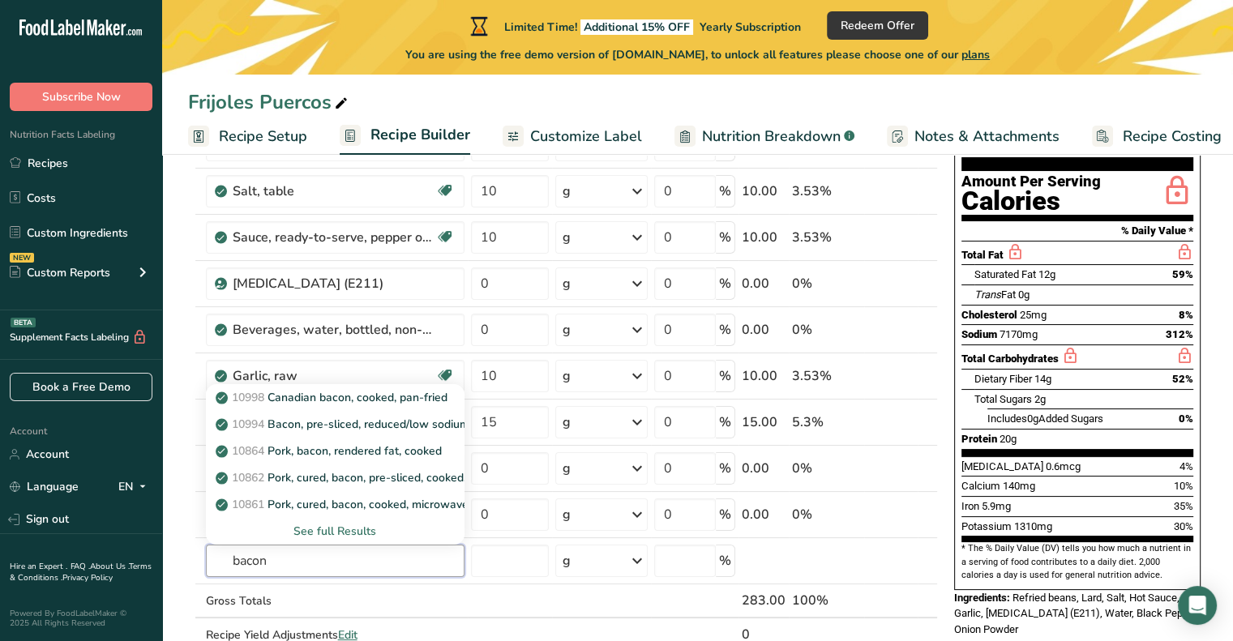
type input "bacon"
click at [352, 432] on link "10994 Bacon, pre-sliced, reduced/low sodium, unprepared" at bounding box center [335, 424] width 259 height 27
type input "Bacon, pre-sliced, reduced/low sodium, unprepared"
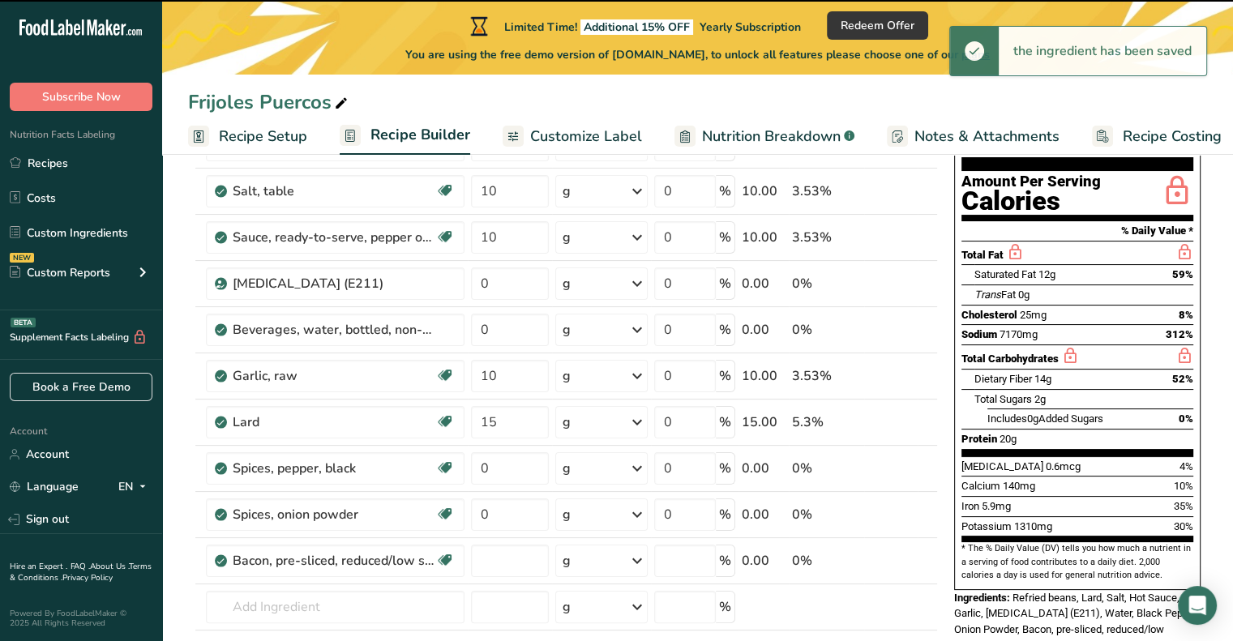
type input "0"
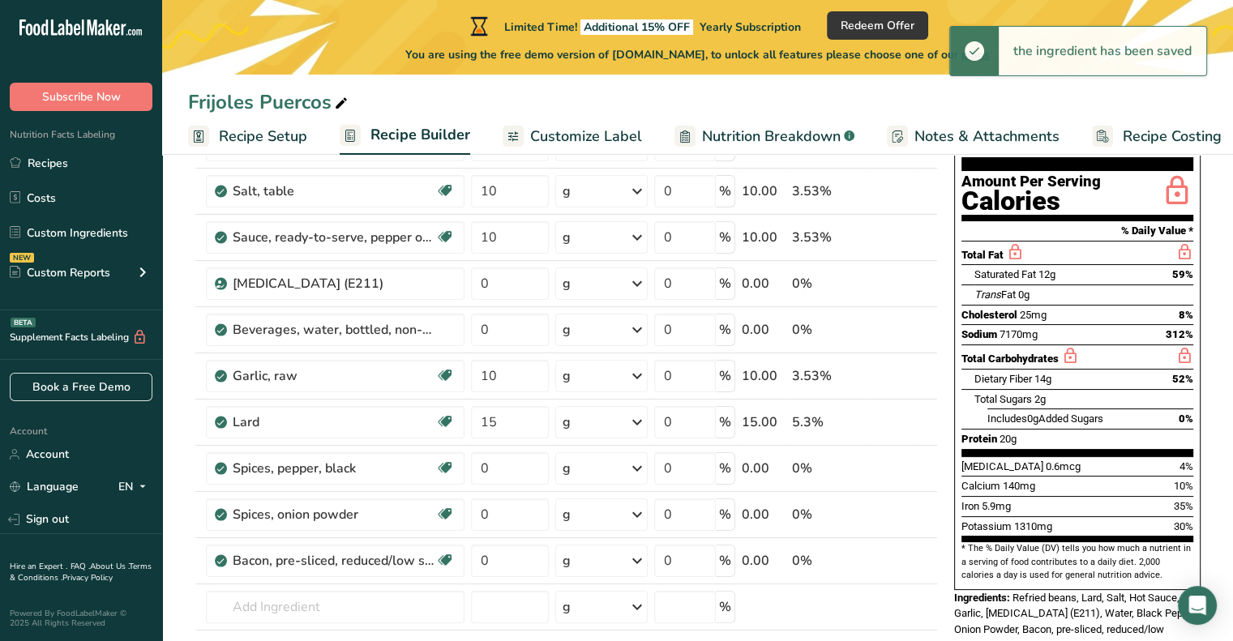
scroll to position [243, 0]
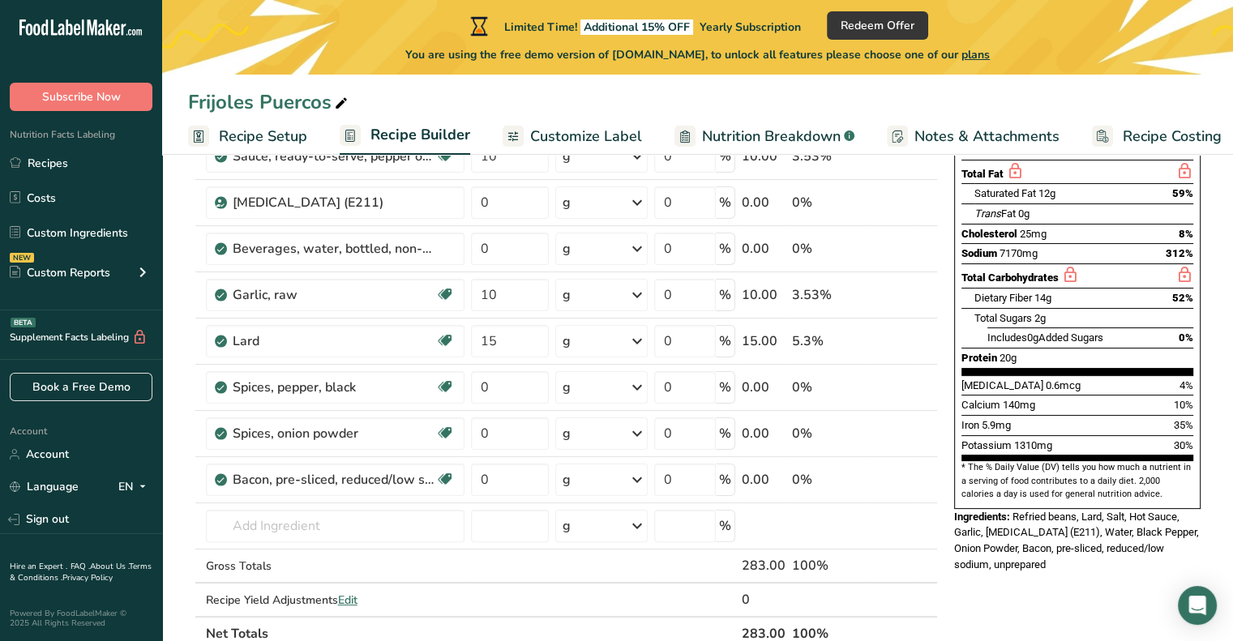
click at [898, 480] on icon at bounding box center [903, 480] width 11 height 17
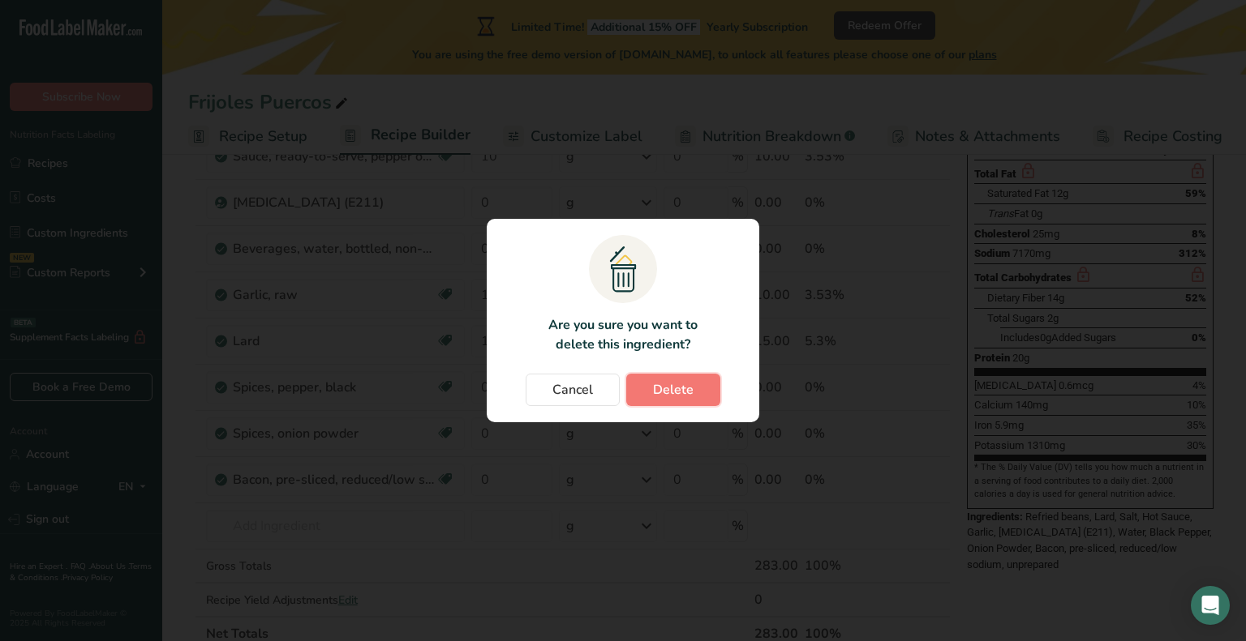
click at [678, 393] on span "Delete" at bounding box center [673, 389] width 41 height 19
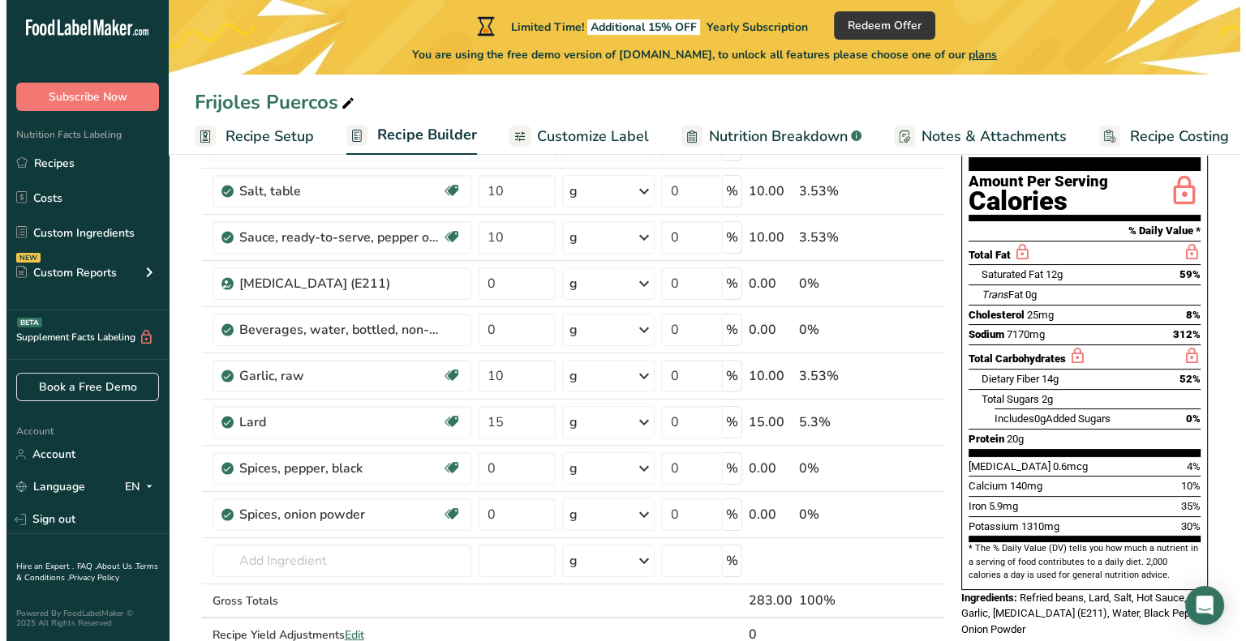
scroll to position [81, 0]
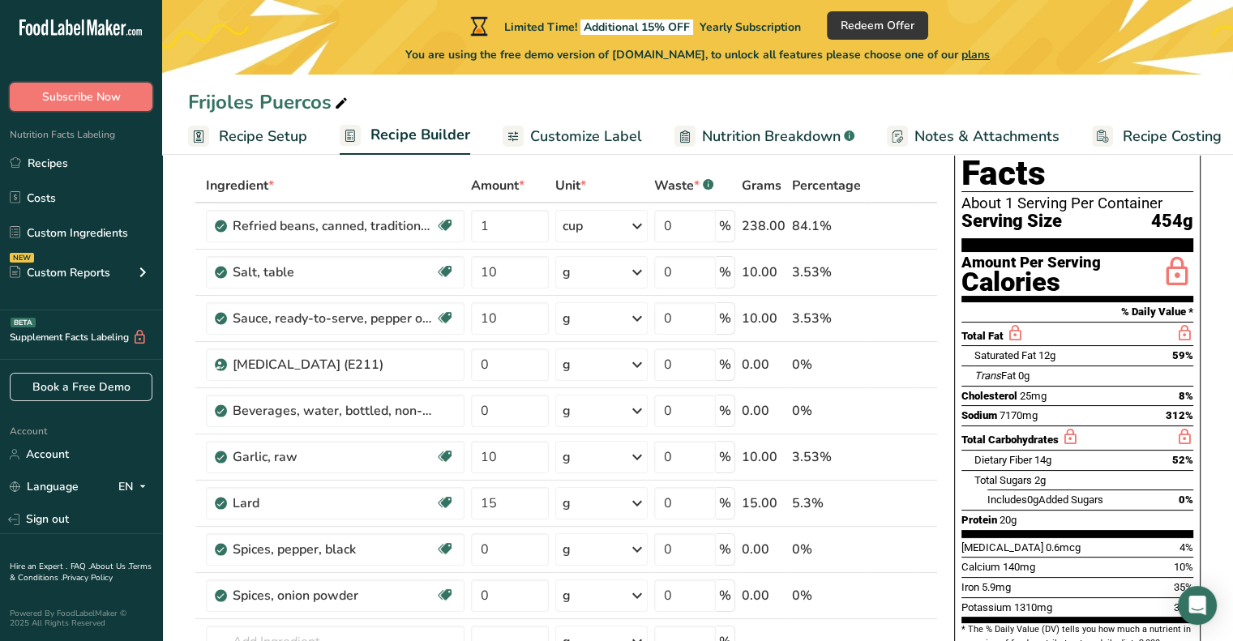
click at [120, 96] on span "Subscribe Now" at bounding box center [81, 96] width 79 height 17
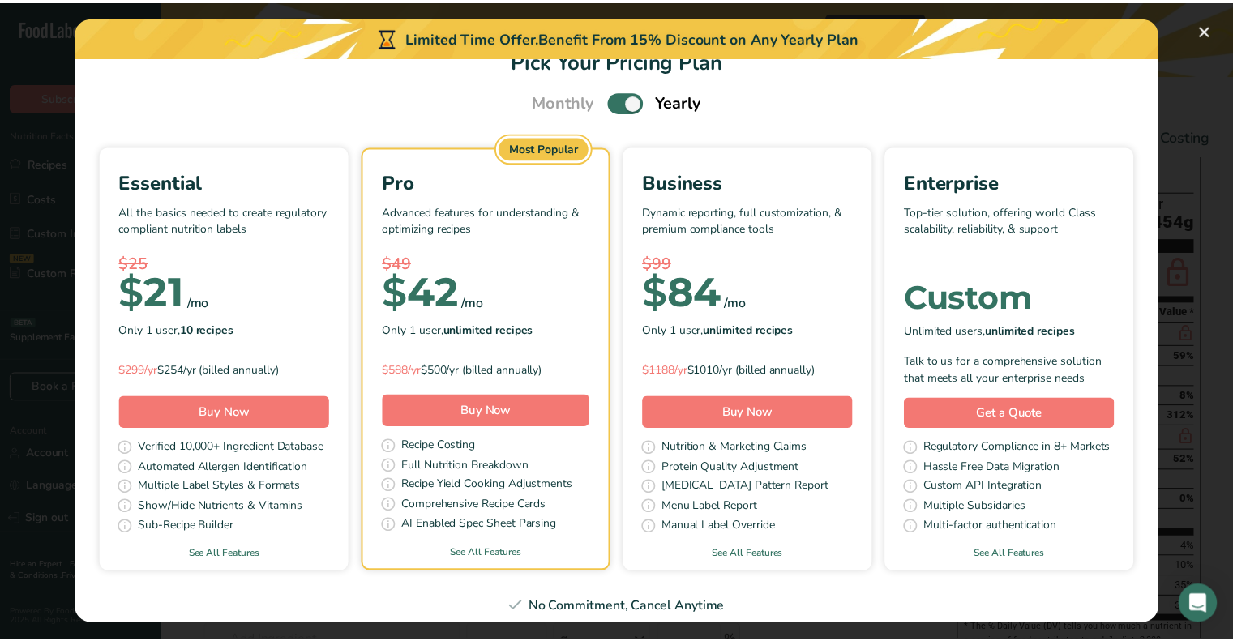
scroll to position [0, 0]
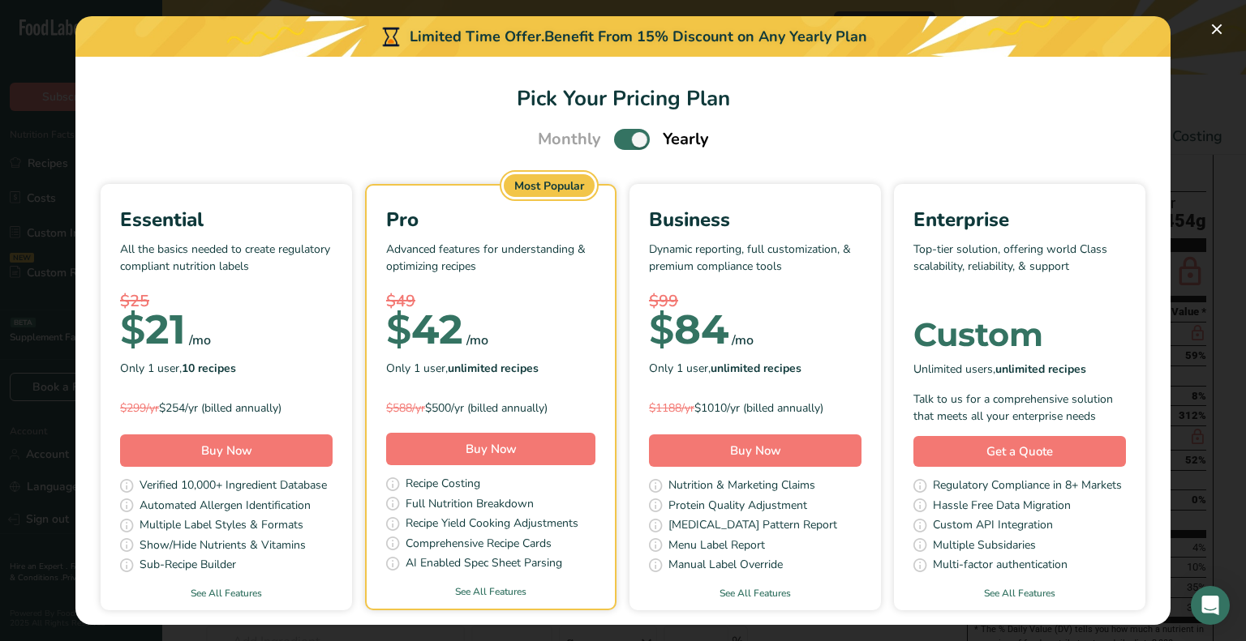
click at [614, 135] on span "Pick Your Pricing Plan Modal" at bounding box center [632, 139] width 36 height 20
click at [614, 135] on input "Pick Your Pricing Plan Modal" at bounding box center [619, 140] width 11 height 11
checkbox input "false"
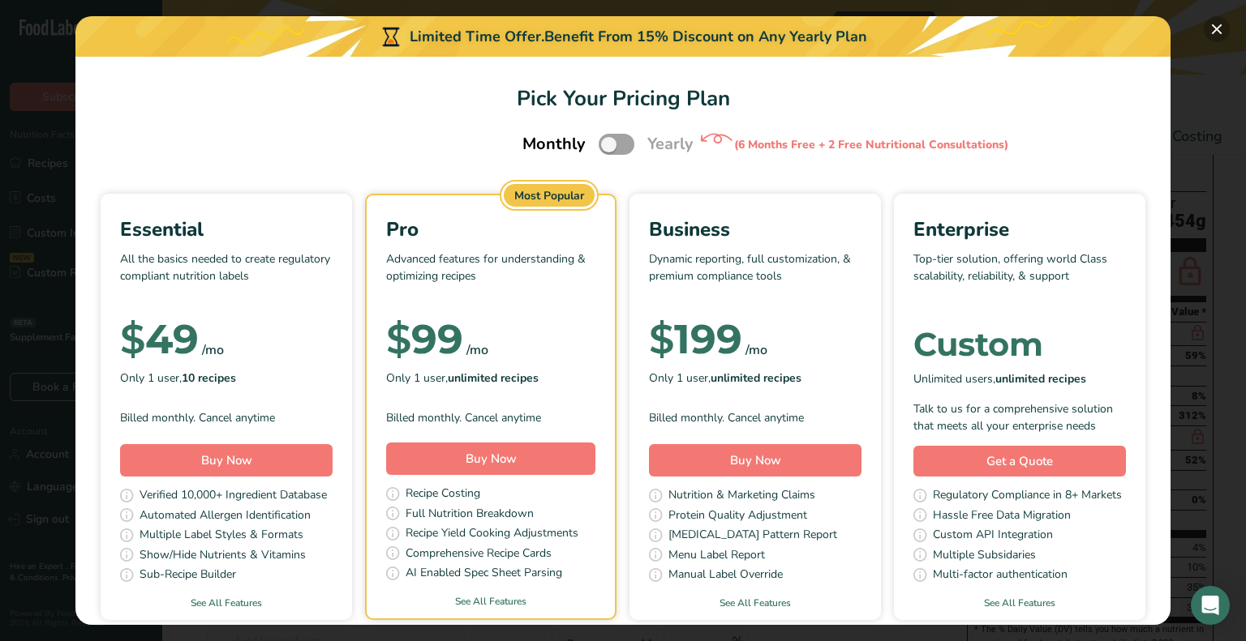
click at [1213, 38] on button "Pick Your Pricing Plan Modal" at bounding box center [1216, 29] width 26 height 26
